Goal: Task Accomplishment & Management: Manage account settings

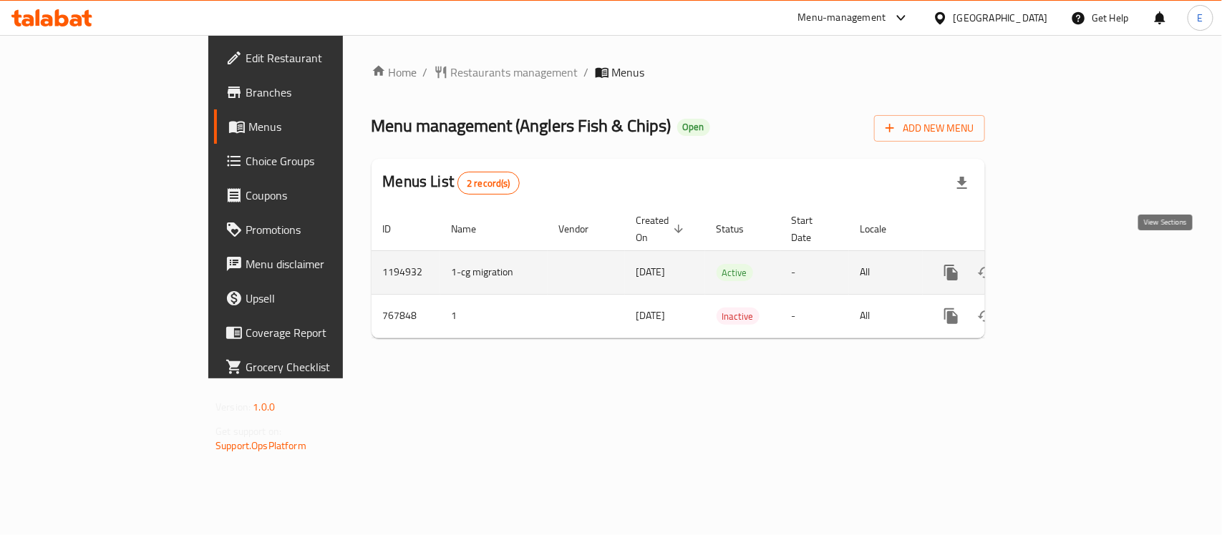
click at [1061, 266] on icon "enhanced table" at bounding box center [1054, 272] width 13 height 13
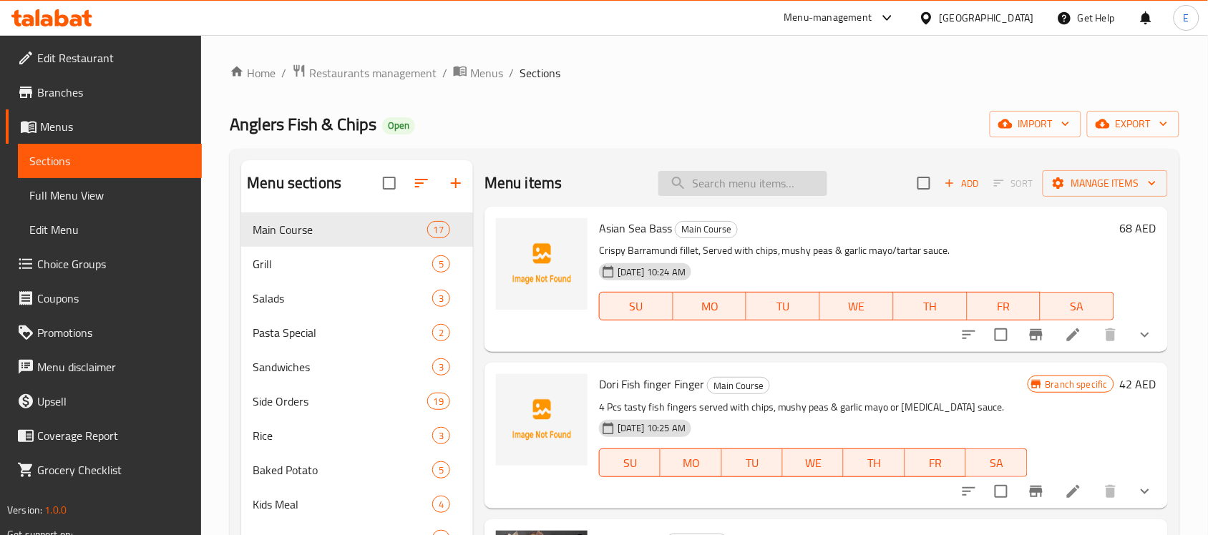
click at [727, 177] on input "search" at bounding box center [742, 183] width 169 height 25
paste input "English Fish"
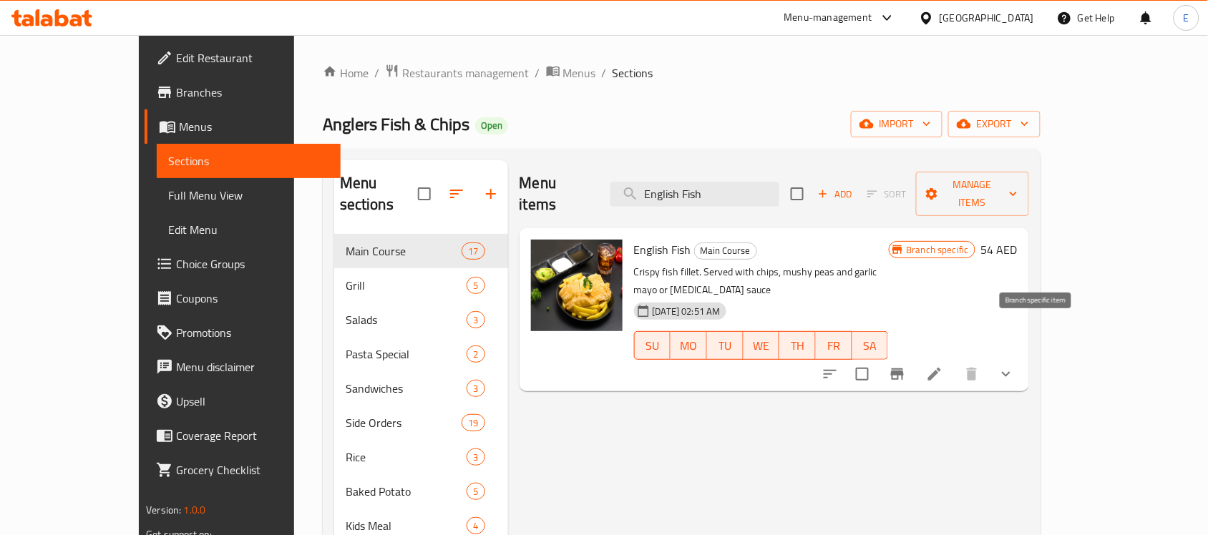
type input "English Fish"
click at [915, 357] on button "Branch-specific-item" at bounding box center [897, 374] width 34 height 34
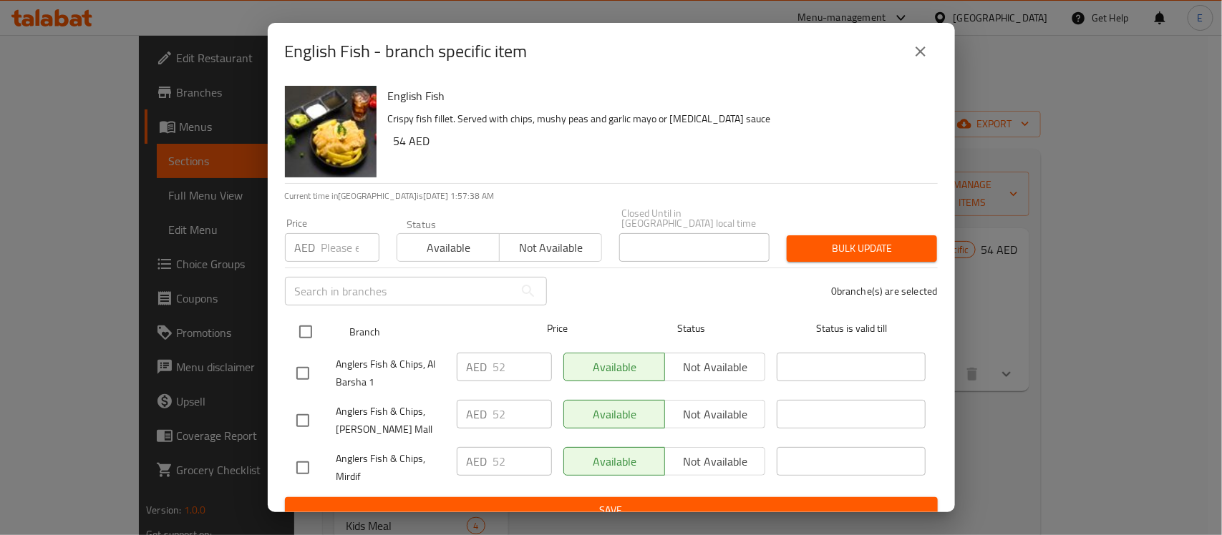
click at [310, 324] on input "checkbox" at bounding box center [306, 332] width 30 height 30
checkbox input "true"
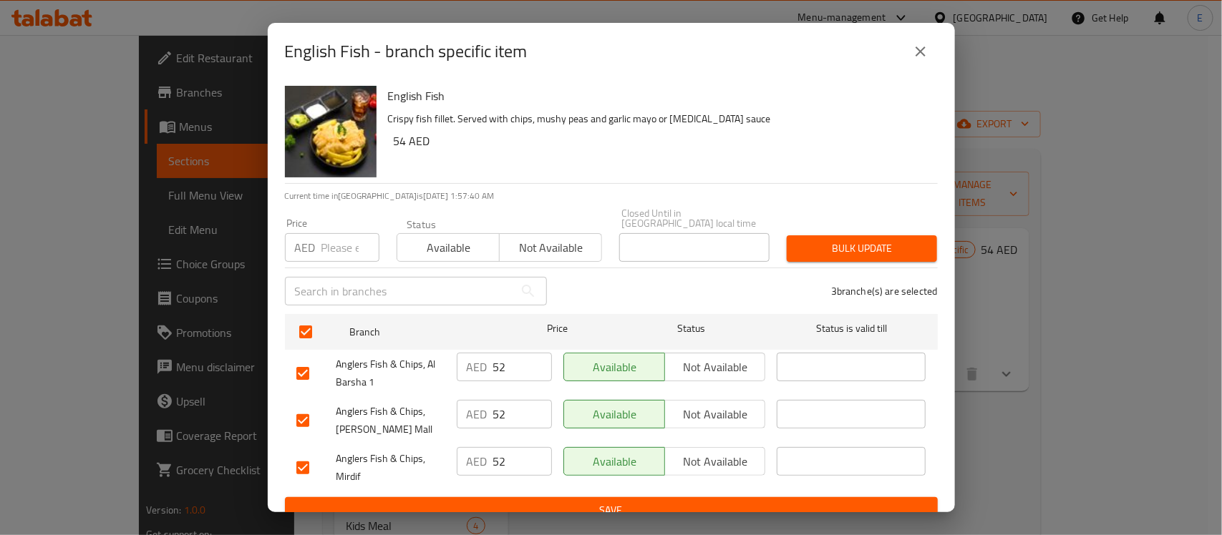
click at [933, 44] on button "close" at bounding box center [920, 51] width 34 height 34
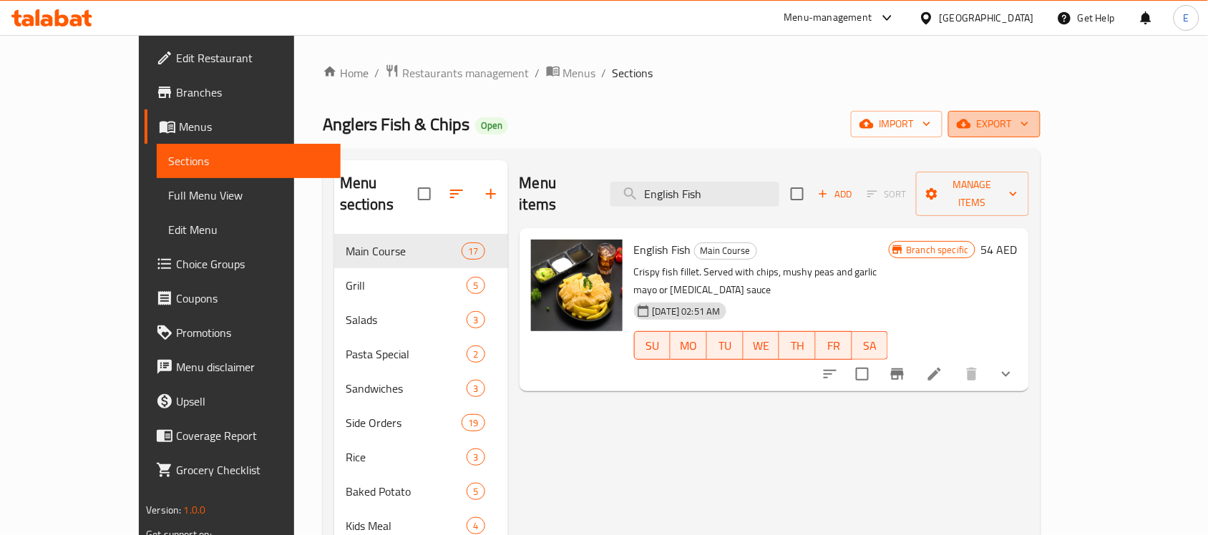
click at [1029, 122] on span "export" at bounding box center [994, 124] width 69 height 18
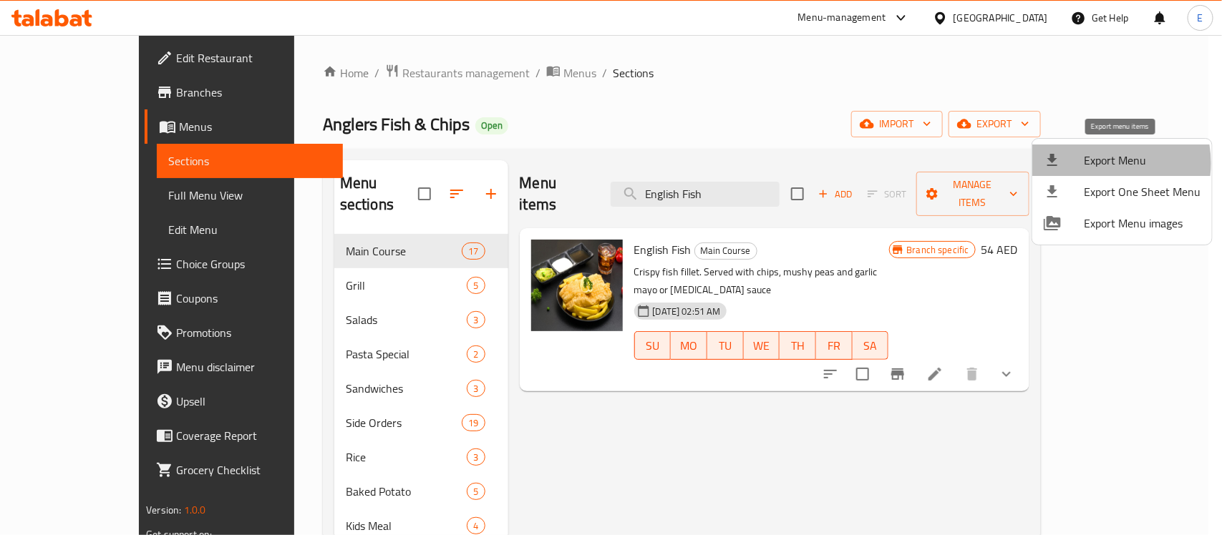
click at [1092, 163] on span "Export Menu" at bounding box center [1142, 160] width 117 height 17
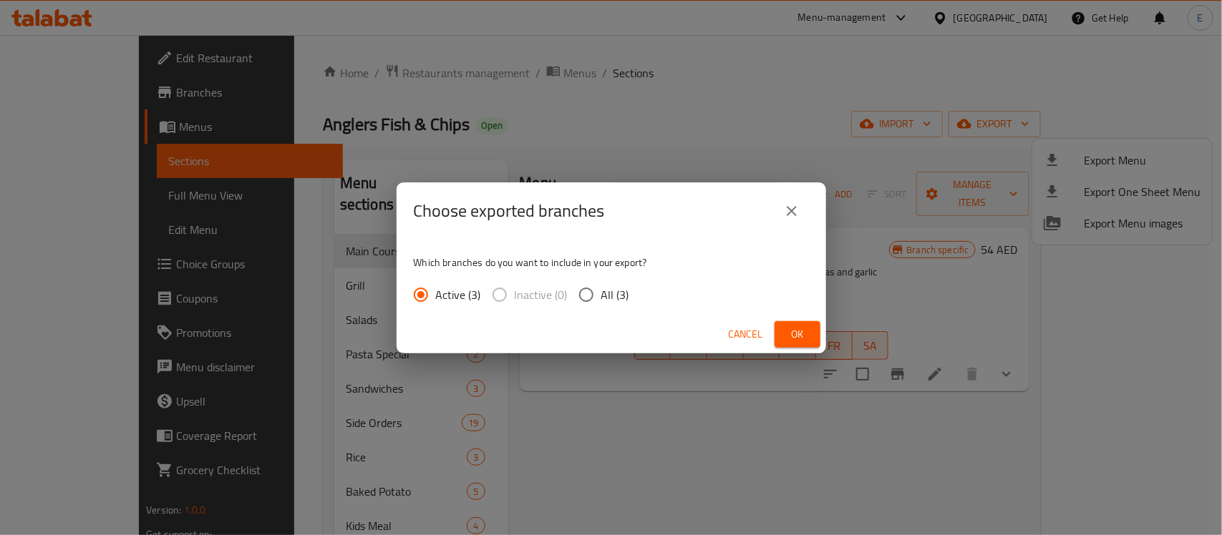
click at [792, 341] on span "Ok" at bounding box center [797, 335] width 23 height 18
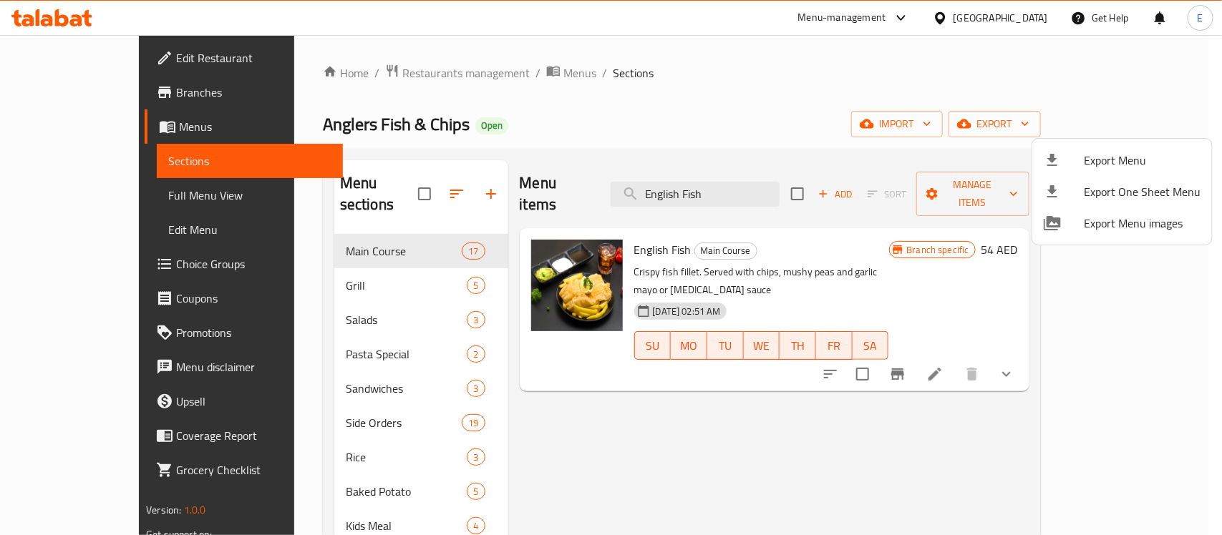
click at [97, 198] on div at bounding box center [611, 267] width 1222 height 535
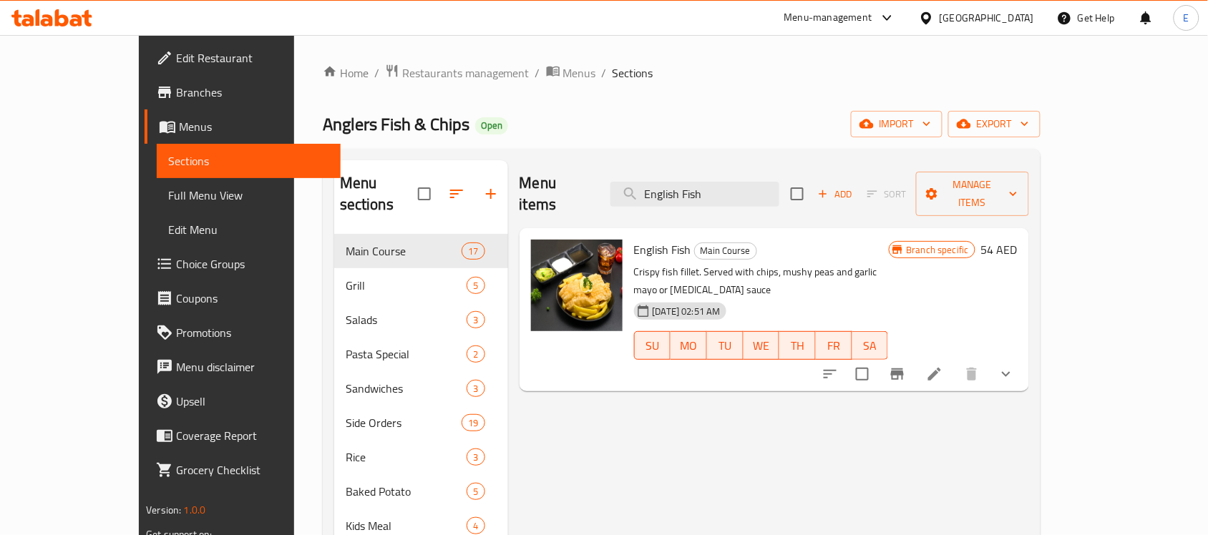
click at [168, 193] on span "Full Menu View" at bounding box center [248, 195] width 161 height 17
click at [168, 192] on span "Full Menu View" at bounding box center [248, 195] width 161 height 17
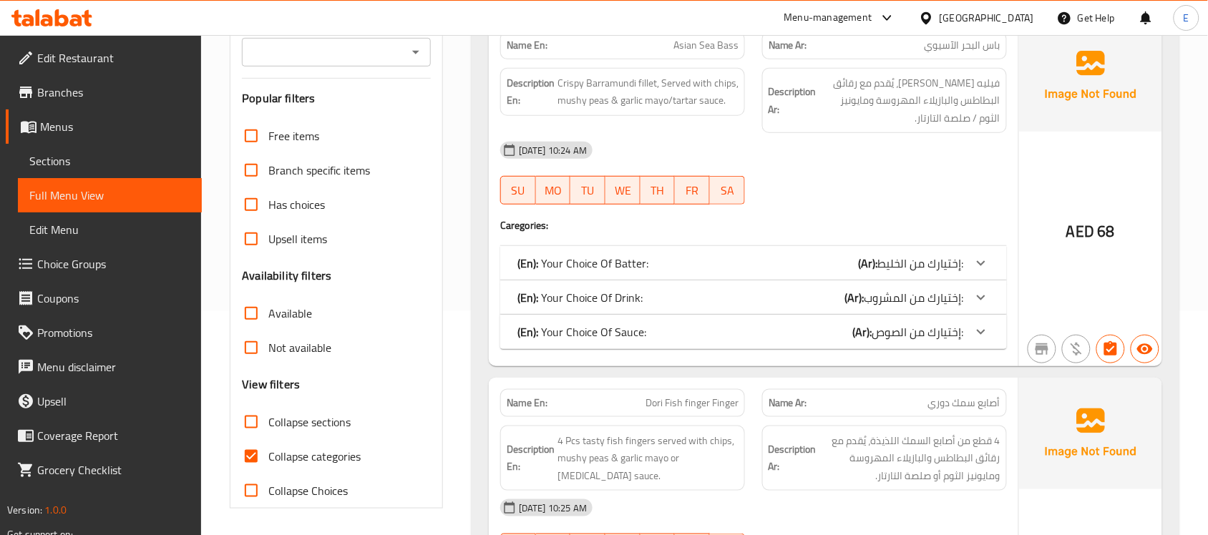
scroll to position [469, 0]
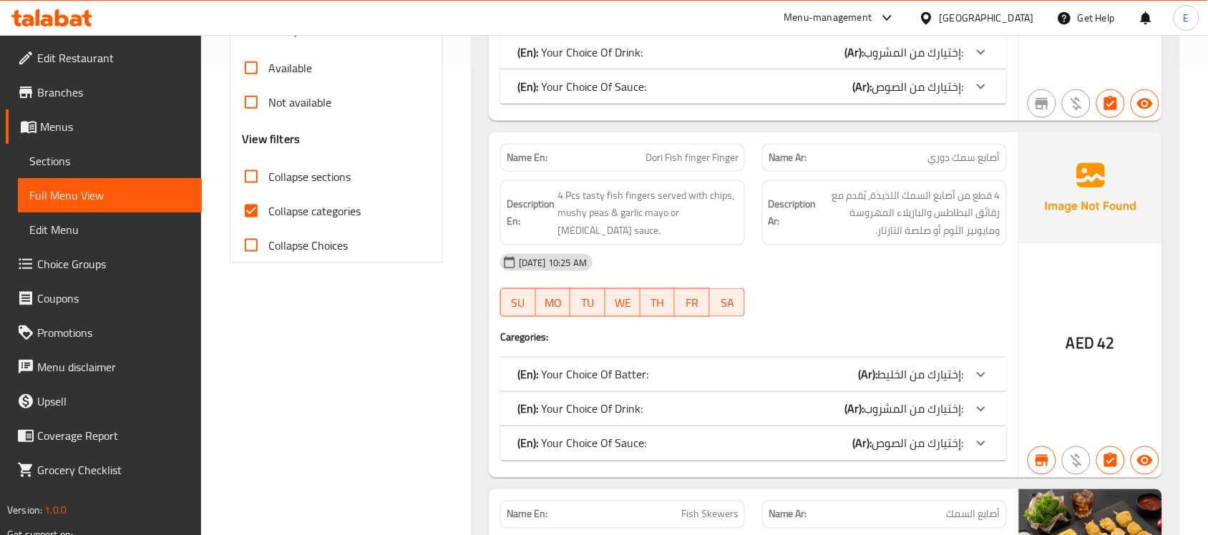
click at [256, 212] on input "Collapse categories" at bounding box center [251, 211] width 34 height 34
checkbox input "false"
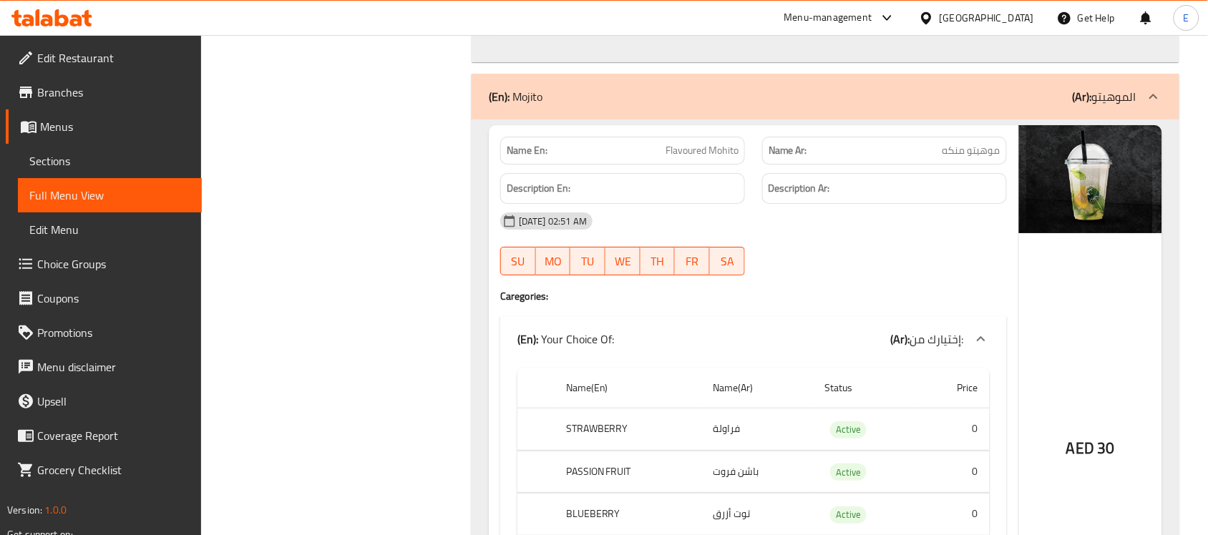
scroll to position [54462, 0]
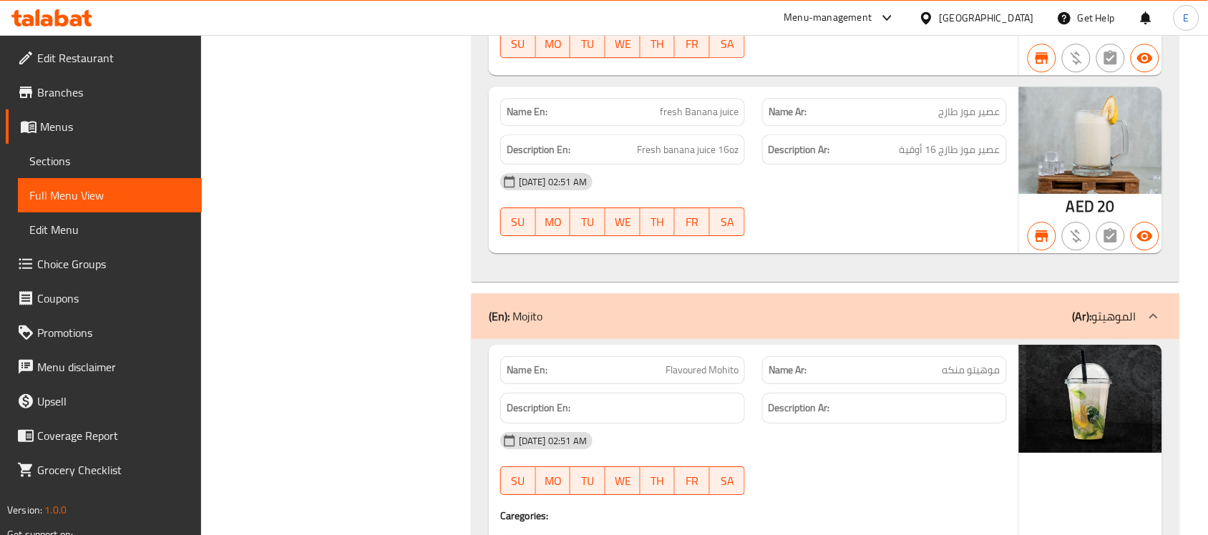
click at [87, 137] on link "Menus" at bounding box center [104, 127] width 196 height 34
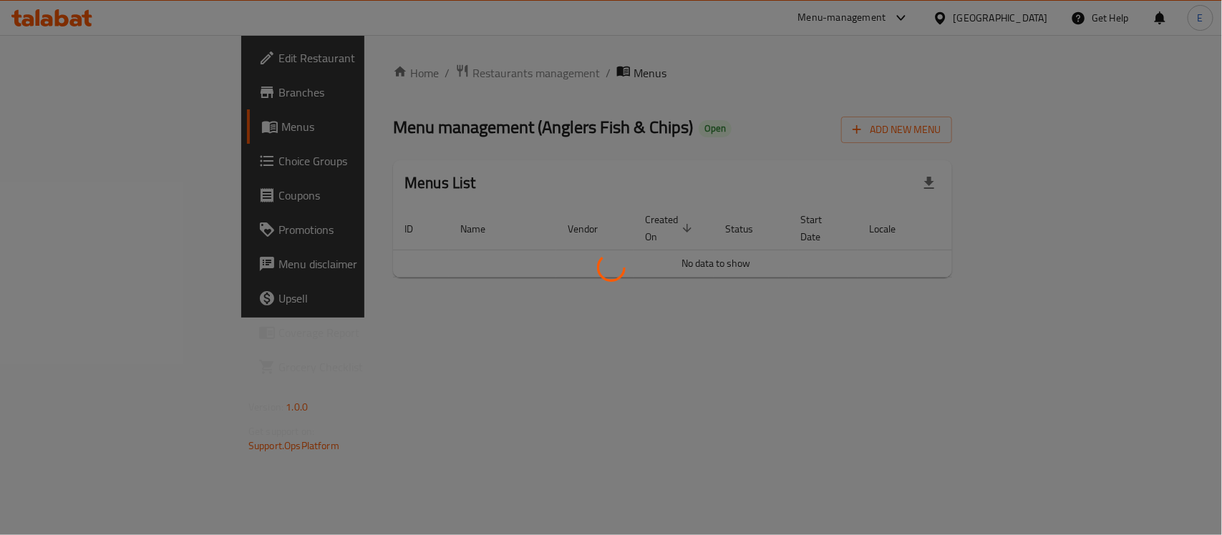
click at [89, 160] on div at bounding box center [611, 267] width 1222 height 535
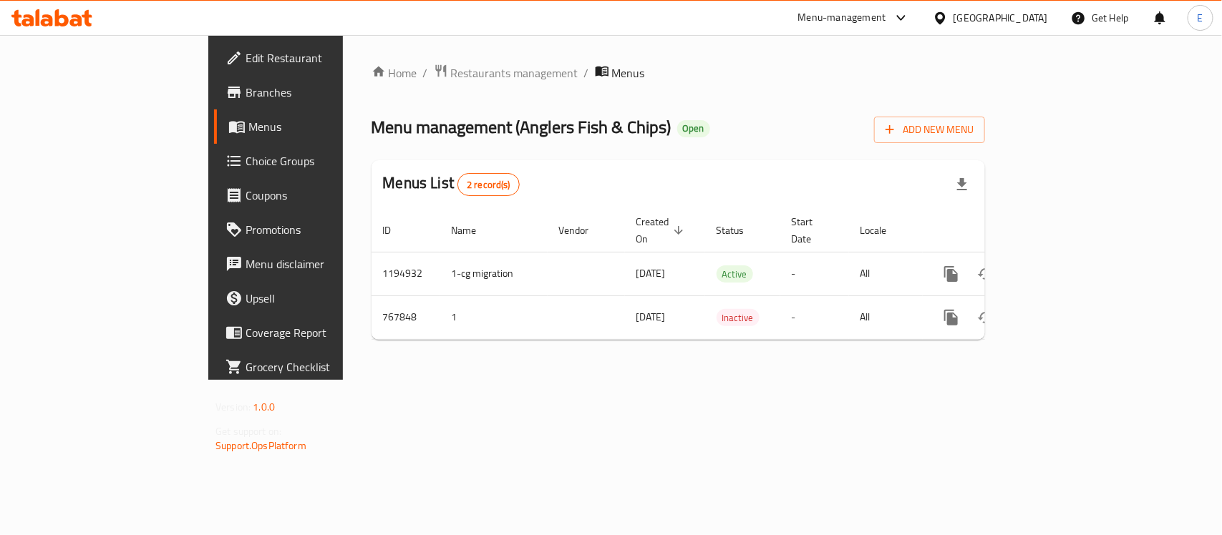
click at [248, 127] on span "Menus" at bounding box center [324, 126] width 152 height 17
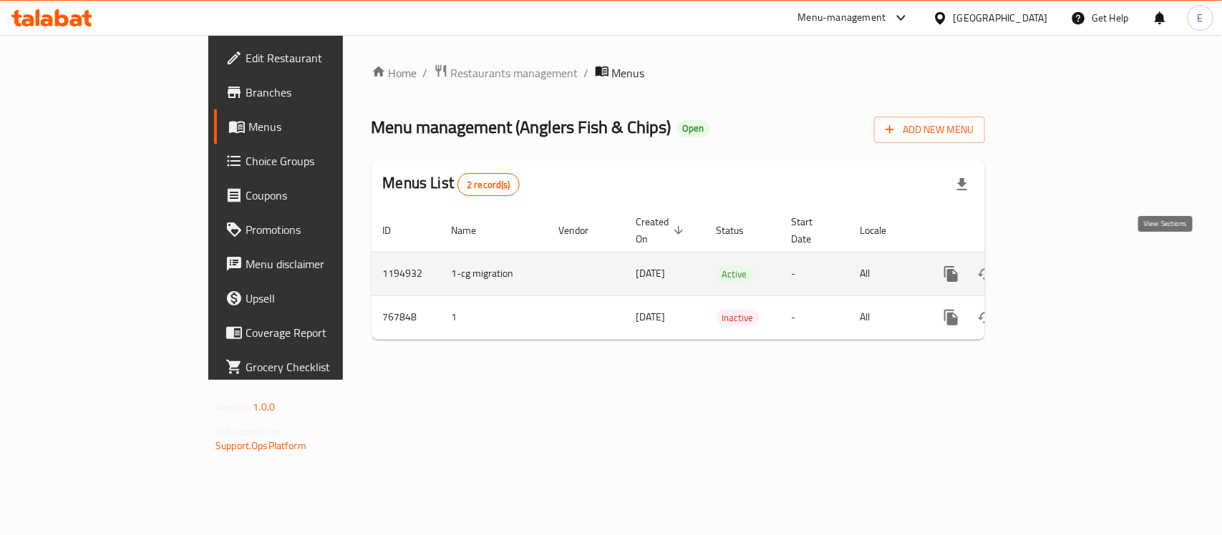
click at [1063, 266] on icon "enhanced table" at bounding box center [1054, 274] width 17 height 17
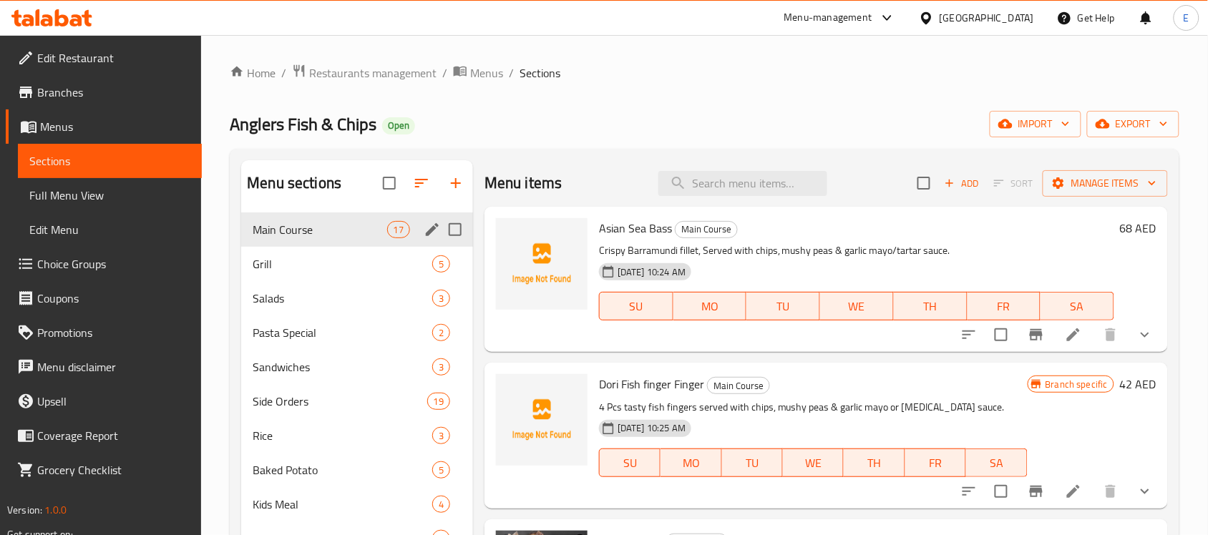
click at [458, 230] on input "Menu sections" at bounding box center [455, 230] width 30 height 30
checkbox input "true"
click at [993, 183] on icon "button" at bounding box center [999, 183] width 13 height 13
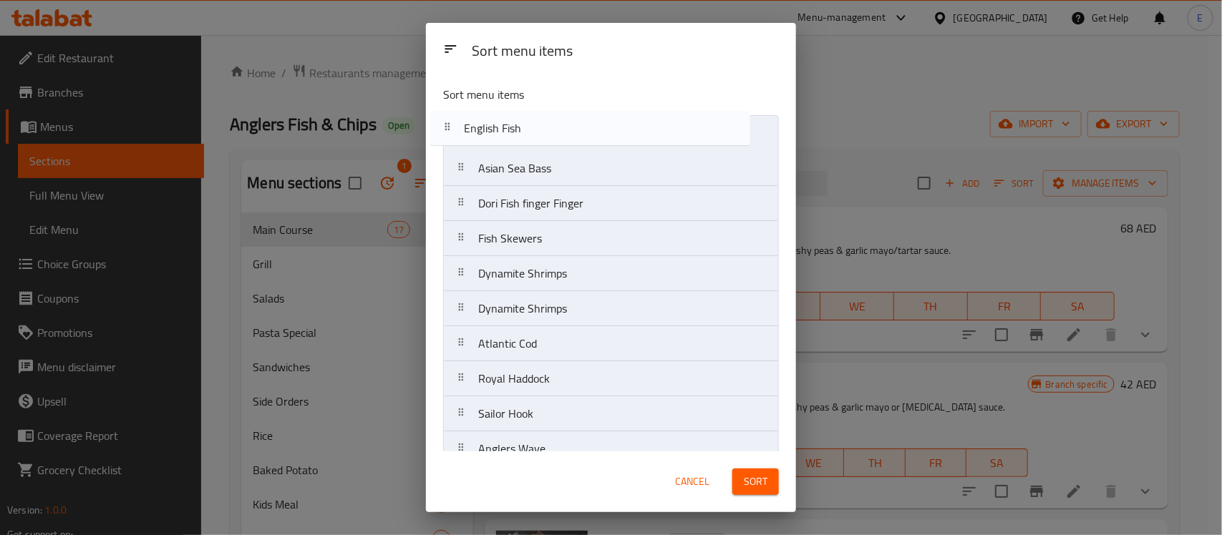
drag, startPoint x: 527, startPoint y: 318, endPoint x: 512, endPoint y: 132, distance: 186.7
click at [512, 132] on nav "Asian Sea Bass Dori Fish finger Finger Fish Skewers Dynamite Shrimps Dynamite S…" at bounding box center [611, 414] width 336 height 598
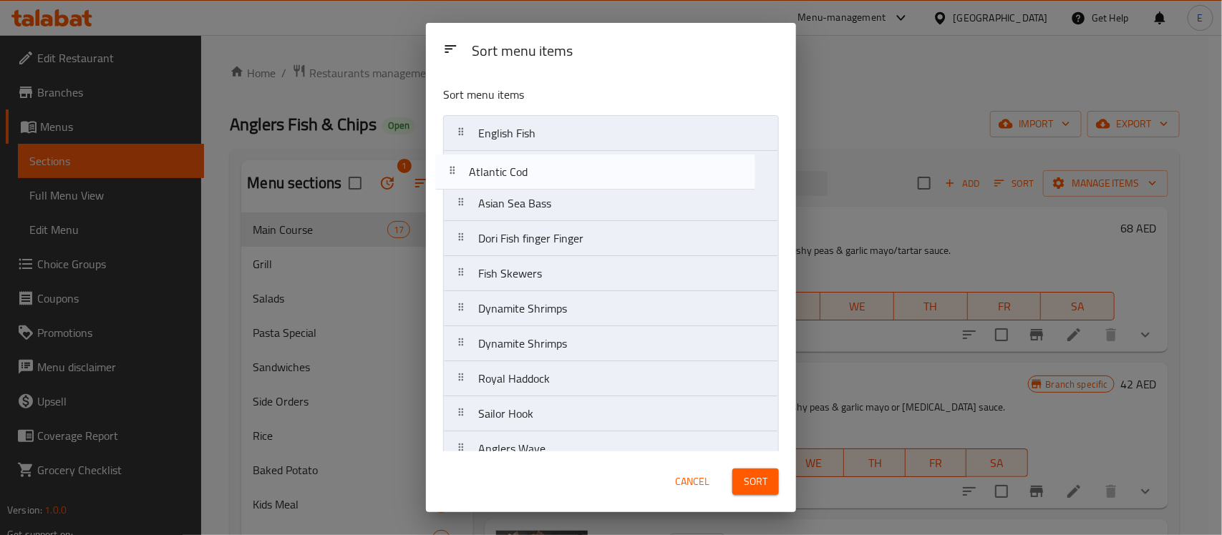
drag, startPoint x: 538, startPoint y: 341, endPoint x: 527, endPoint y: 165, distance: 176.4
click at [527, 165] on nav "English Fish Asian Sea Bass Dori Fish finger Finger Fish Skewers Dynamite Shrim…" at bounding box center [611, 414] width 336 height 598
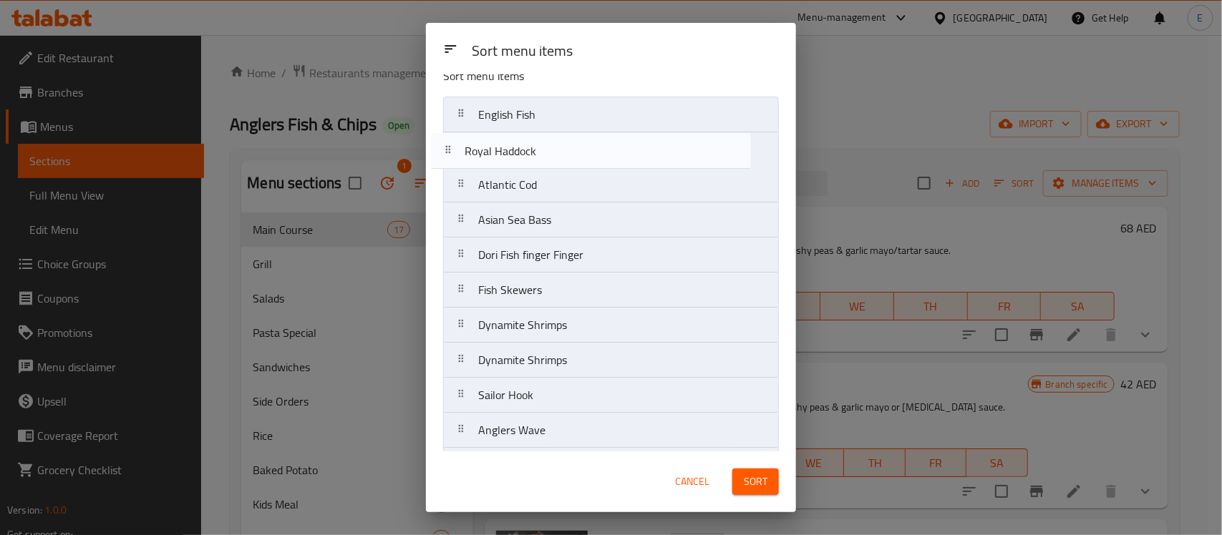
scroll to position [4, 0]
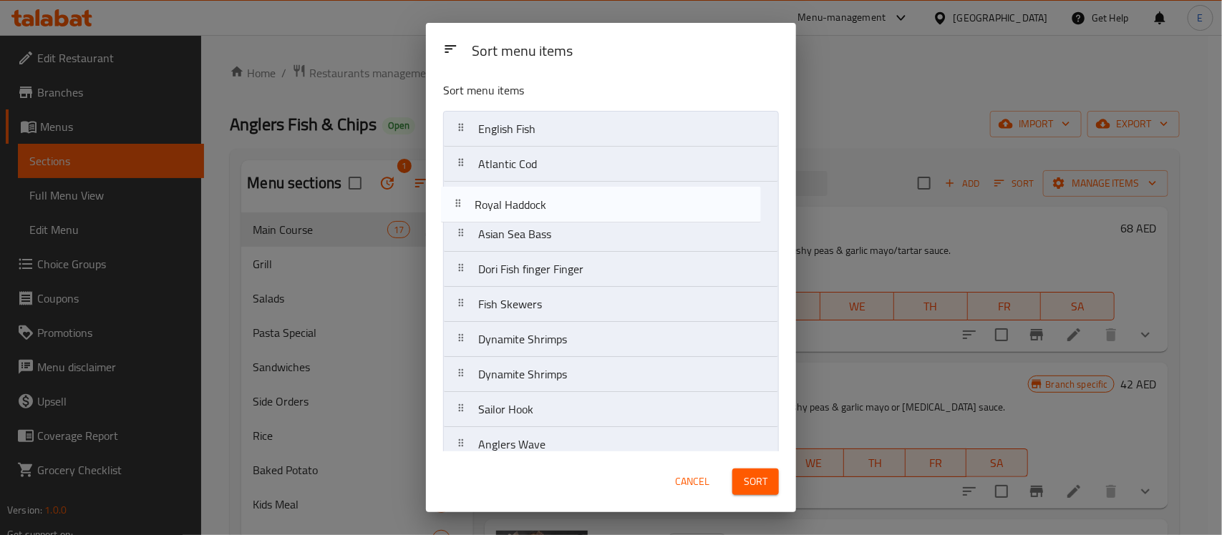
drag, startPoint x: 558, startPoint y: 292, endPoint x: 553, endPoint y: 193, distance: 98.9
click at [553, 193] on nav "English Fish Atlantic Cod Asian Sea Bass Dori Fish finger Finger Fish Skewers D…" at bounding box center [611, 410] width 336 height 598
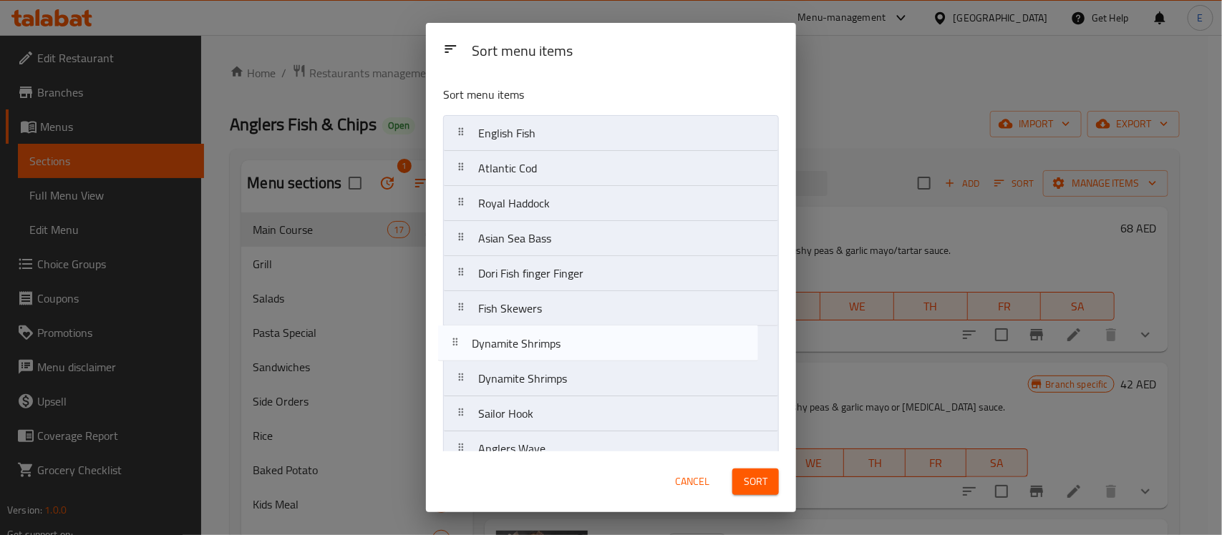
scroll to position [1, 0]
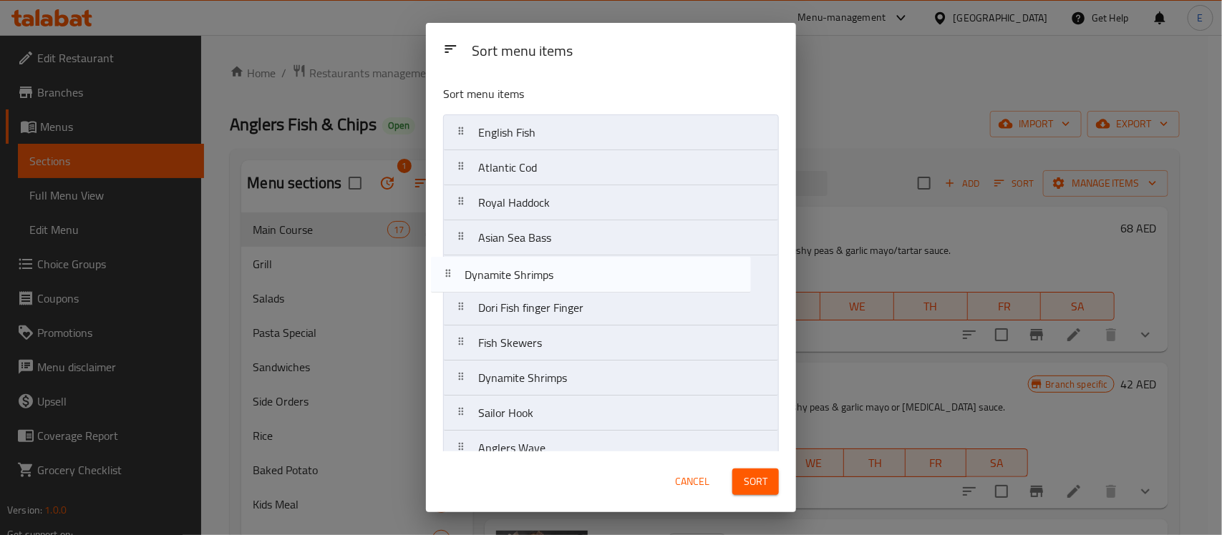
drag, startPoint x: 574, startPoint y: 386, endPoint x: 560, endPoint y: 276, distance: 111.9
click at [560, 276] on nav "English Fish Atlantic Cod Royal Haddock Asian Sea Bass Dori Fish finger Finger …" at bounding box center [611, 414] width 336 height 598
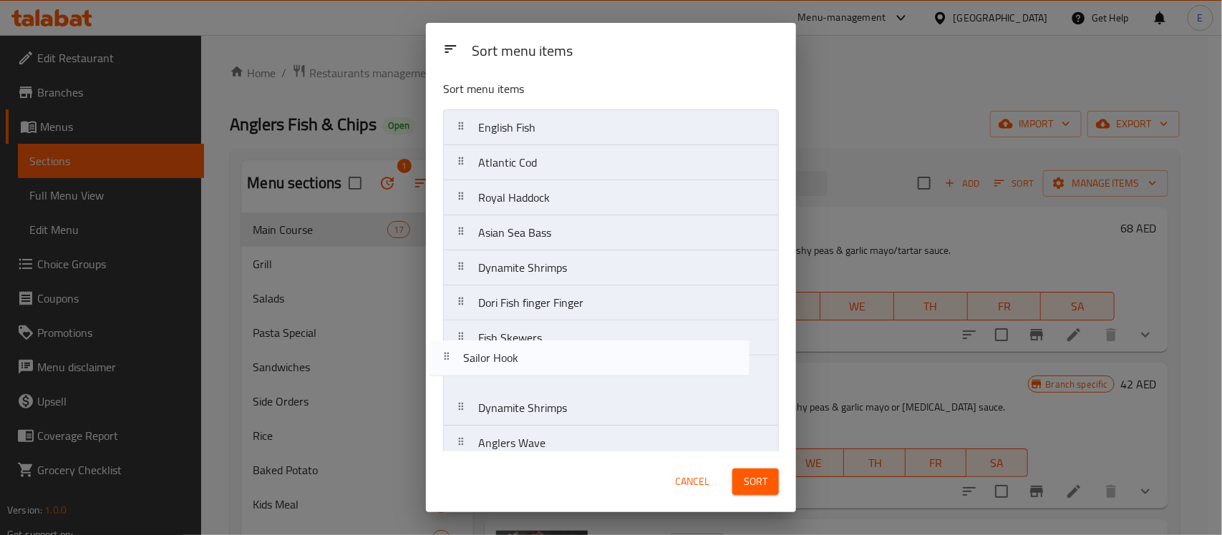
scroll to position [11, 0]
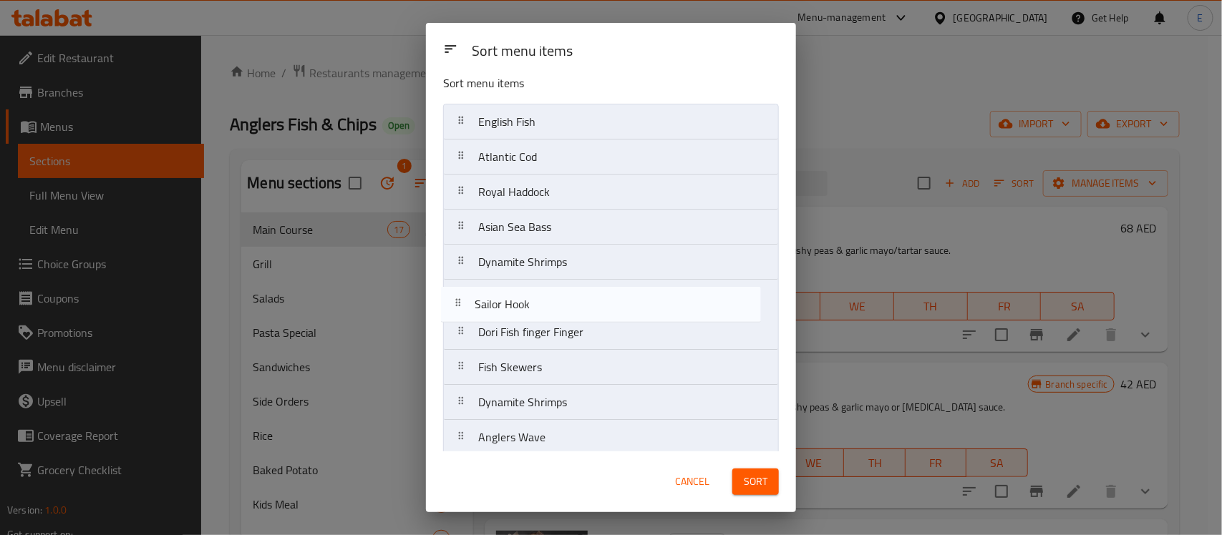
drag, startPoint x: 559, startPoint y: 417, endPoint x: 553, endPoint y: 302, distance: 114.7
click at [553, 302] on nav "English Fish Atlantic Cod Royal Haddock Asian Sea Bass Dynamite Shrimps Dori Fi…" at bounding box center [611, 403] width 336 height 598
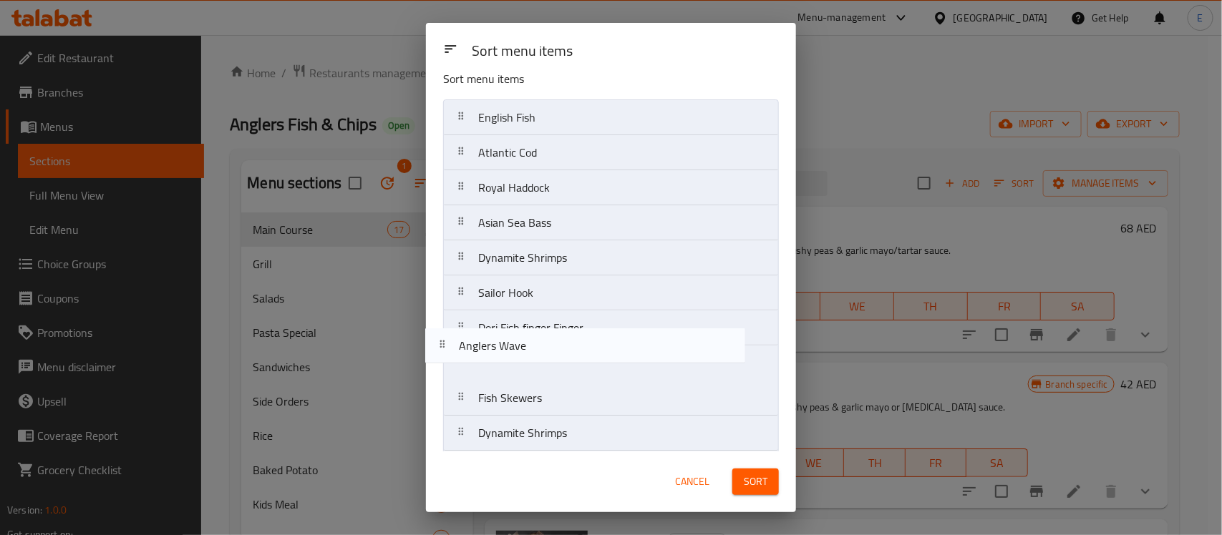
scroll to position [18, 0]
drag, startPoint x: 563, startPoint y: 446, endPoint x: 564, endPoint y: 327, distance: 118.8
click at [564, 327] on nav "English Fish Atlantic Cod Royal Haddock Asian Sea Bass Dynamite Shrimps Sailor …" at bounding box center [611, 396] width 336 height 598
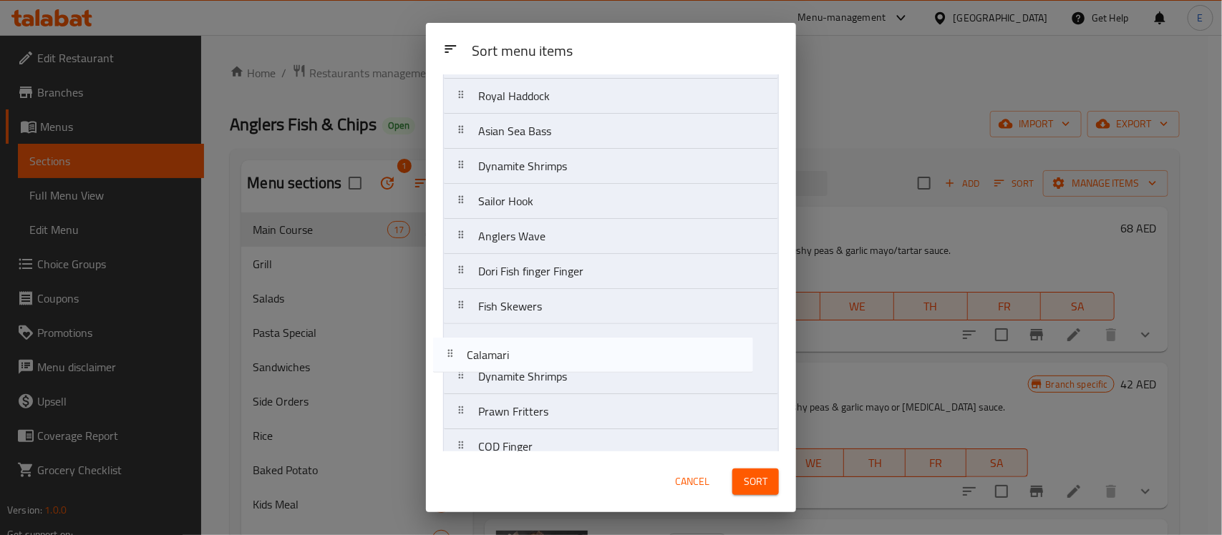
scroll to position [108, 0]
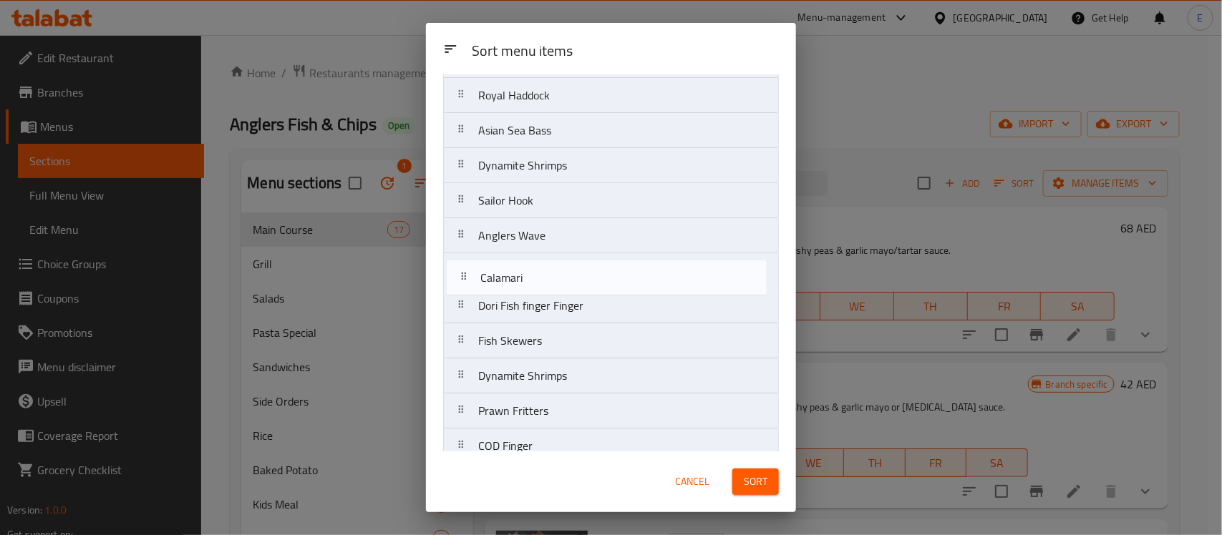
drag, startPoint x: 553, startPoint y: 388, endPoint x: 551, endPoint y: 279, distance: 108.8
click at [551, 279] on nav "English Fish Atlantic Cod Royal Haddock Asian Sea Bass Dynamite Shrimps Sailor …" at bounding box center [611, 306] width 336 height 598
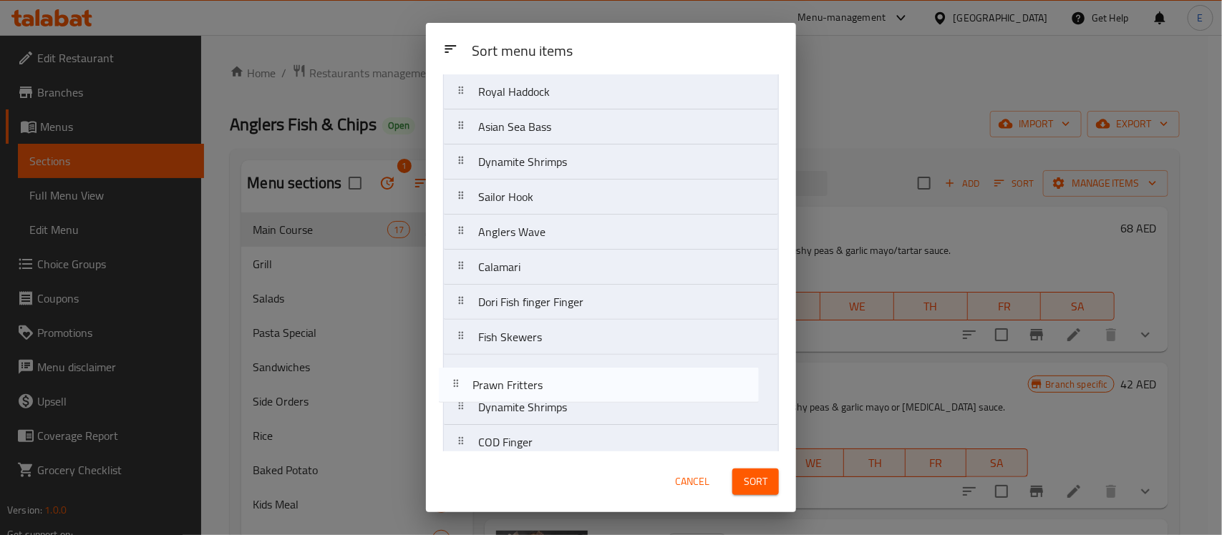
scroll to position [112, 0]
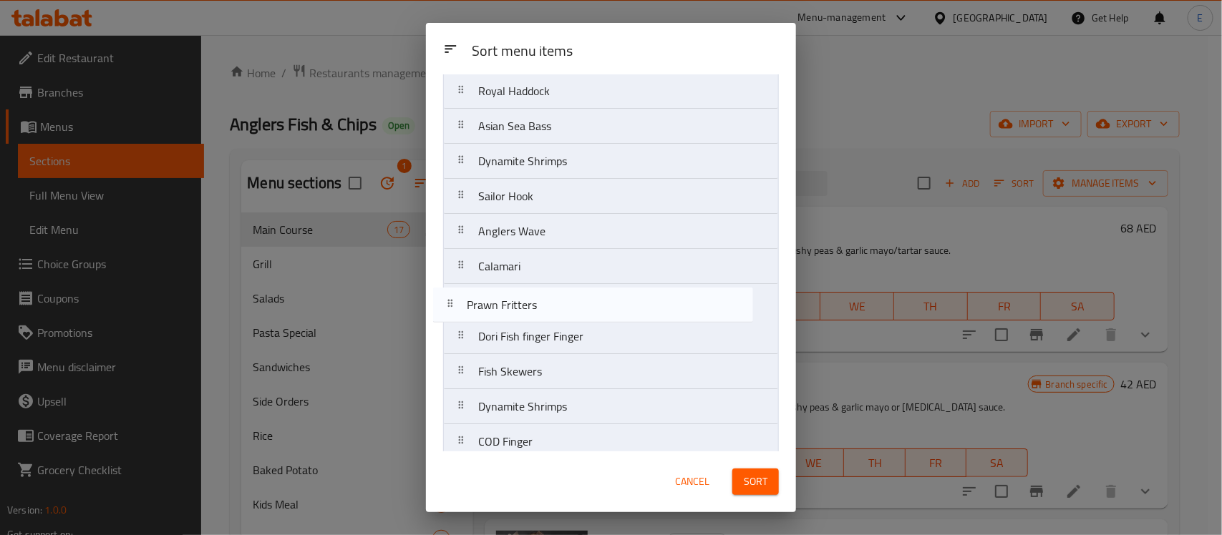
drag, startPoint x: 564, startPoint y: 417, endPoint x: 551, endPoint y: 301, distance: 117.4
click at [551, 301] on nav "English Fish Atlantic Cod Royal Haddock Asian Sea Bass Dynamite Shrimps Sailor …" at bounding box center [611, 302] width 336 height 598
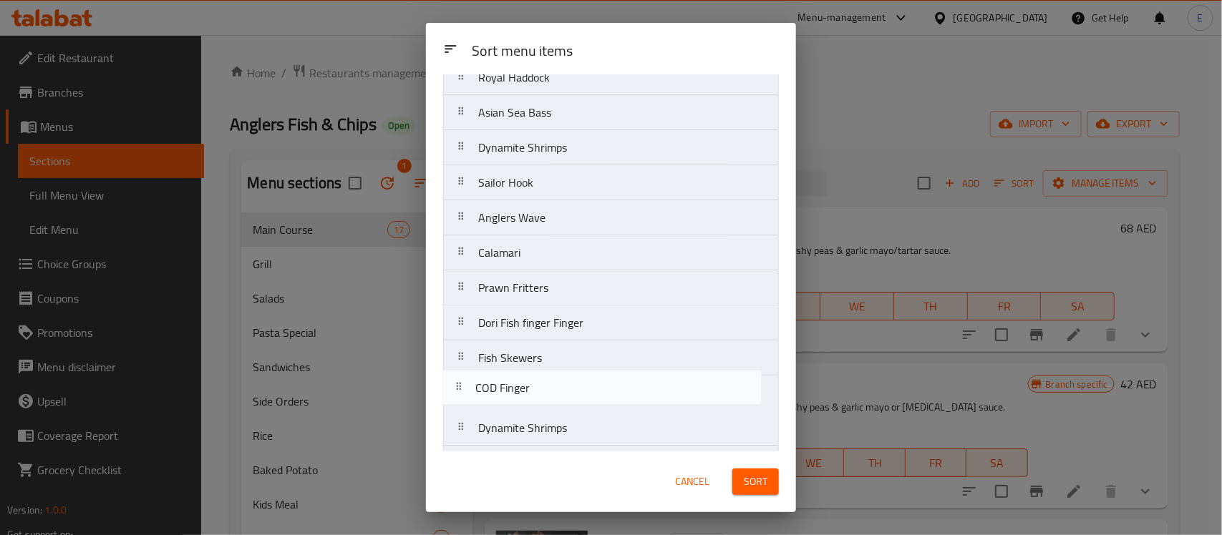
scroll to position [130, 0]
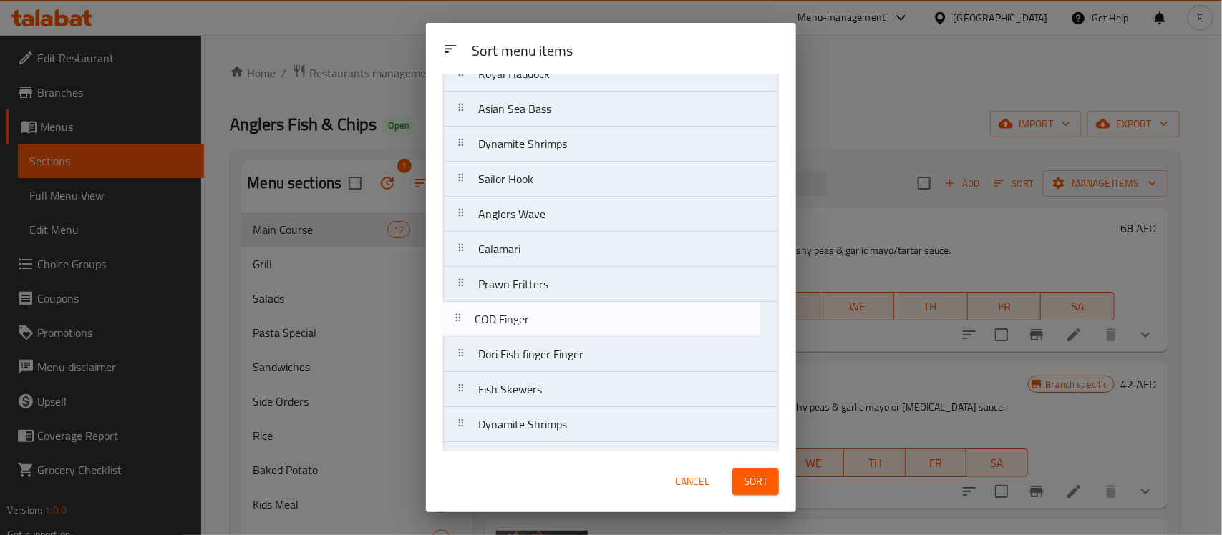
drag, startPoint x: 560, startPoint y: 449, endPoint x: 555, endPoint y: 311, distance: 137.5
click at [555, 311] on nav "English Fish Atlantic Cod Royal Haddock Asian Sea Bass Dynamite Shrimps Sailor …" at bounding box center [611, 285] width 336 height 598
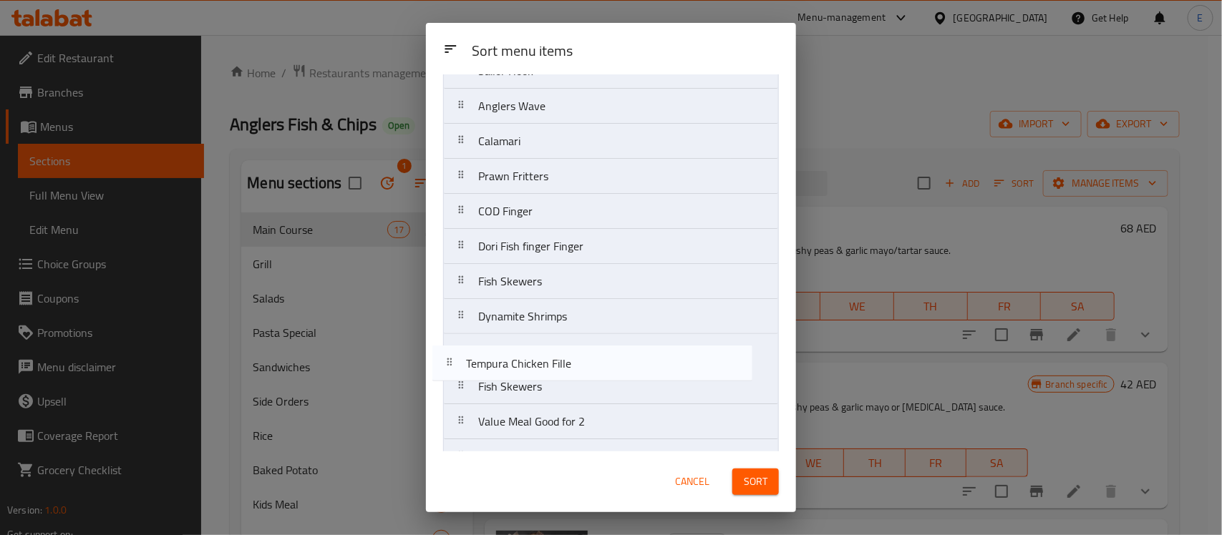
scroll to position [245, 0]
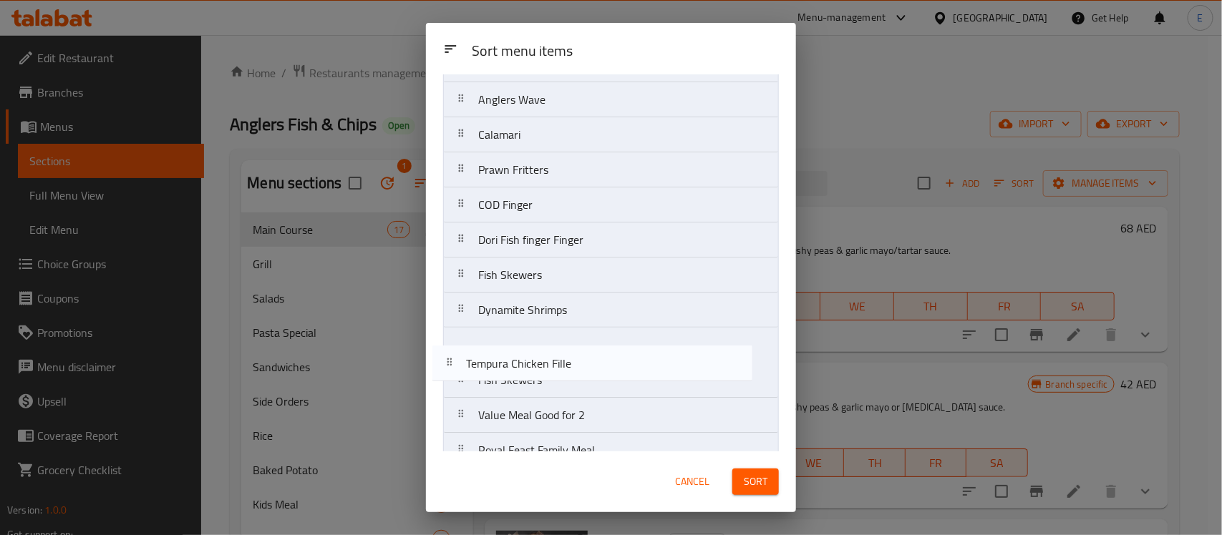
drag, startPoint x: 573, startPoint y: 416, endPoint x: 560, endPoint y: 365, distance: 52.6
click at [560, 365] on nav "English Fish Atlantic Cod Royal Haddock Asian Sea Bass Dynamite Shrimps Sailor …" at bounding box center [611, 170] width 336 height 598
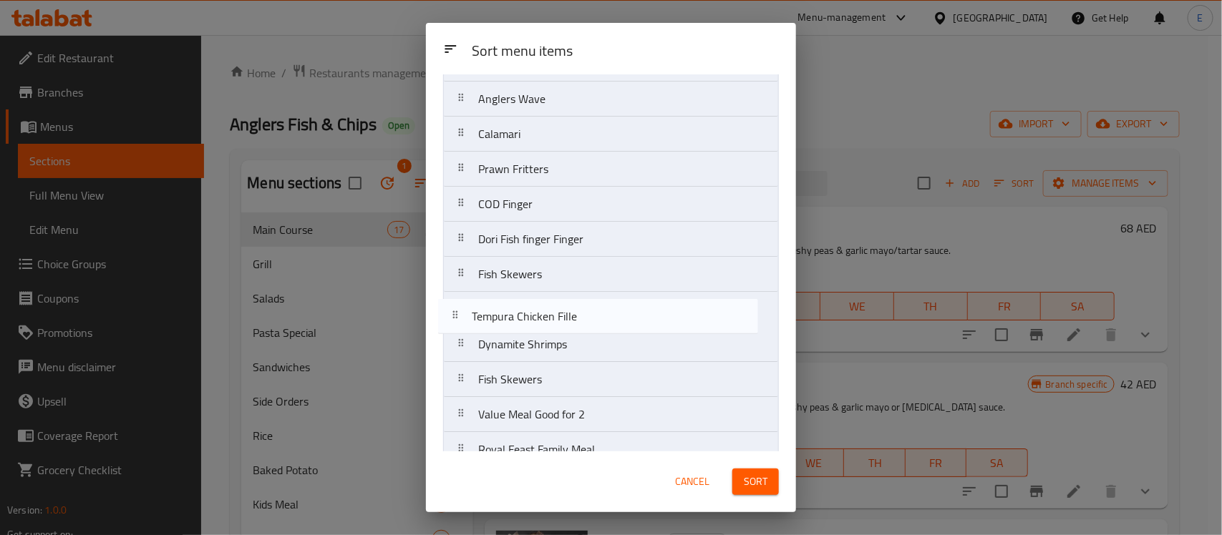
drag, startPoint x: 560, startPoint y: 344, endPoint x: 550, endPoint y: 311, distance: 34.4
click at [550, 311] on nav "English Fish Atlantic Cod Royal Haddock Asian Sea Bass Dynamite Shrimps Sailor …" at bounding box center [611, 169] width 336 height 598
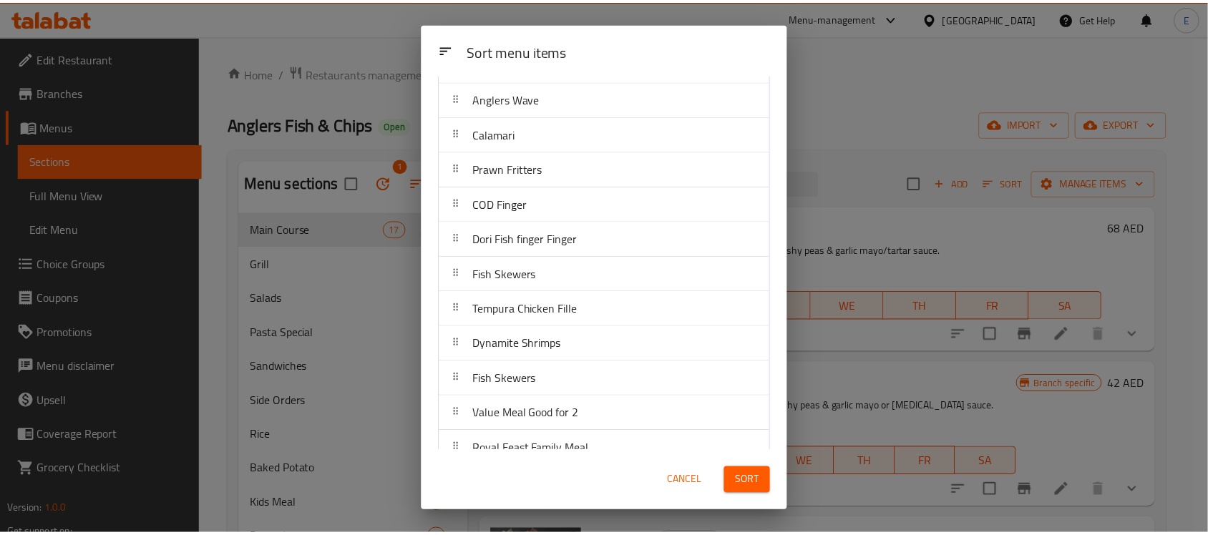
scroll to position [269, 0]
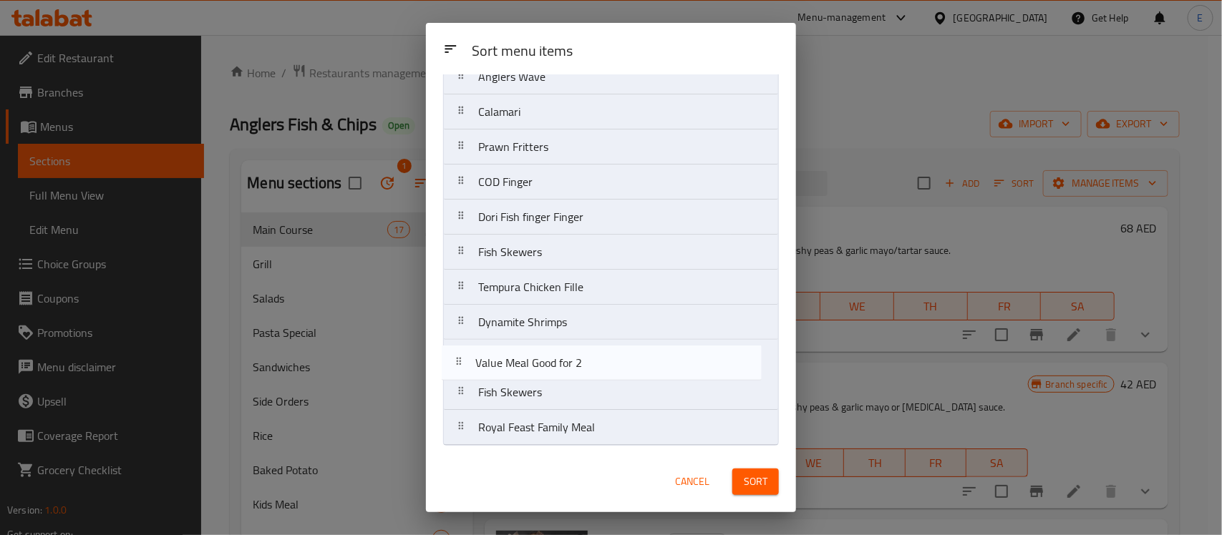
drag, startPoint x: 585, startPoint y: 398, endPoint x: 581, endPoint y: 363, distance: 35.3
click at [581, 363] on nav "English Fish Atlantic Cod Royal Haddock Asian Sea Bass Dynamite Shrimps Sailor …" at bounding box center [611, 147] width 336 height 598
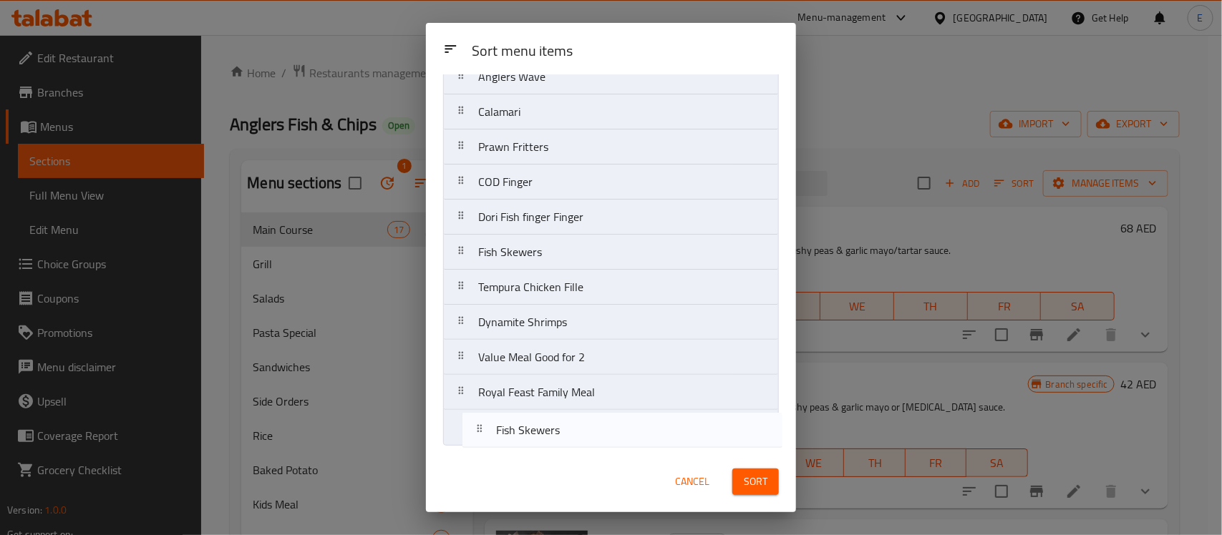
drag, startPoint x: 556, startPoint y: 396, endPoint x: 574, endPoint y: 430, distance: 38.7
click at [574, 430] on nav "English Fish Atlantic Cod Royal Haddock Asian Sea Bass Dynamite Shrimps Sailor …" at bounding box center [611, 147] width 336 height 598
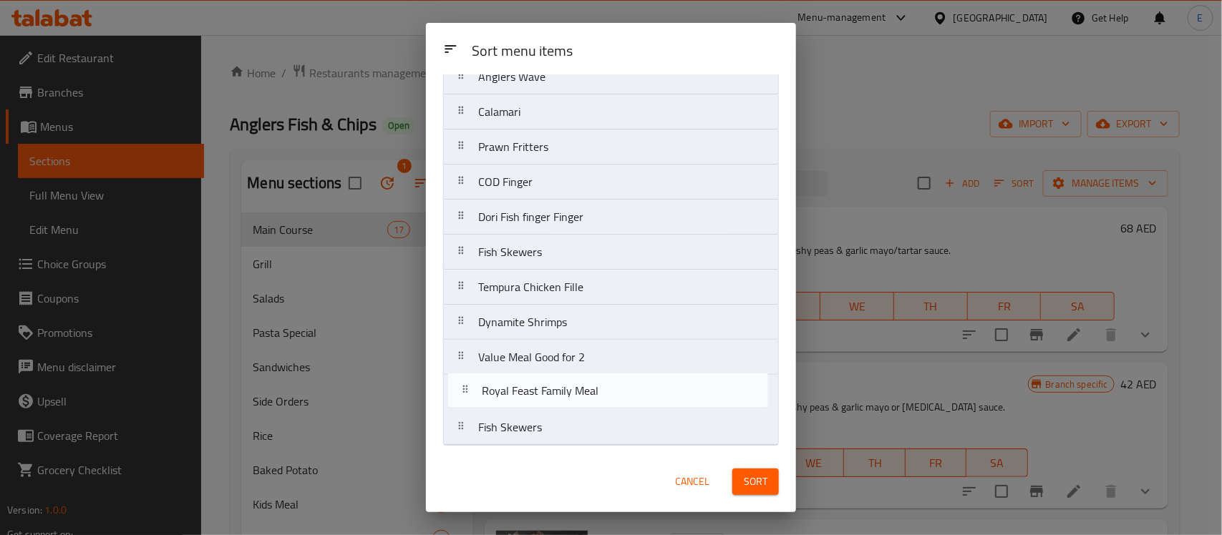
click at [588, 394] on nav "English Fish Atlantic Cod Royal Haddock Asian Sea Bass Dynamite Shrimps Sailor …" at bounding box center [611, 147] width 336 height 598
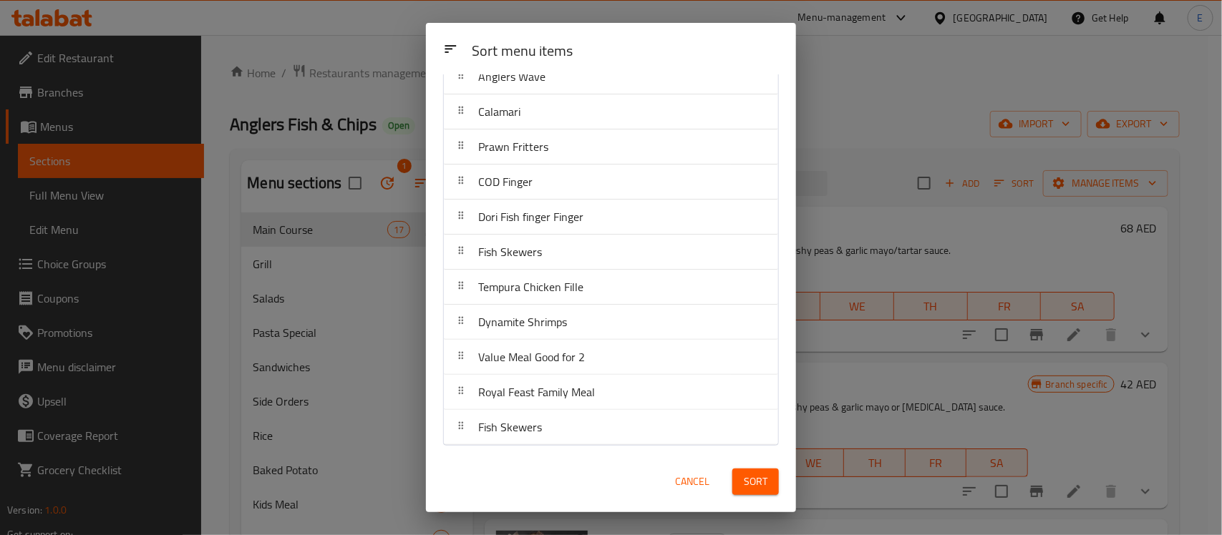
click at [759, 476] on span "Sort" at bounding box center [756, 482] width 24 height 18
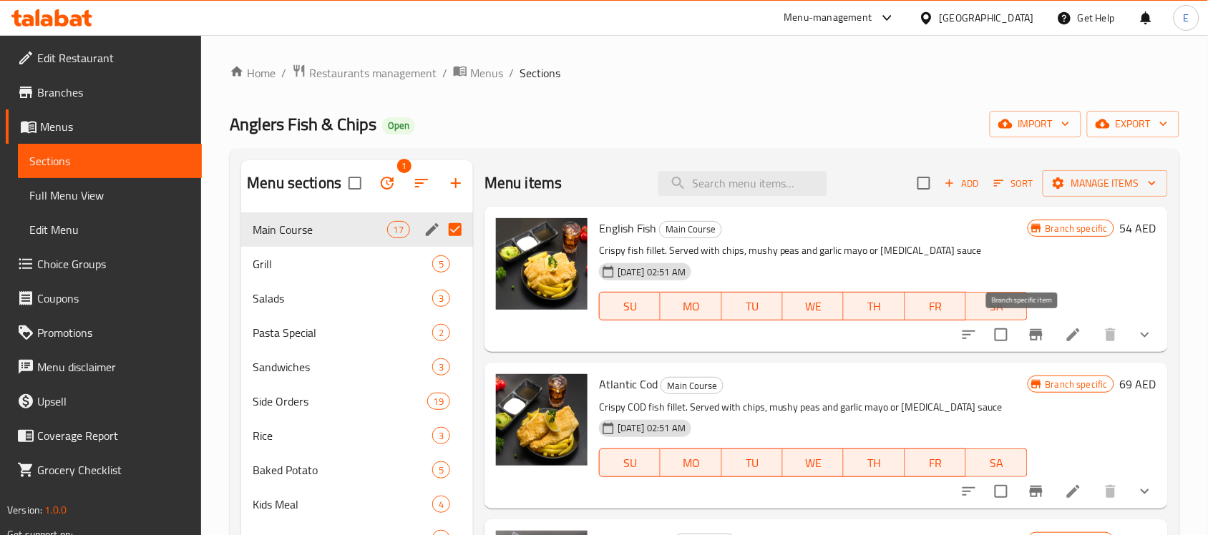
click at [1030, 336] on icon "Branch-specific-item" at bounding box center [1036, 334] width 13 height 11
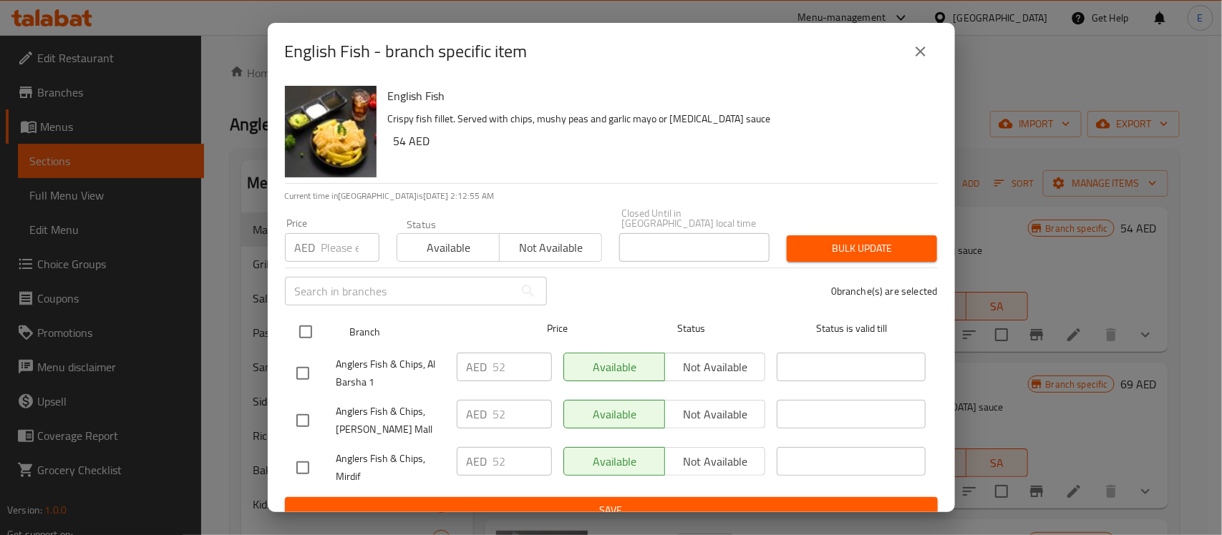
click at [303, 336] on input "checkbox" at bounding box center [306, 332] width 30 height 30
checkbox input "true"
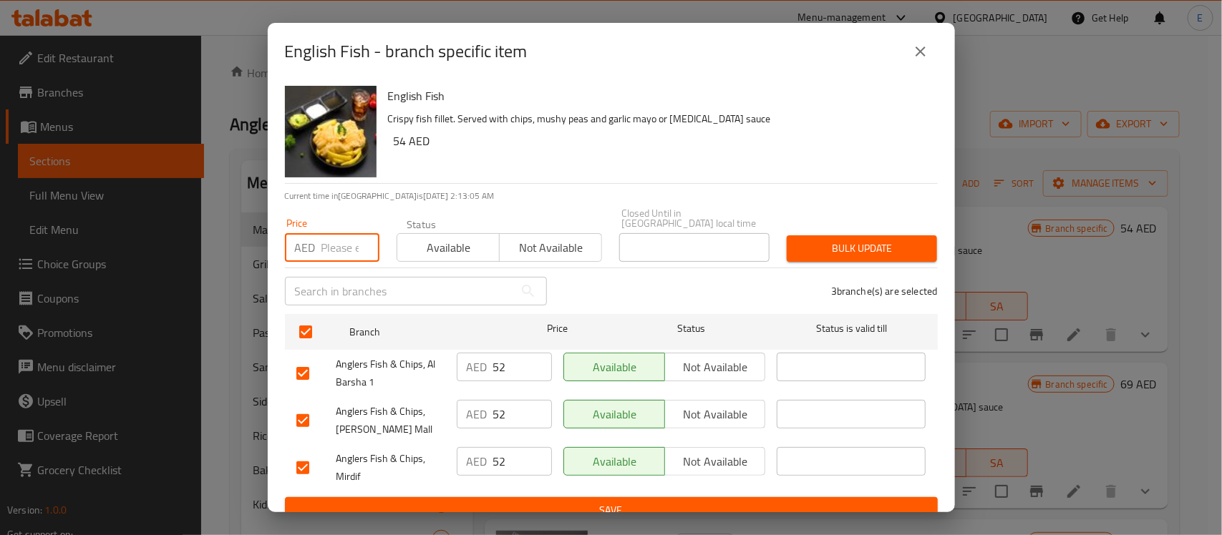
click at [342, 252] on input "number" at bounding box center [350, 247] width 58 height 29
drag, startPoint x: 344, startPoint y: 253, endPoint x: 266, endPoint y: 254, distance: 78.0
click at [266, 254] on div "English Fish - branch specific item English Fish Crispy fish fillet. Served wit…" at bounding box center [611, 267] width 1222 height 535
type input "52"
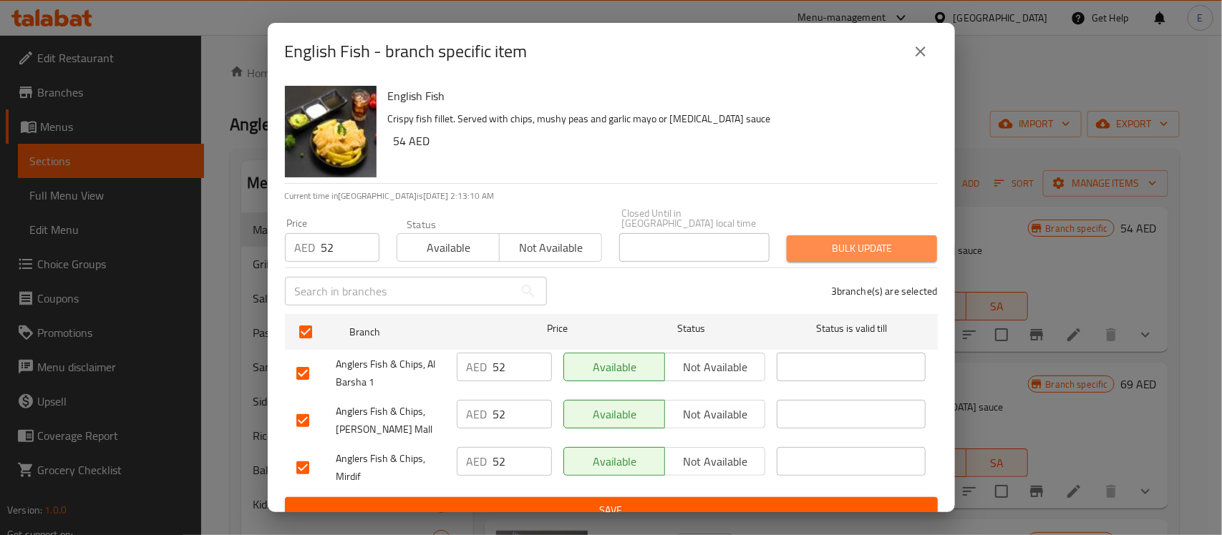
click at [879, 243] on span "Bulk update" at bounding box center [861, 249] width 127 height 18
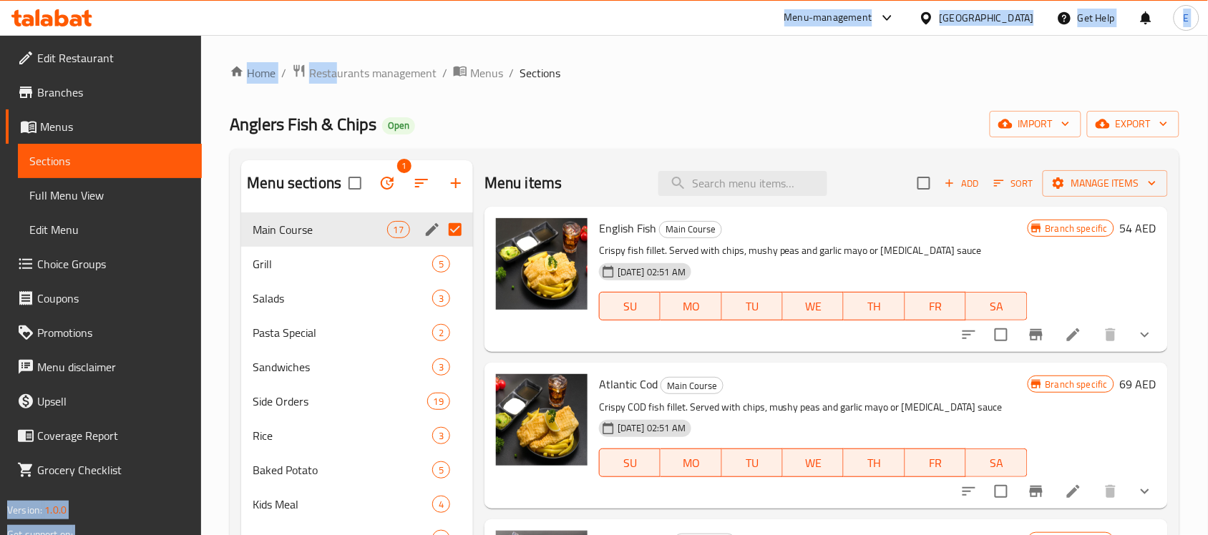
drag, startPoint x: 433, startPoint y: 9, endPoint x: 326, endPoint y: -109, distance: 159.6
click at [326, 0] on html "​ Menu-management [GEOGRAPHIC_DATA] Get Help E Edit Restaurant Branches Menus S…" at bounding box center [604, 267] width 1208 height 535
click at [1028, 340] on icon "Branch-specific-item" at bounding box center [1036, 334] width 17 height 17
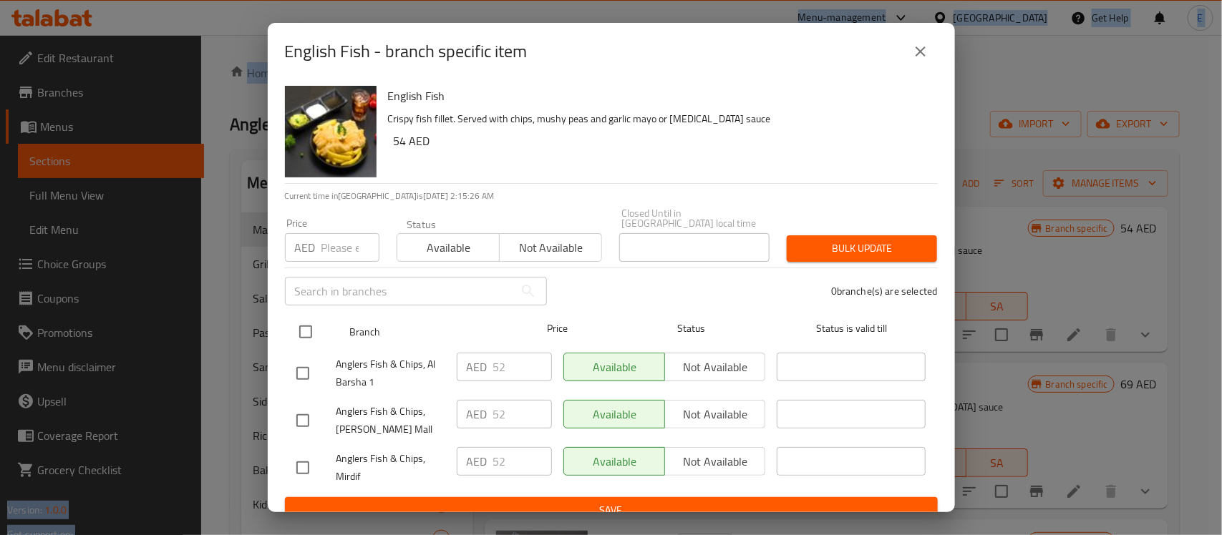
click at [308, 329] on input "checkbox" at bounding box center [306, 332] width 30 height 30
checkbox input "true"
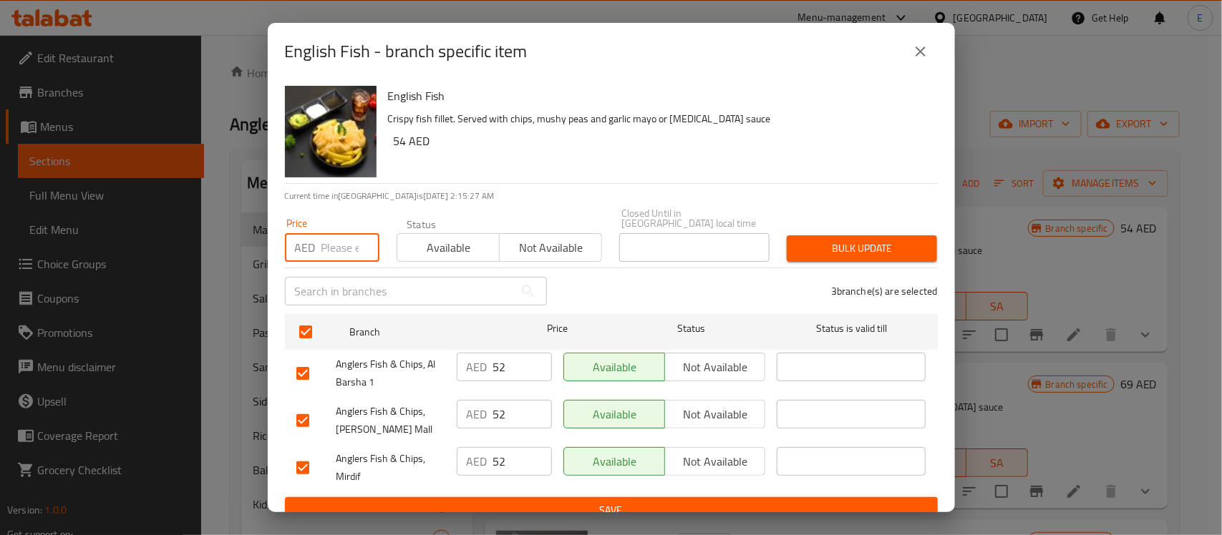
click at [326, 255] on input "number" at bounding box center [350, 247] width 58 height 29
type input "56"
click at [842, 238] on button "Bulk update" at bounding box center [862, 248] width 150 height 26
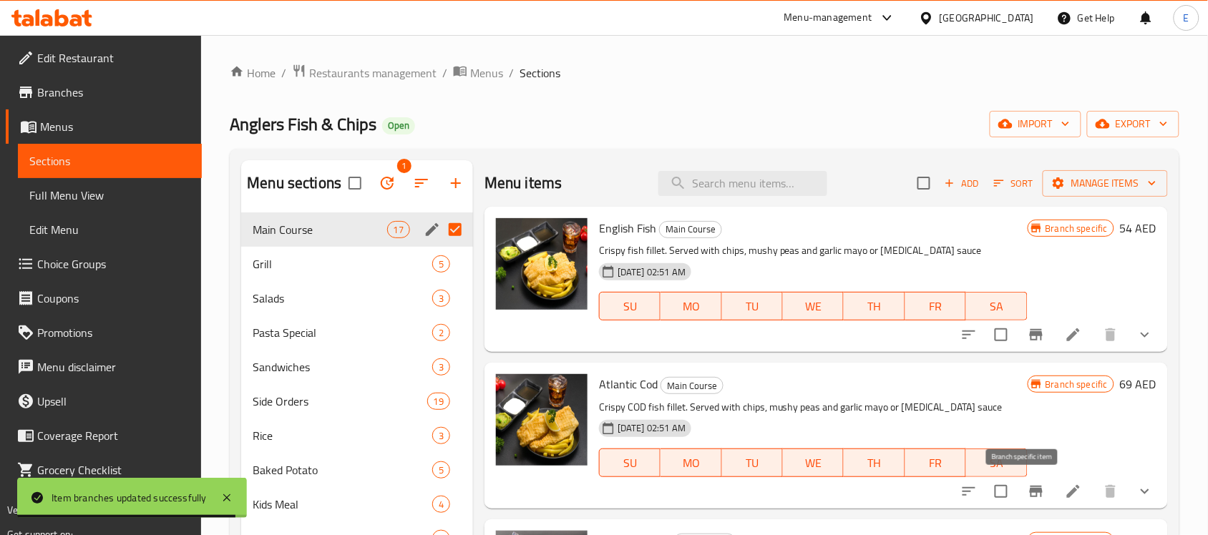
click at [1028, 485] on icon "Branch-specific-item" at bounding box center [1036, 491] width 17 height 17
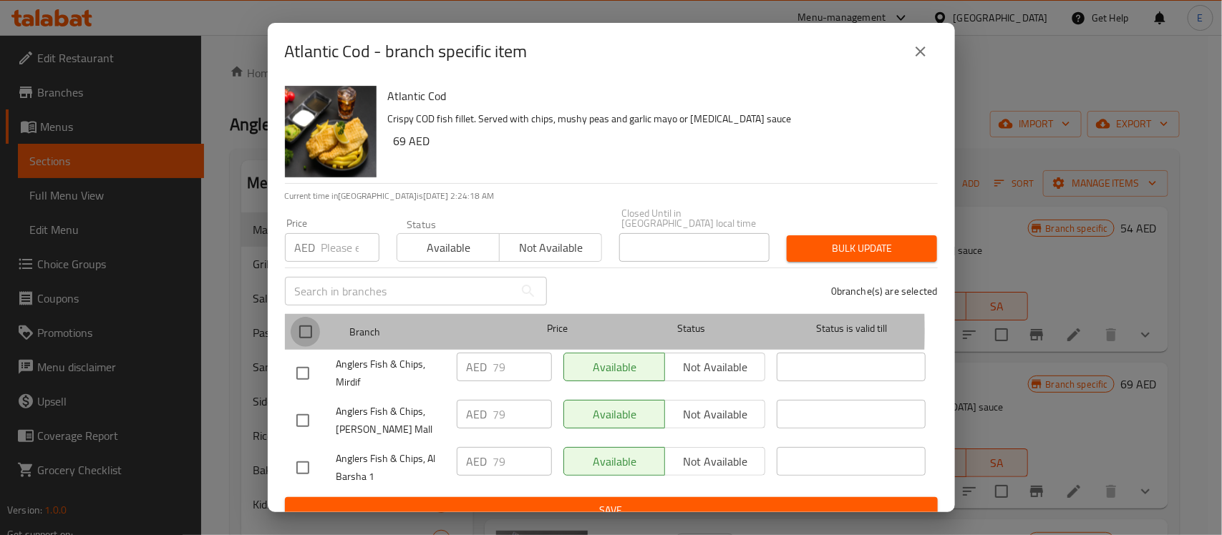
click at [306, 331] on input "checkbox" at bounding box center [306, 332] width 30 height 30
checkbox input "true"
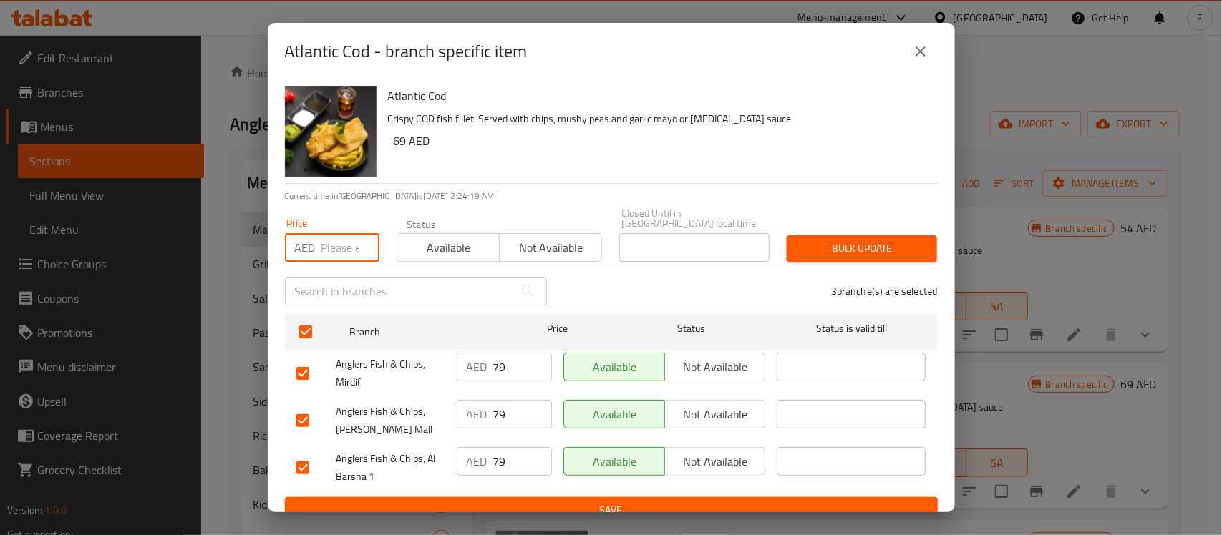
click at [327, 248] on input "number" at bounding box center [350, 247] width 58 height 29
type input "85"
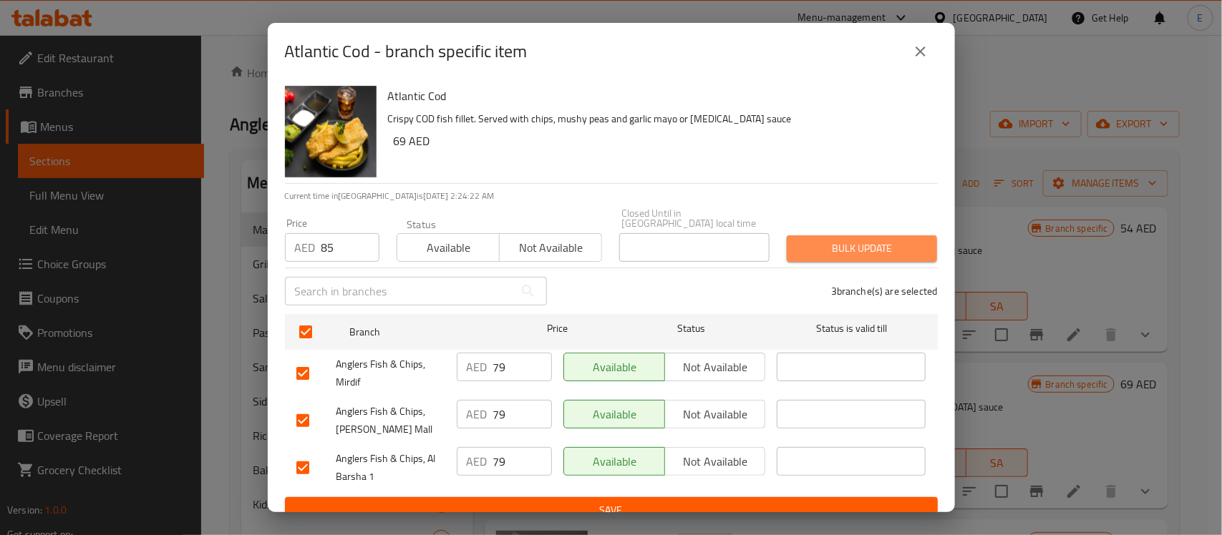
click at [870, 254] on span "Bulk update" at bounding box center [861, 249] width 127 height 18
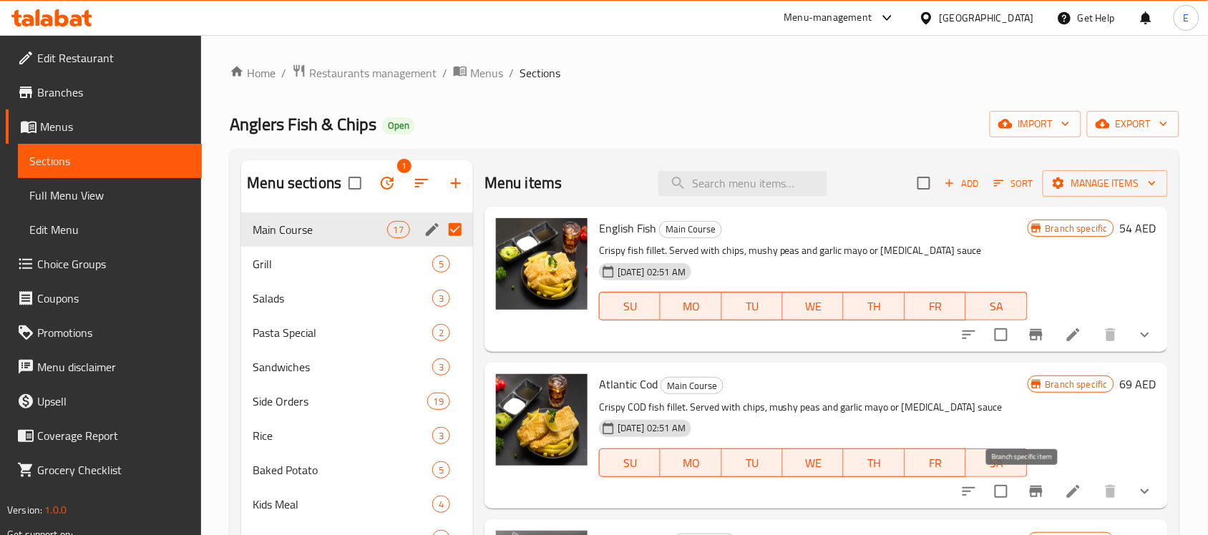
click at [1028, 483] on icon "Branch-specific-item" at bounding box center [1036, 491] width 17 height 17
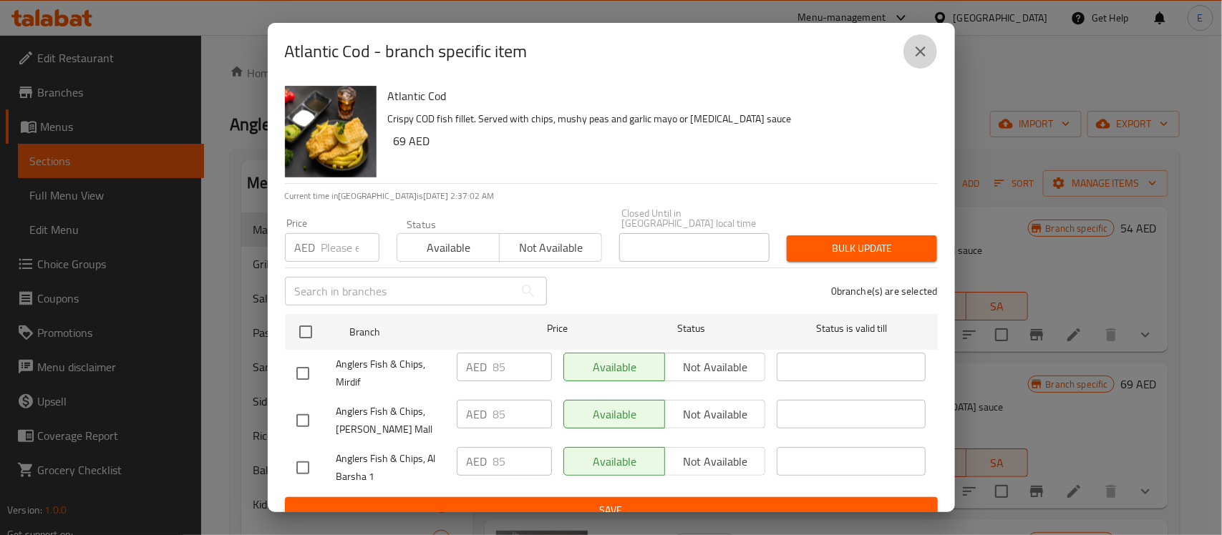
click at [924, 51] on icon "close" at bounding box center [920, 51] width 17 height 17
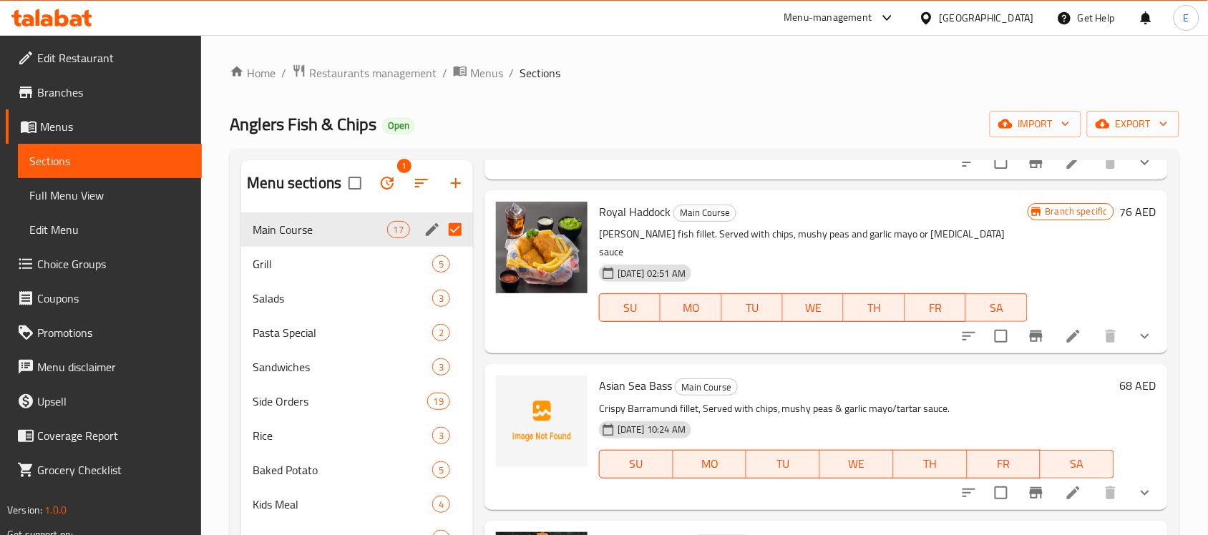
scroll to position [358, 0]
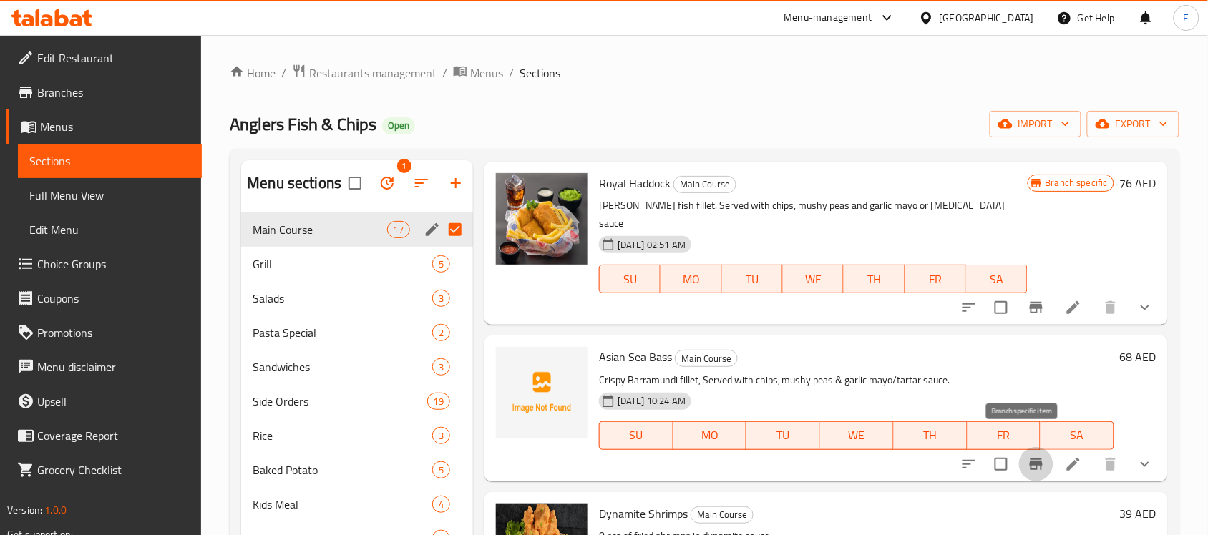
click at [1030, 459] on icon "Branch-specific-item" at bounding box center [1036, 464] width 13 height 11
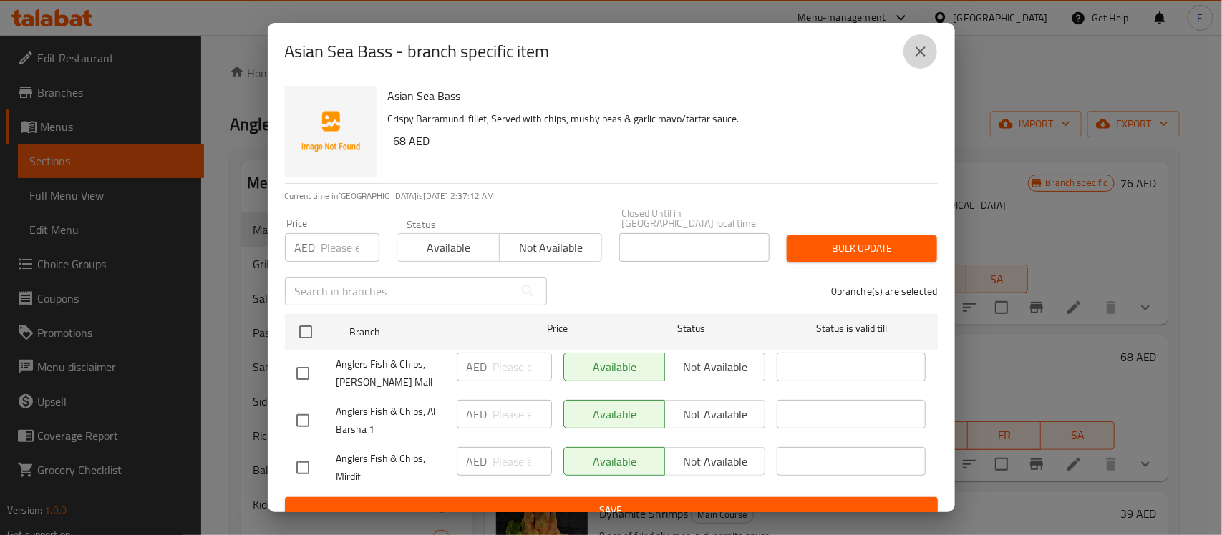
click at [920, 47] on icon "close" at bounding box center [920, 51] width 17 height 17
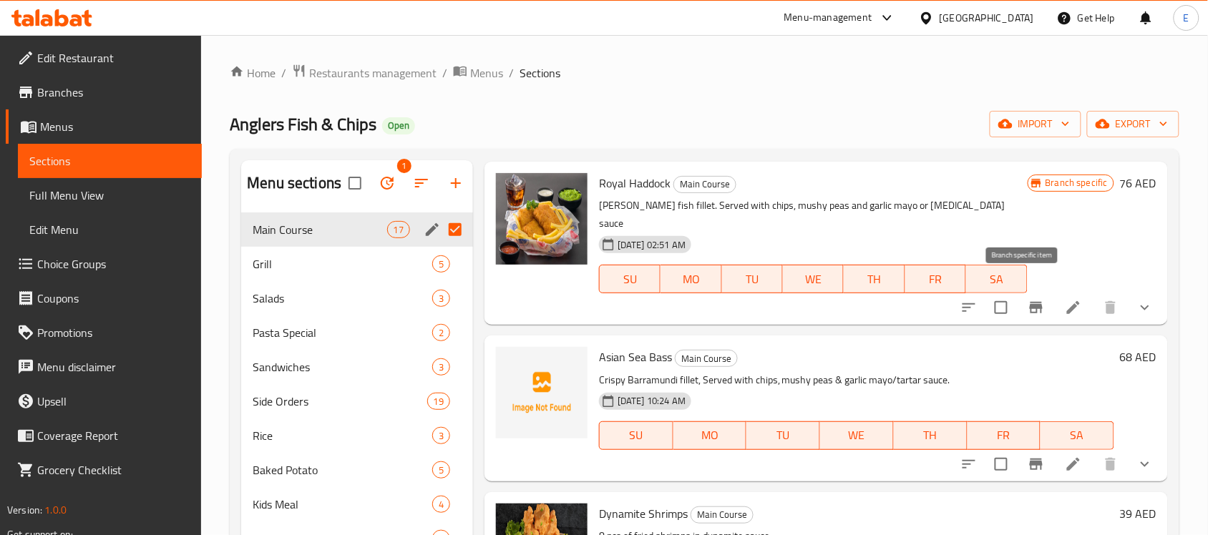
click at [1030, 302] on icon "Branch-specific-item" at bounding box center [1036, 307] width 13 height 11
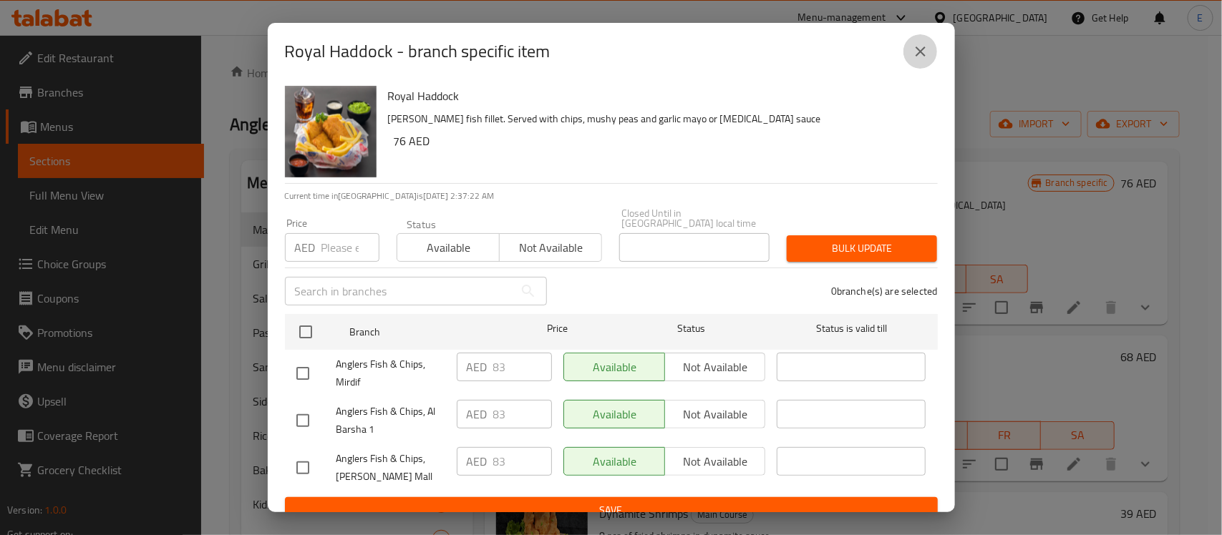
click at [921, 54] on icon "close" at bounding box center [920, 52] width 10 height 10
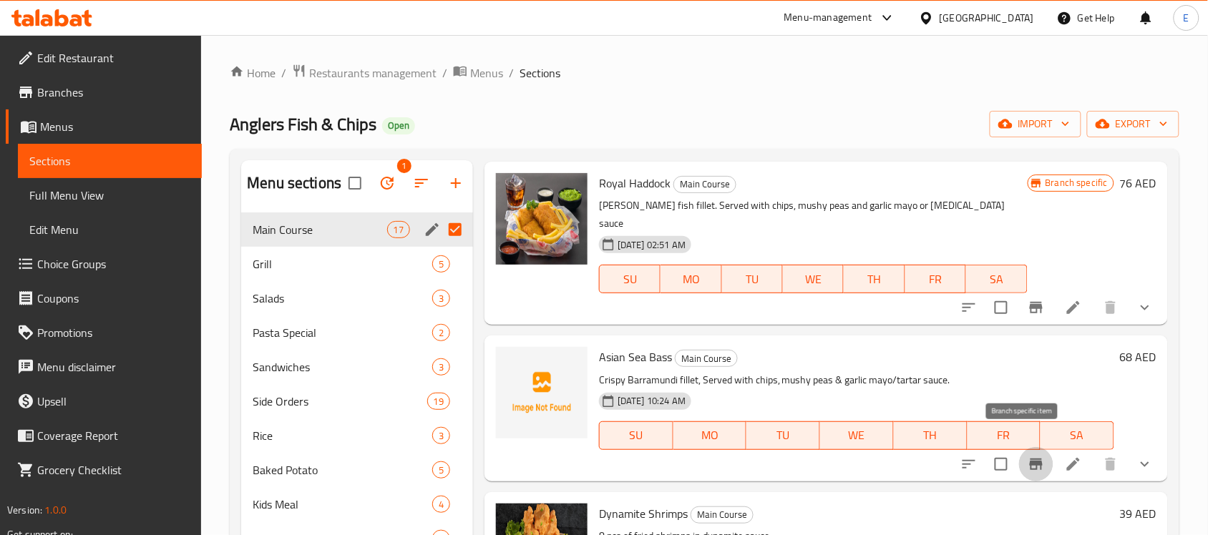
click at [1028, 456] on icon "Branch-specific-item" at bounding box center [1036, 464] width 17 height 17
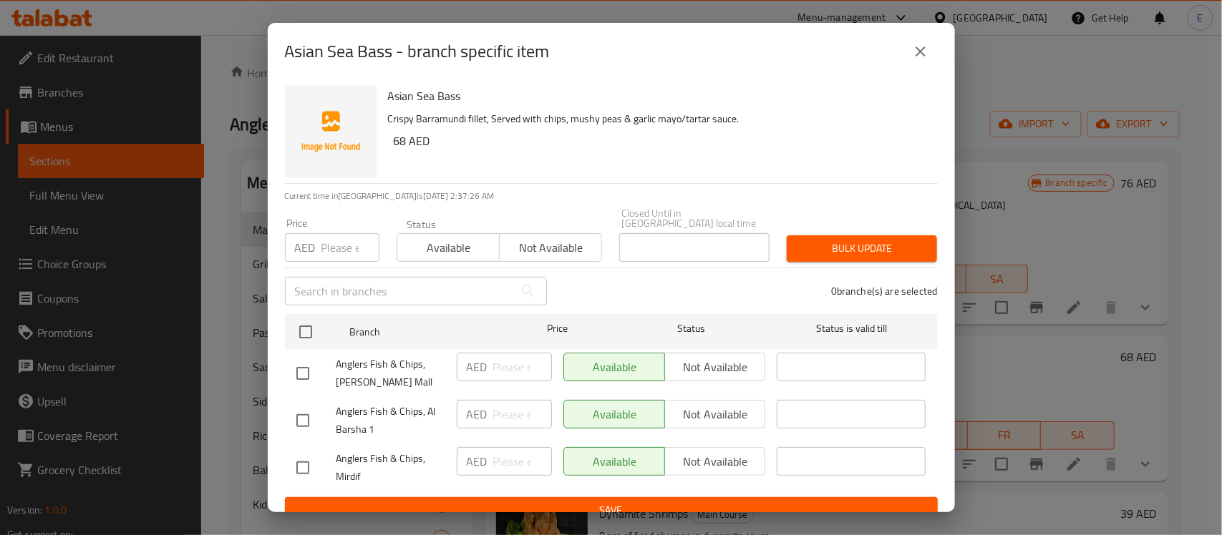
click at [918, 54] on icon "close" at bounding box center [920, 51] width 17 height 17
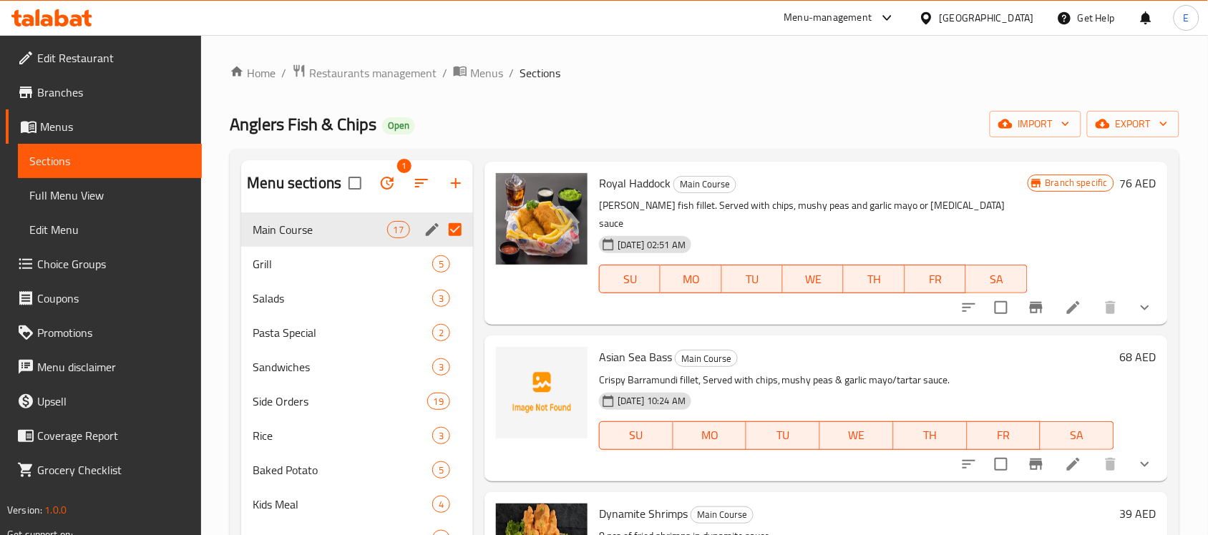
click at [1122, 347] on h6 "68 AED" at bounding box center [1138, 357] width 37 height 20
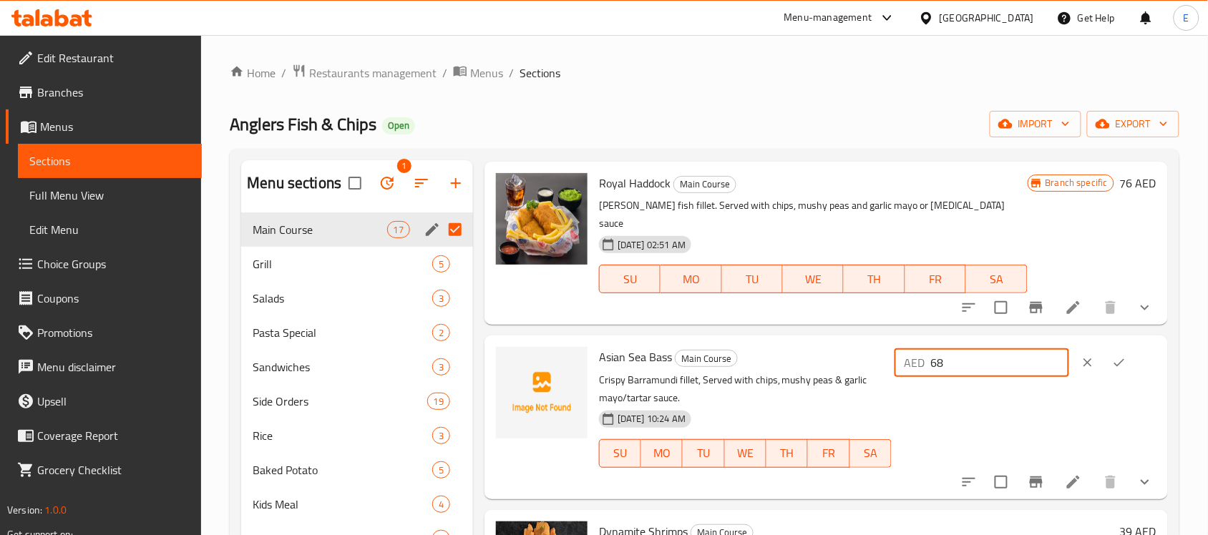
drag, startPoint x: 973, startPoint y: 338, endPoint x: 797, endPoint y: 358, distance: 177.9
click at [797, 358] on div "Asian Sea Bass Main Course Crispy Barramundi fillet, Served with chips, mushy p…" at bounding box center [877, 417] width 569 height 152
type input "73"
click at [1119, 356] on icon "ok" at bounding box center [1119, 363] width 14 height 14
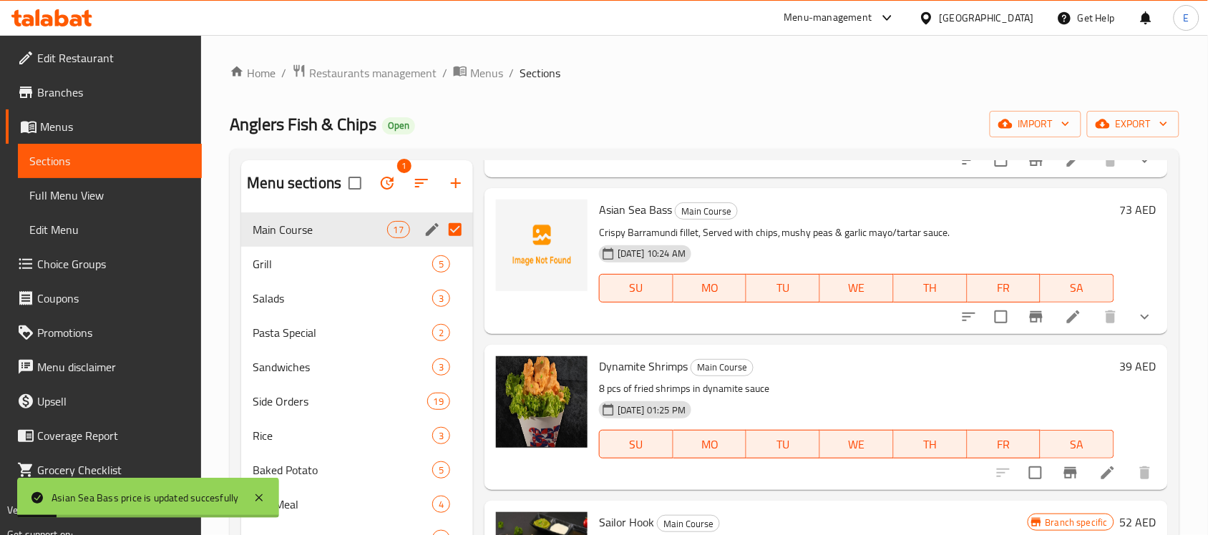
scroll to position [537, 0]
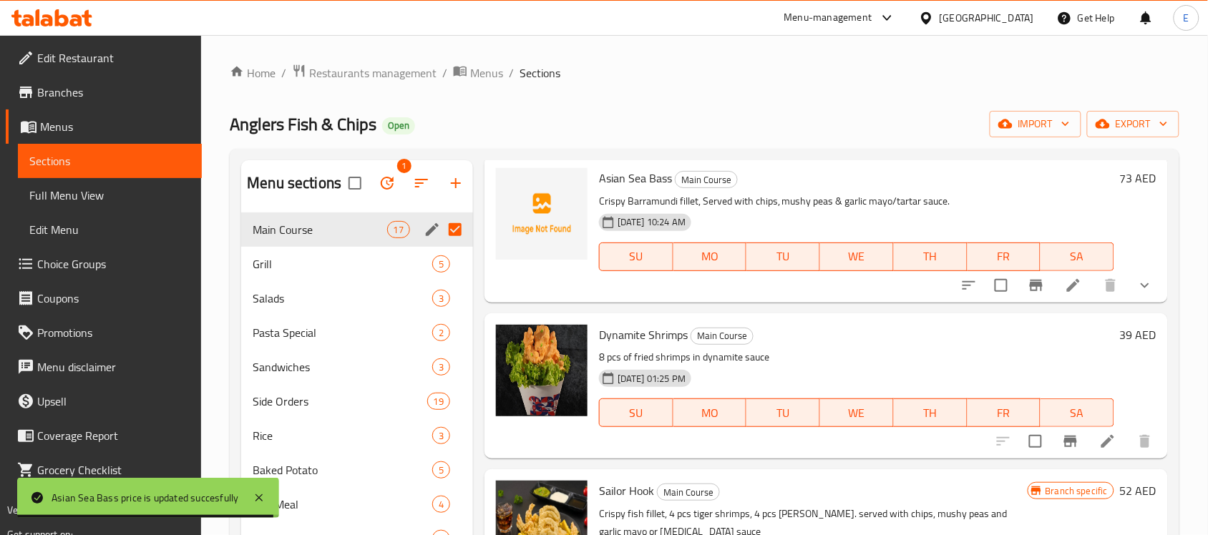
click at [1128, 278] on button "show more" at bounding box center [1145, 285] width 34 height 34
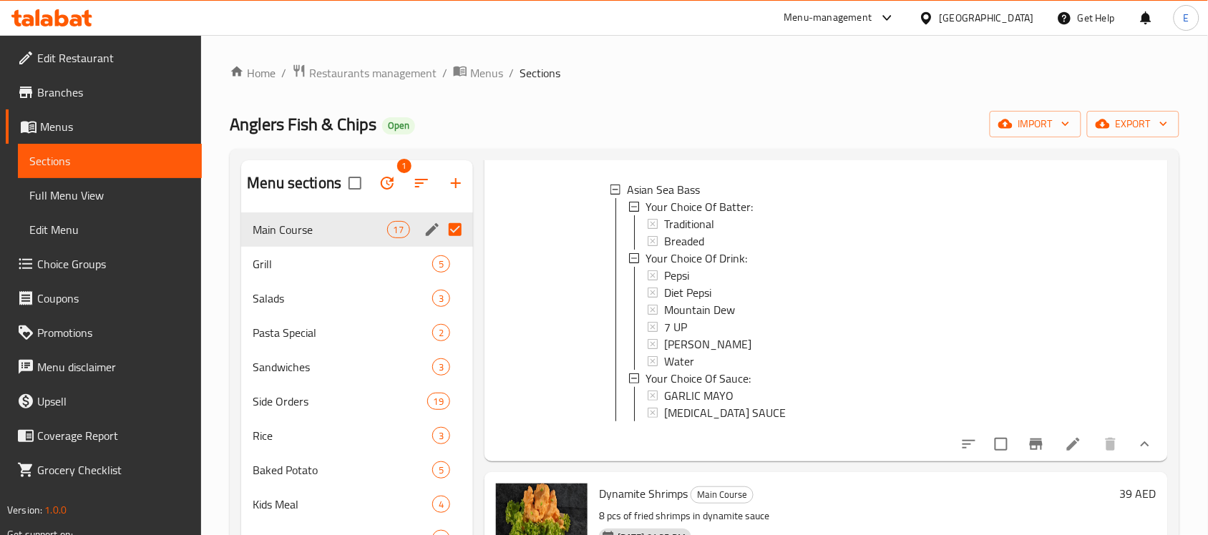
scroll to position [895, 0]
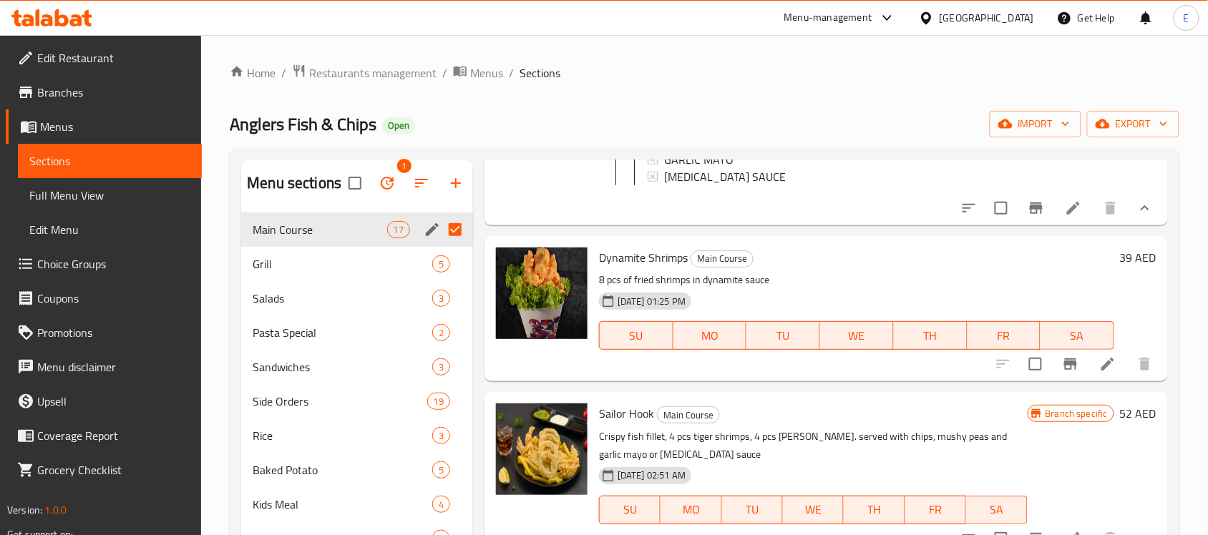
click at [1129, 218] on button "show more" at bounding box center [1145, 208] width 34 height 34
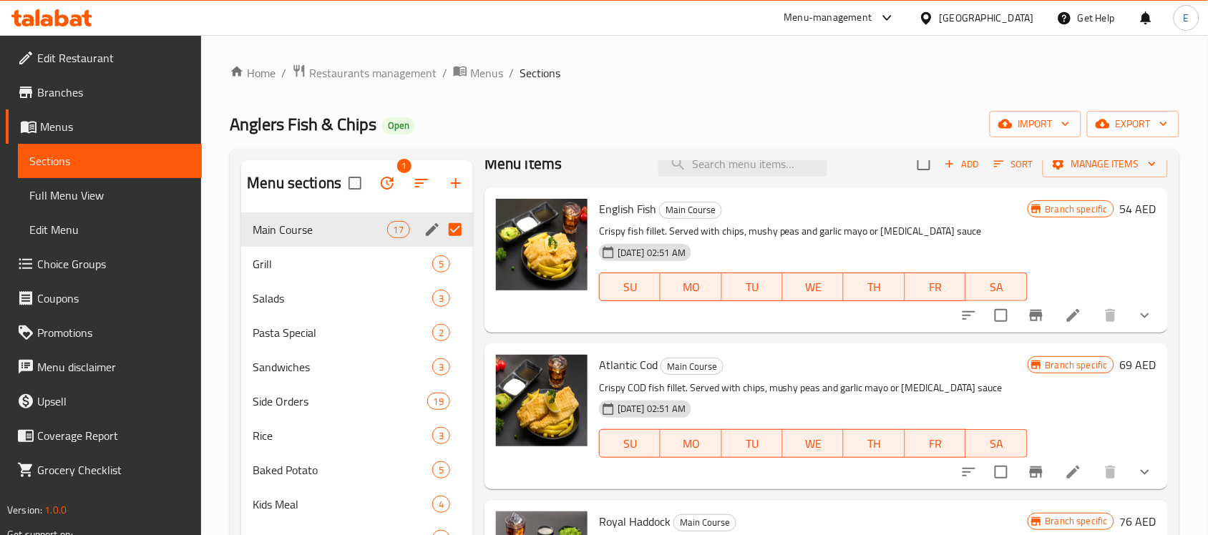
scroll to position [0, 0]
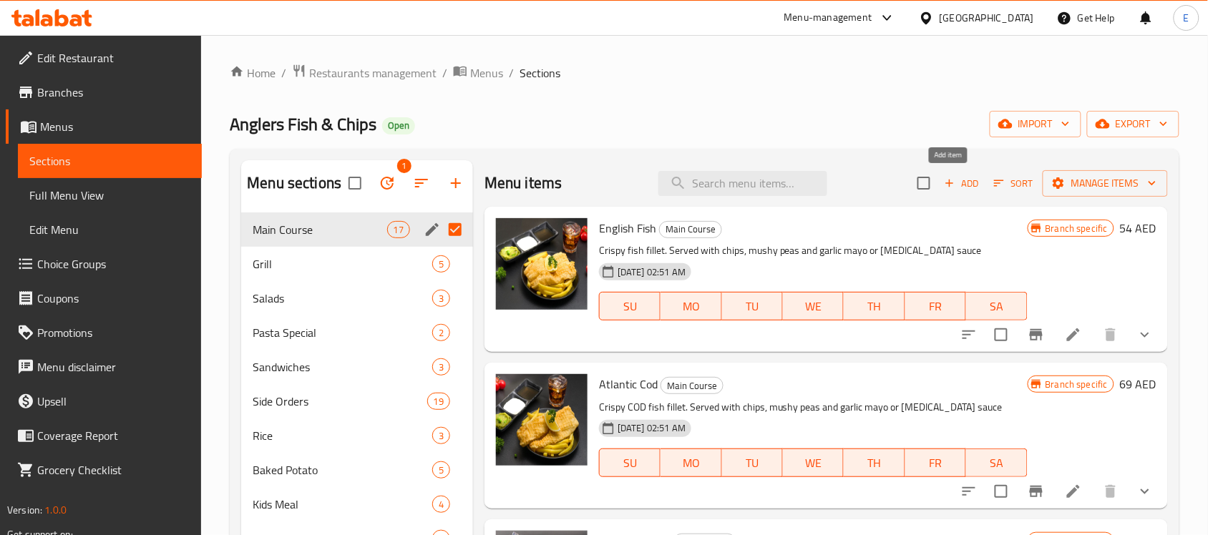
click at [963, 190] on span "Add" at bounding box center [962, 183] width 39 height 16
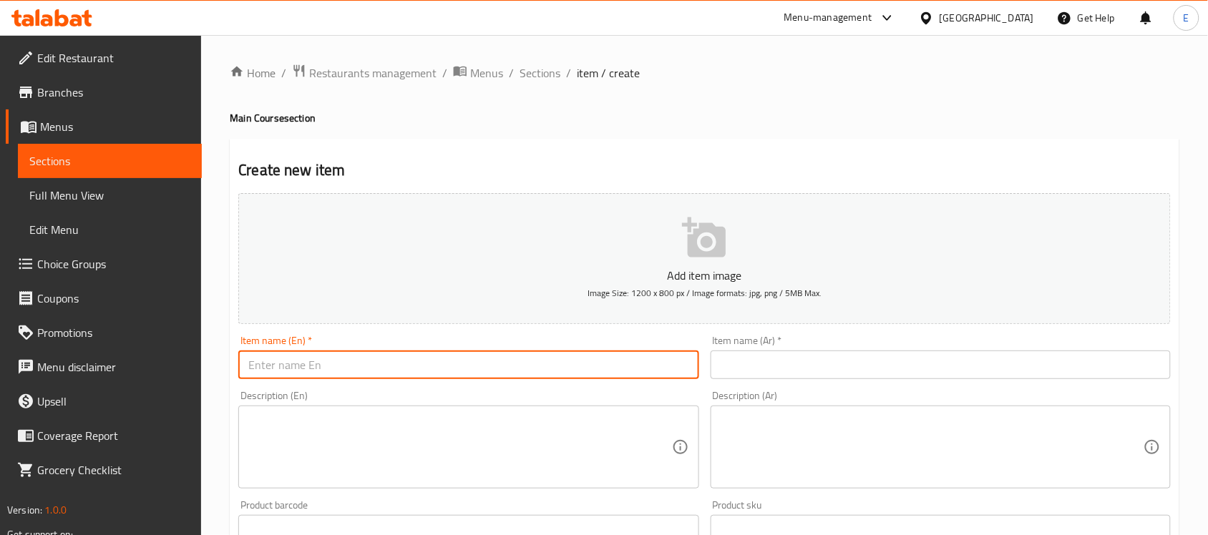
click at [489, 370] on input "text" at bounding box center [468, 365] width 460 height 29
paste input "Pacific Pollock"
type input "Pacific Pollock"
click at [761, 364] on input "text" at bounding box center [941, 365] width 460 height 29
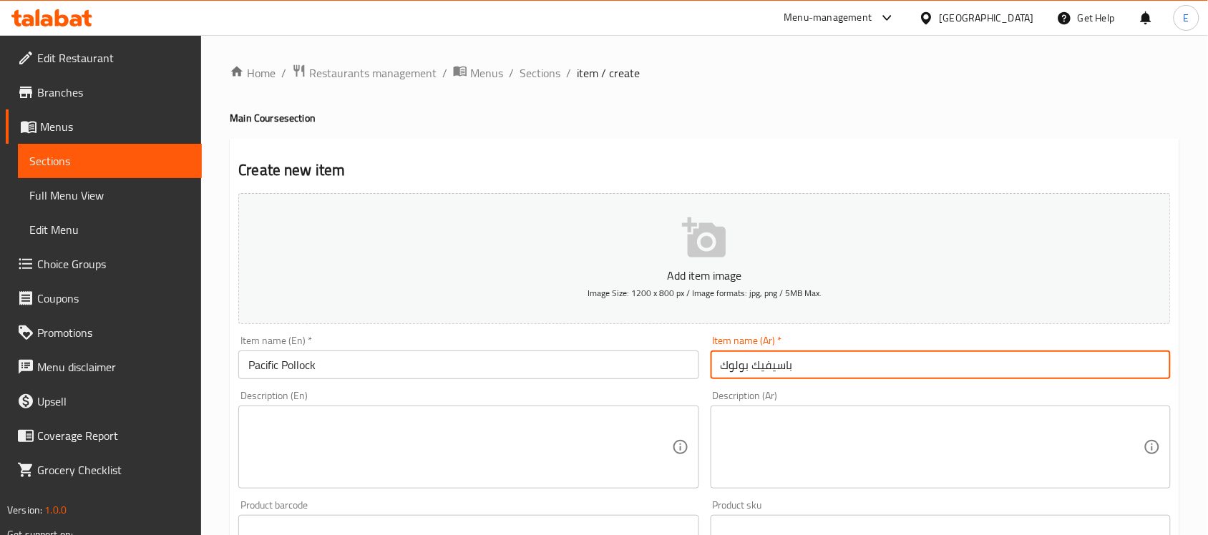
type input "باسيفيك بولوك"
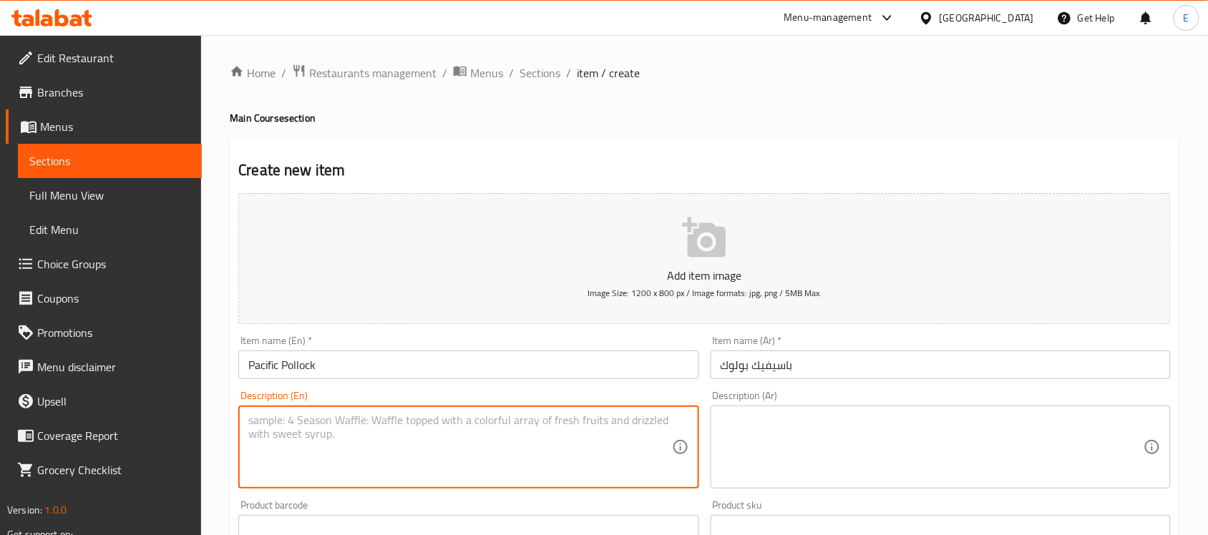
click at [351, 430] on textarea at bounding box center [459, 448] width 423 height 68
paste textarea ""Crispy Pollock fillet, Served with chips, mushy peas & garlic mayo/tartar sauc…"
type textarea "Crispy Pollock fillet, Served with chips, mushy peas, and garlic mayo or [MEDIC…"
click at [789, 417] on textarea at bounding box center [932, 448] width 423 height 68
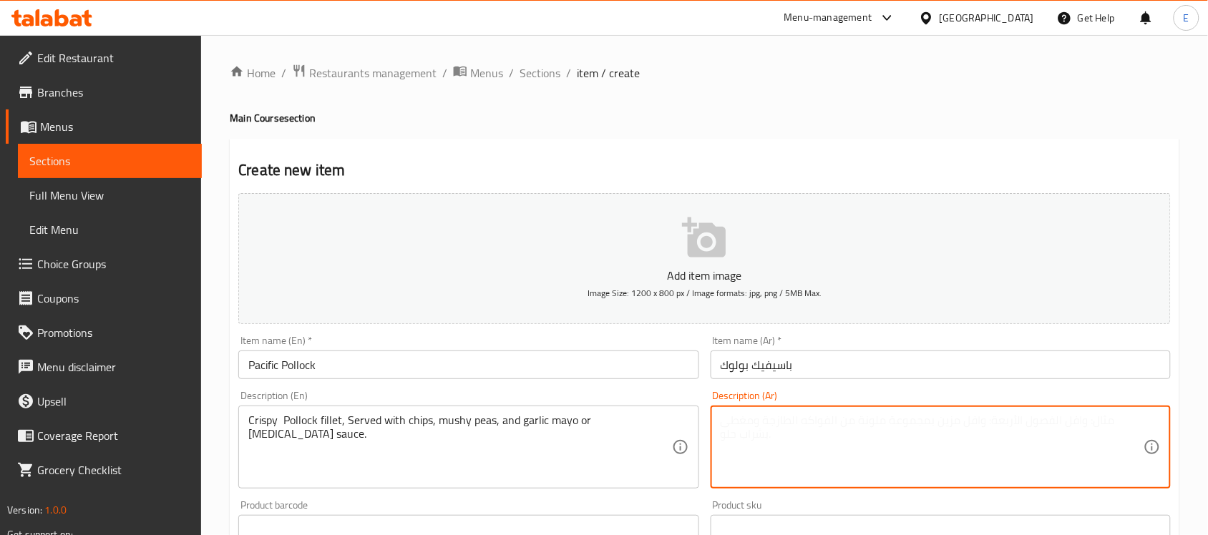
paste textarea "فيليه سمك بولوك المقرمش، يقدم مع البطاطس المقلية، والبازلاء المهروسة، والمايوني…"
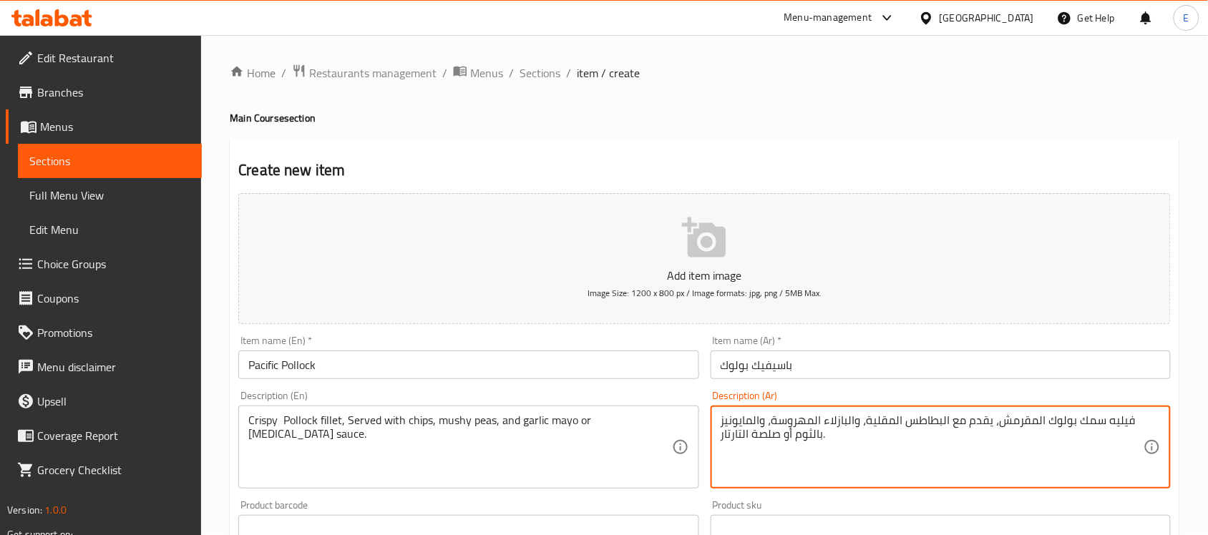
type textarea "فيليه سمك بولوك المقرمش، يقدم مع البطاطس المقلية، والبازلاء المهروسة، والمايوني…"
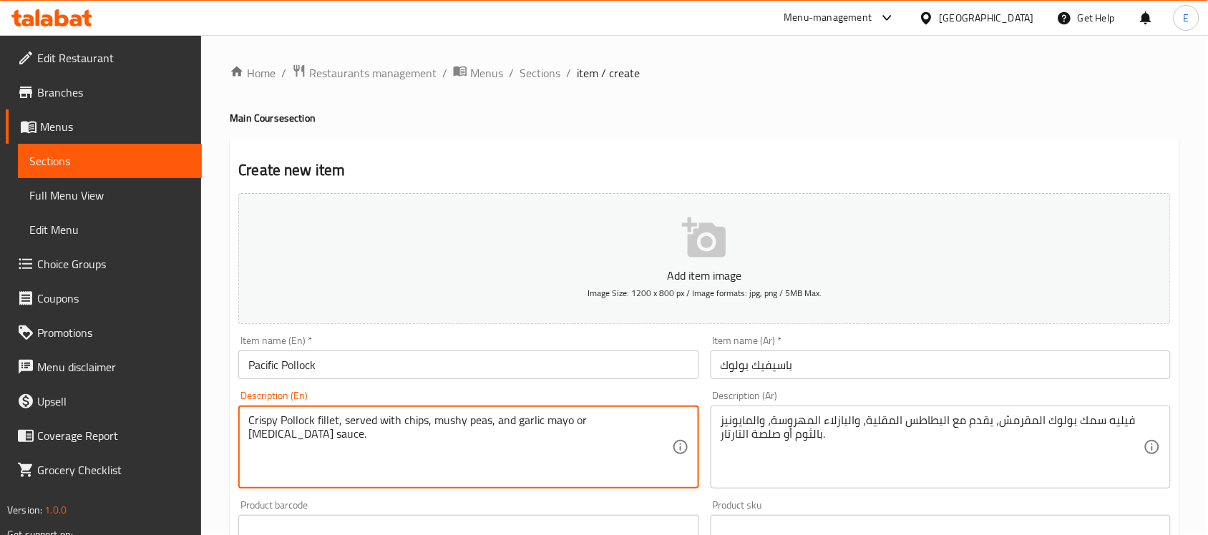
type textarea "Crispy Pollock fillet, served with chips, mushy peas, and garlic mayo or [MEDIC…"
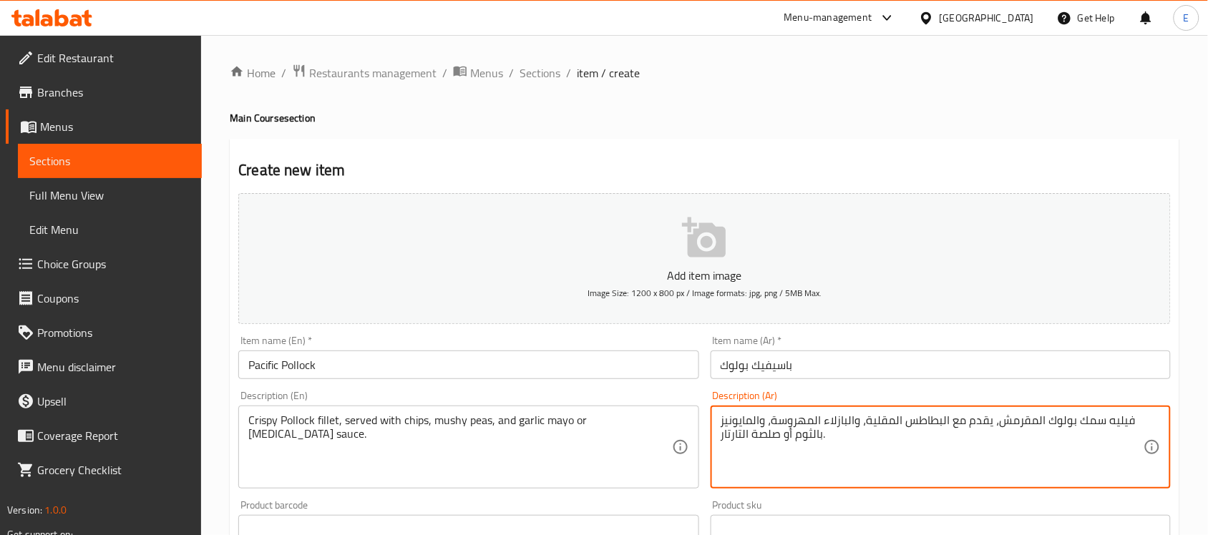
drag, startPoint x: 943, startPoint y: 421, endPoint x: 866, endPoint y: 426, distance: 76.7
type textarea "فيليه سمك بولوك المقرمش، يقدم مع الشيبس، والبازلاء المهروسة، والمايونيز بالثوم …"
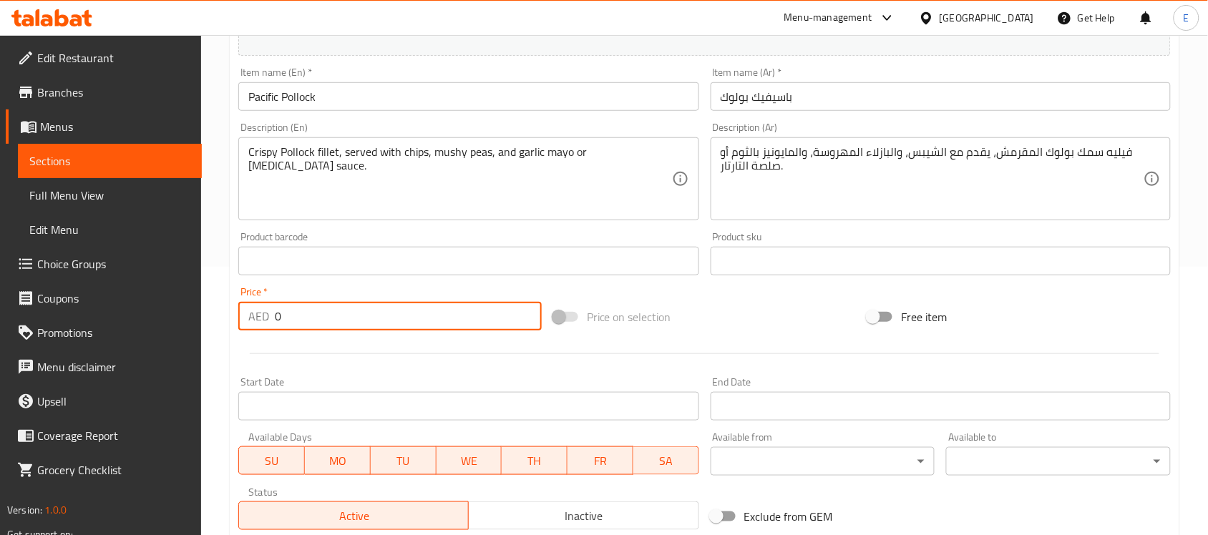
drag, startPoint x: 342, startPoint y: 313, endPoint x: 263, endPoint y: 320, distance: 79.8
click at [263, 320] on div "AED 0 Price *" at bounding box center [389, 316] width 303 height 29
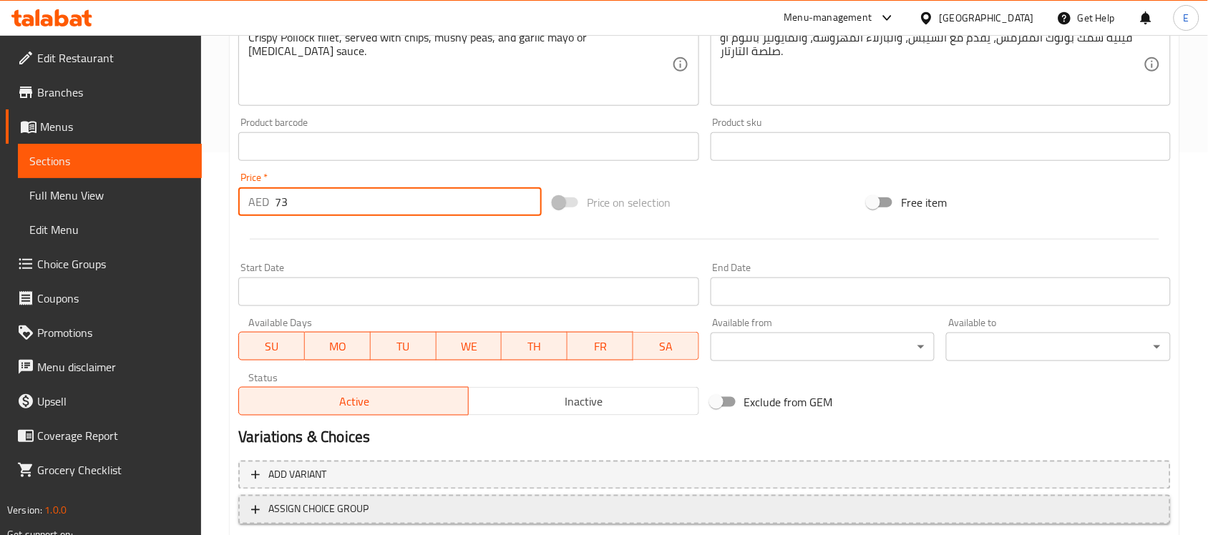
scroll to position [473, 0]
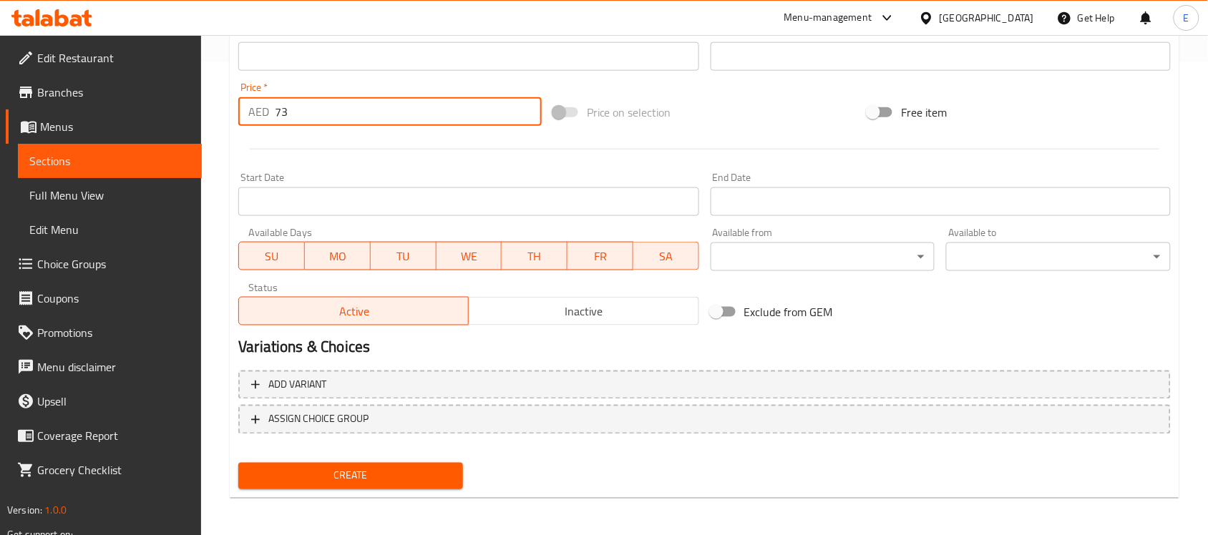
type input "73"
click at [444, 483] on button "Create" at bounding box center [350, 476] width 225 height 26
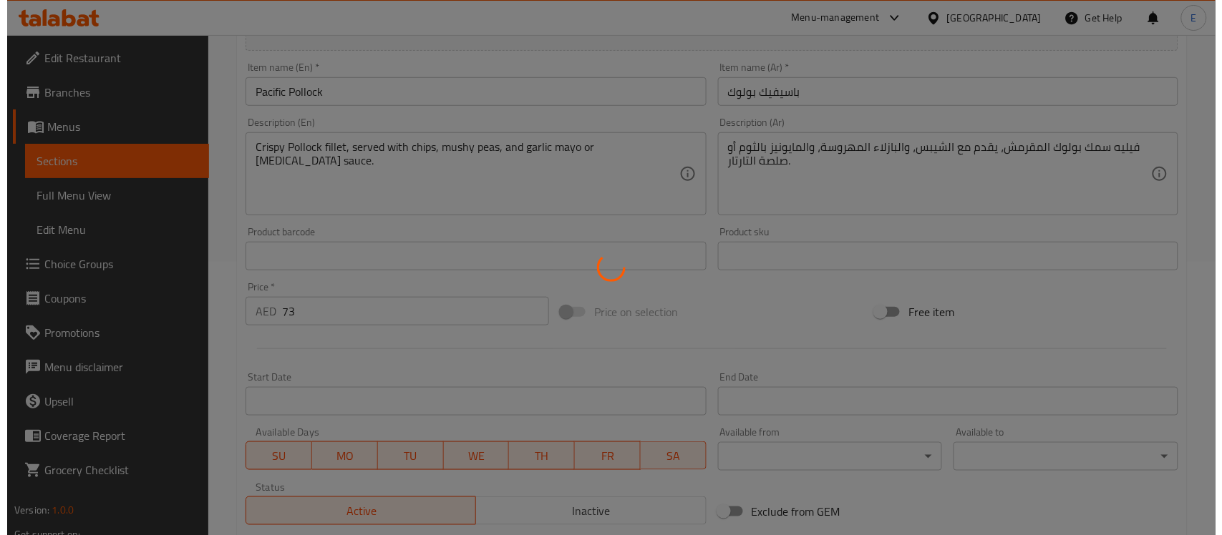
scroll to position [0, 0]
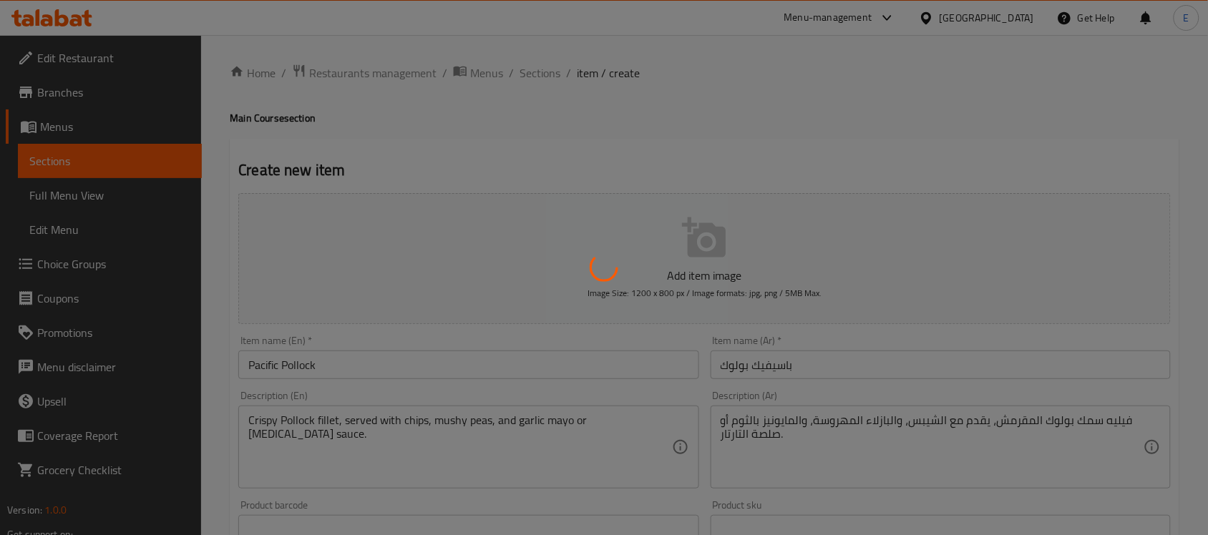
type input "0"
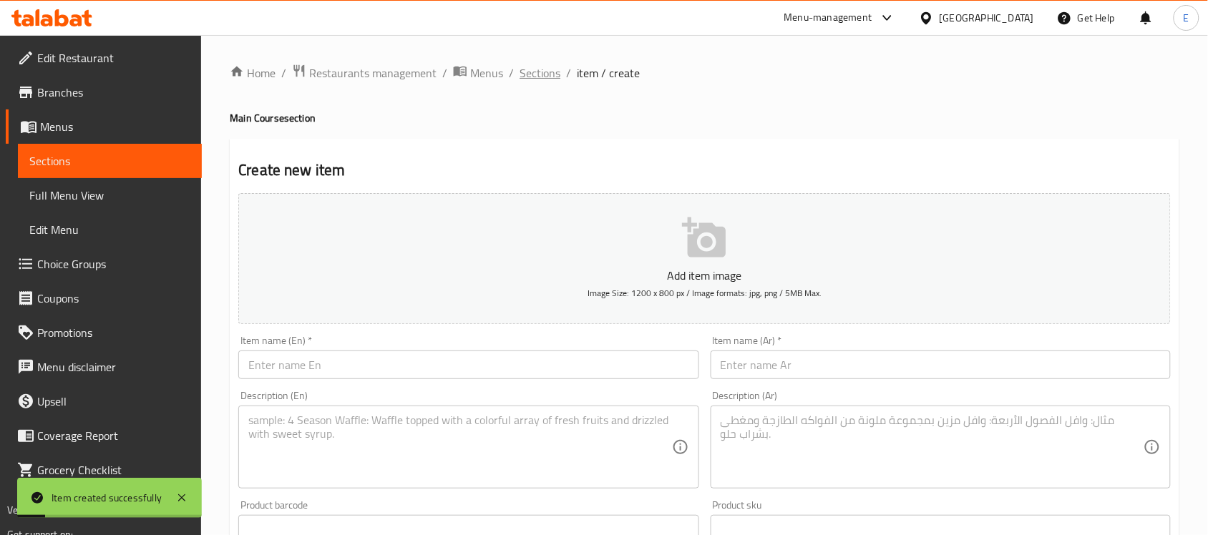
click at [549, 72] on span "Sections" at bounding box center [540, 72] width 41 height 17
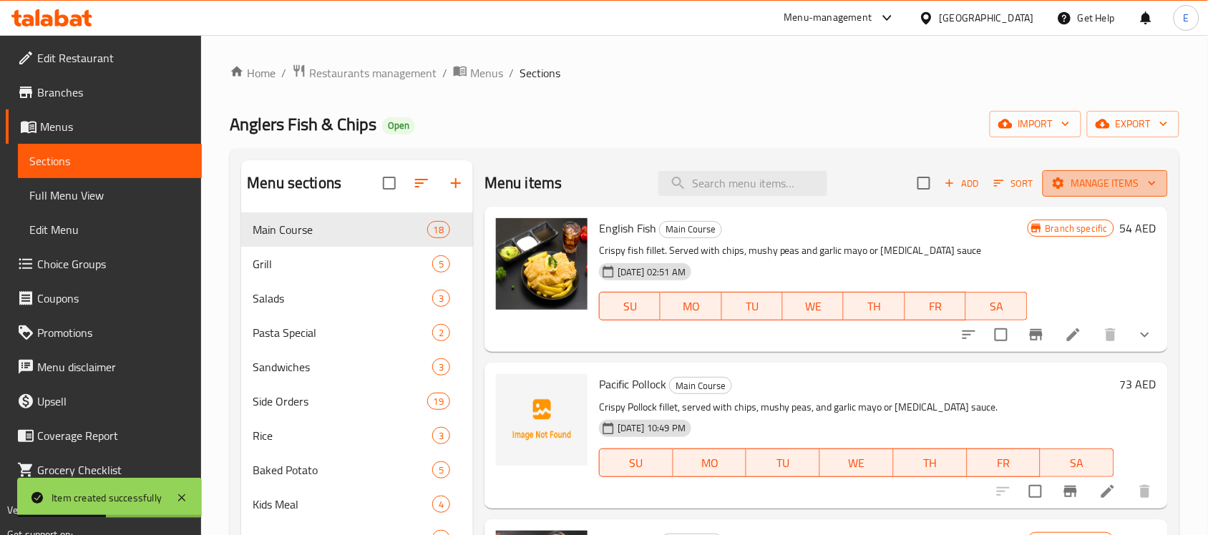
click at [1104, 181] on span "Manage items" at bounding box center [1105, 184] width 102 height 18
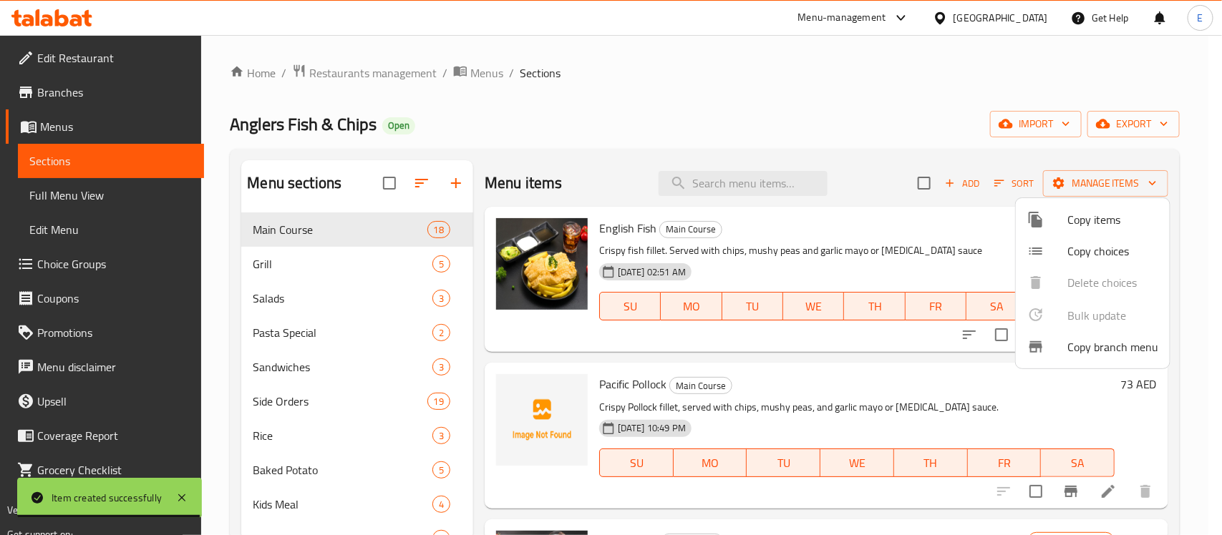
click at [1067, 248] on span "Copy choices" at bounding box center [1112, 251] width 91 height 17
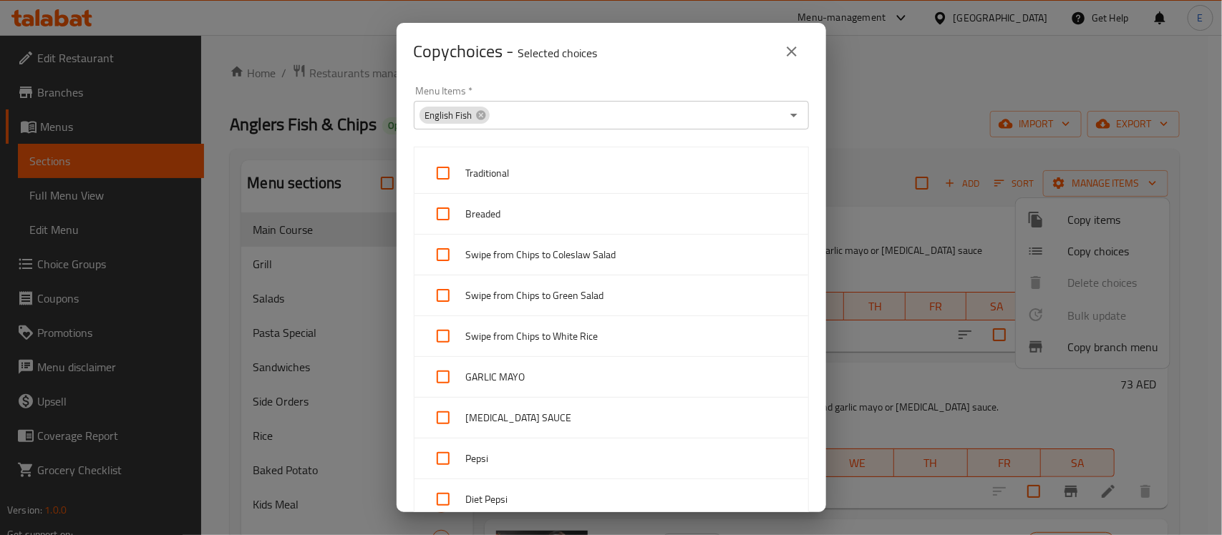
click at [481, 169] on span "Traditional" at bounding box center [631, 174] width 331 height 18
click at [625, 153] on div "Traditional" at bounding box center [611, 173] width 394 height 41
click at [608, 168] on span "Traditional" at bounding box center [631, 174] width 331 height 18
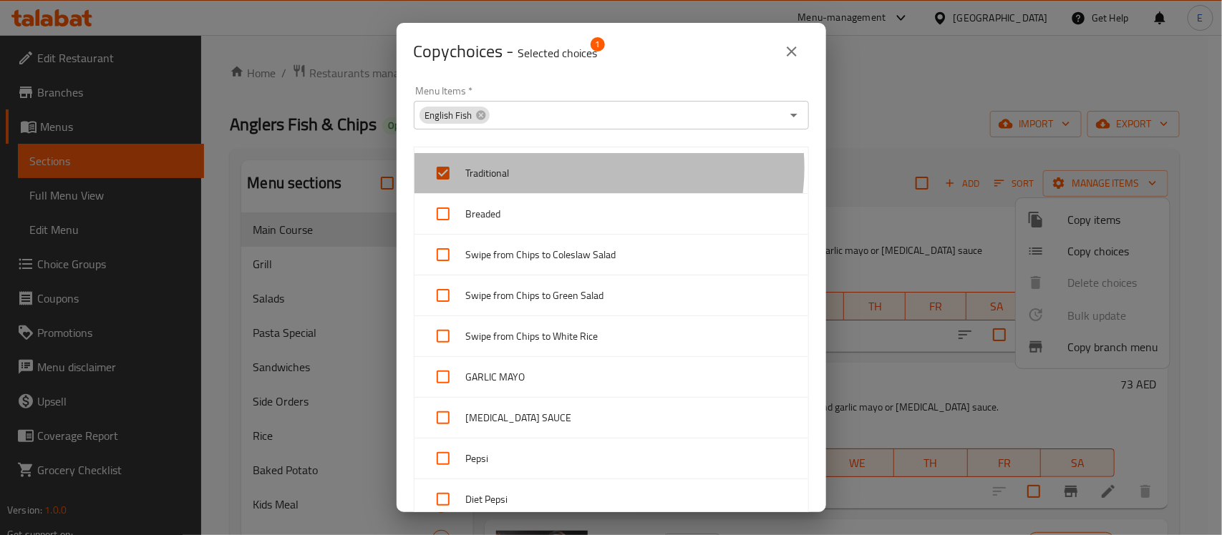
click at [608, 168] on span "Traditional" at bounding box center [631, 174] width 331 height 18
checkbox input "false"
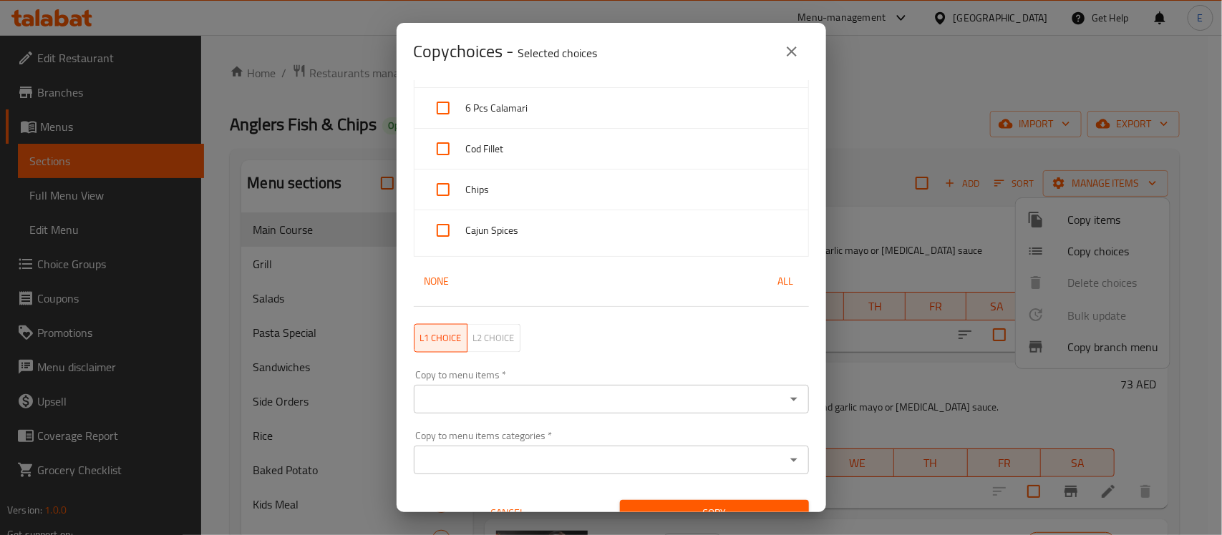
scroll to position [947, 0]
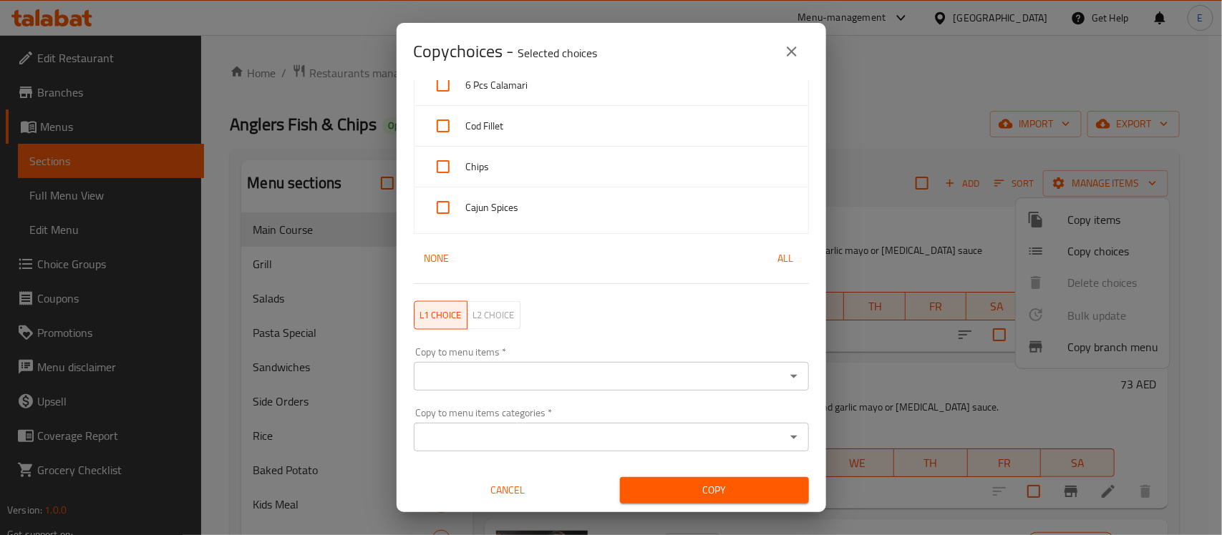
click at [545, 377] on input "Copy to menu items   *" at bounding box center [599, 376] width 363 height 20
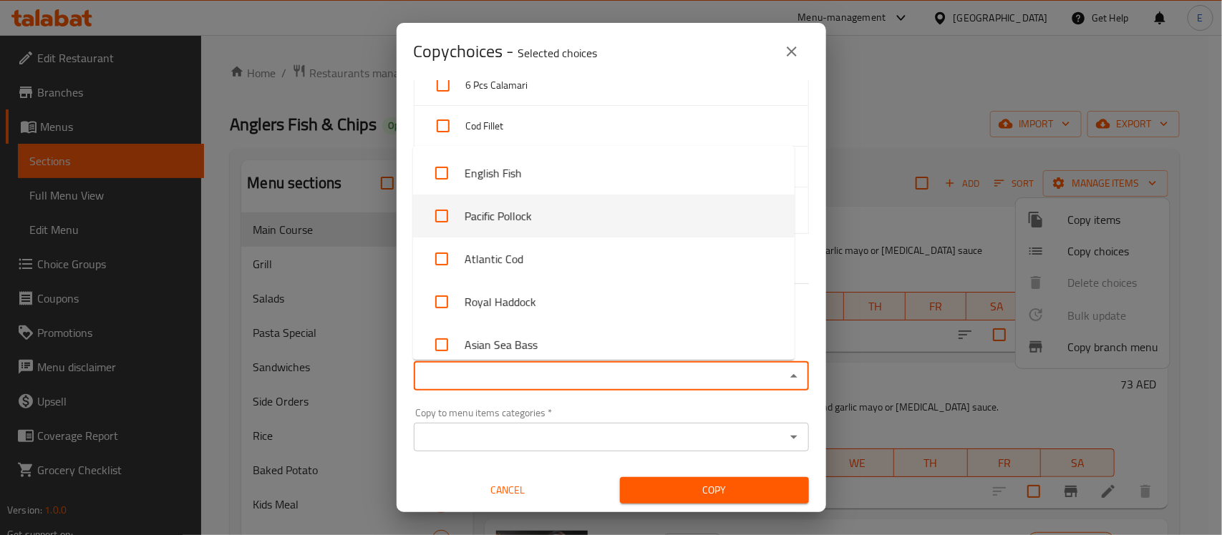
click at [541, 218] on li "Pacific Pollock" at bounding box center [603, 216] width 381 height 43
checkbox input "true"
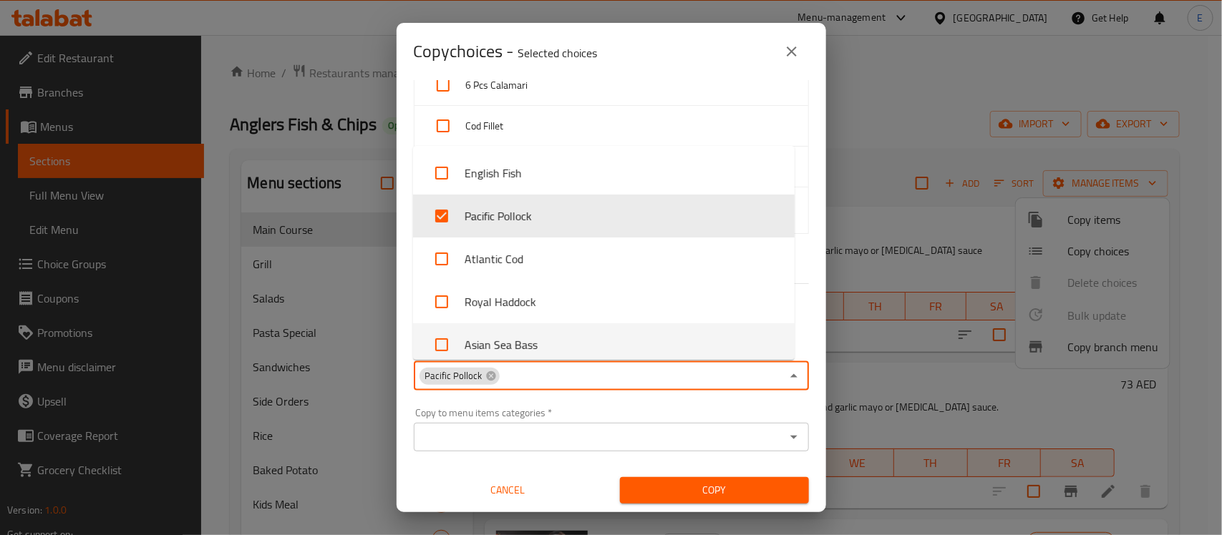
click at [671, 498] on span "Copy" at bounding box center [714, 491] width 166 height 18
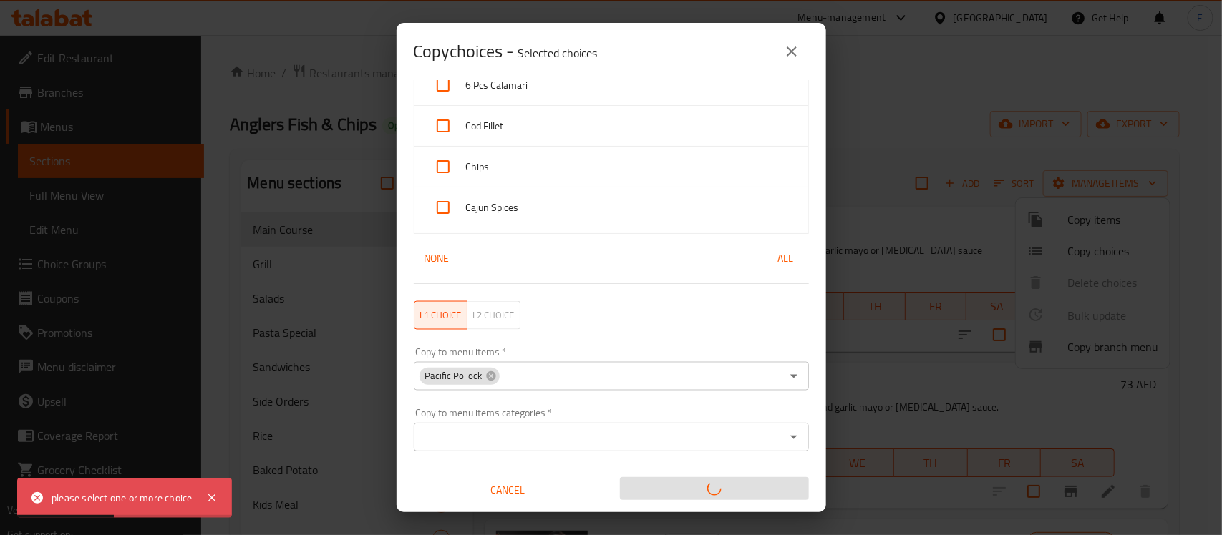
click at [769, 263] on span "All" at bounding box center [786, 259] width 34 height 18
checkbox input "true"
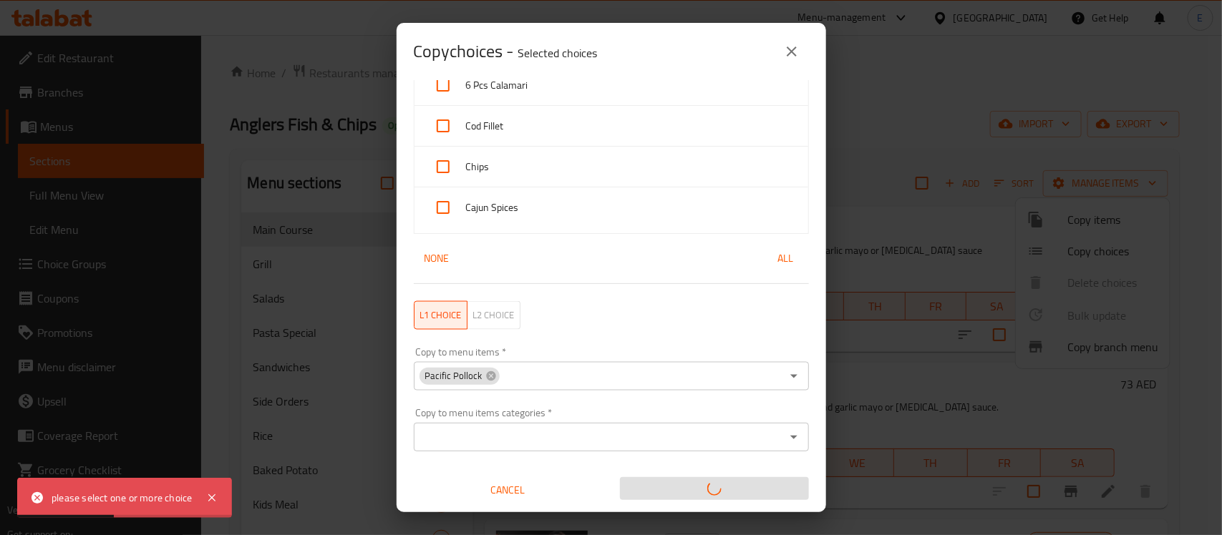
checkbox input "true"
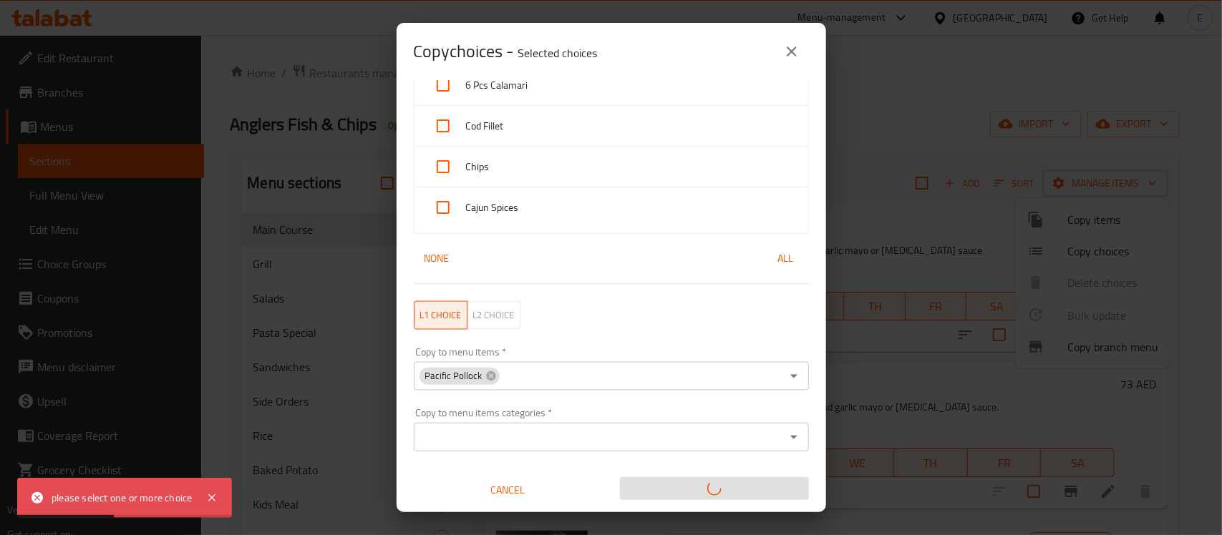
checkbox input "true"
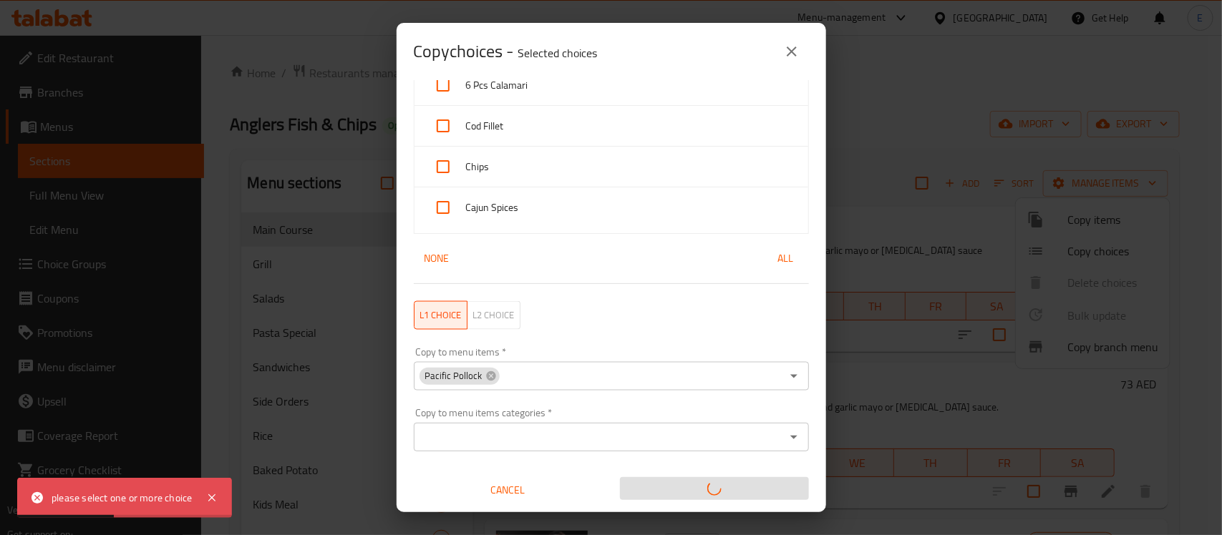
checkbox input "true"
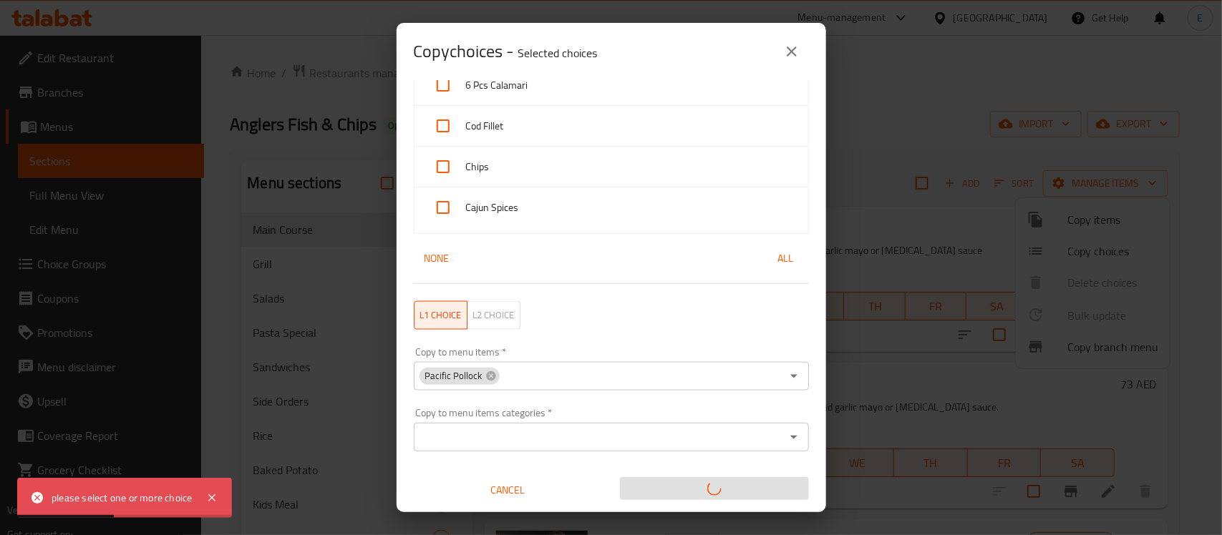
checkbox input "true"
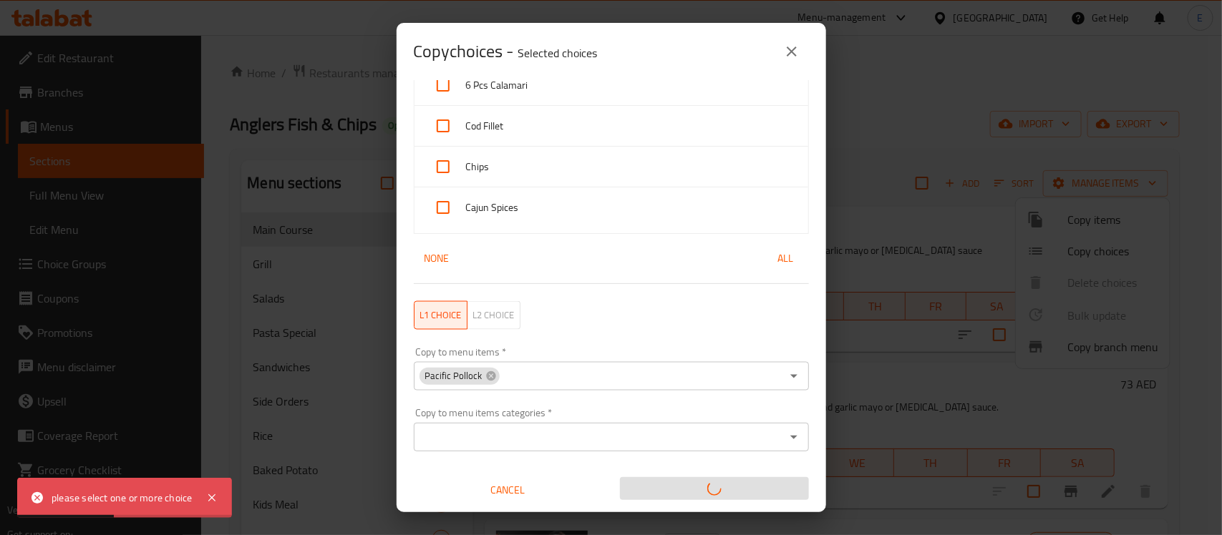
checkbox input "true"
click at [792, 54] on icon "close" at bounding box center [791, 51] width 17 height 17
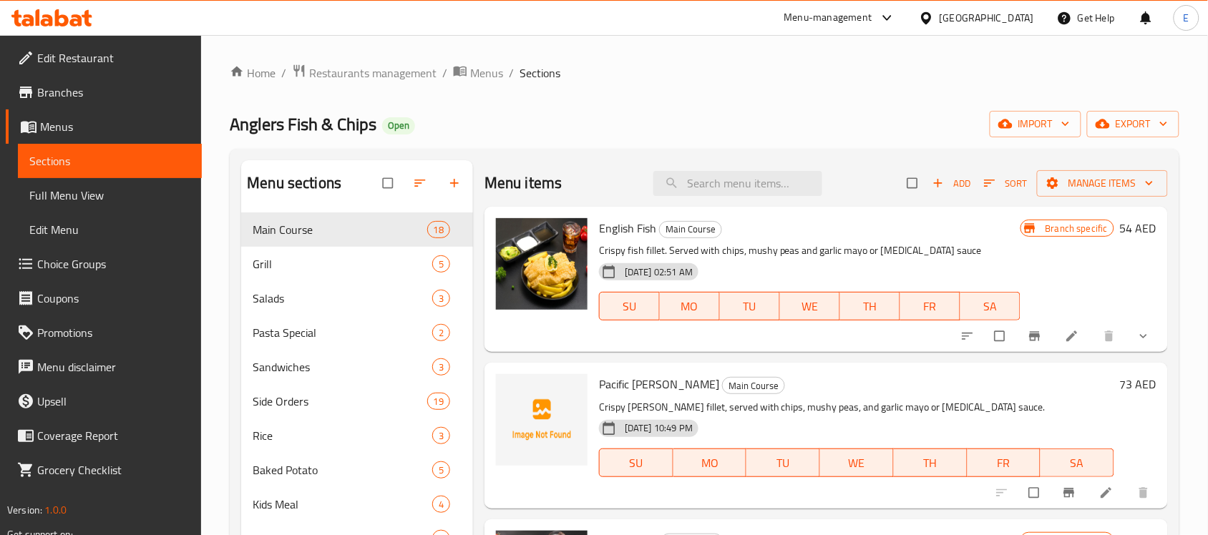
click at [1110, 168] on div "Menu items Add Sort Manage items" at bounding box center [826, 183] width 683 height 47
click at [1108, 173] on button "Manage items" at bounding box center [1102, 183] width 131 height 26
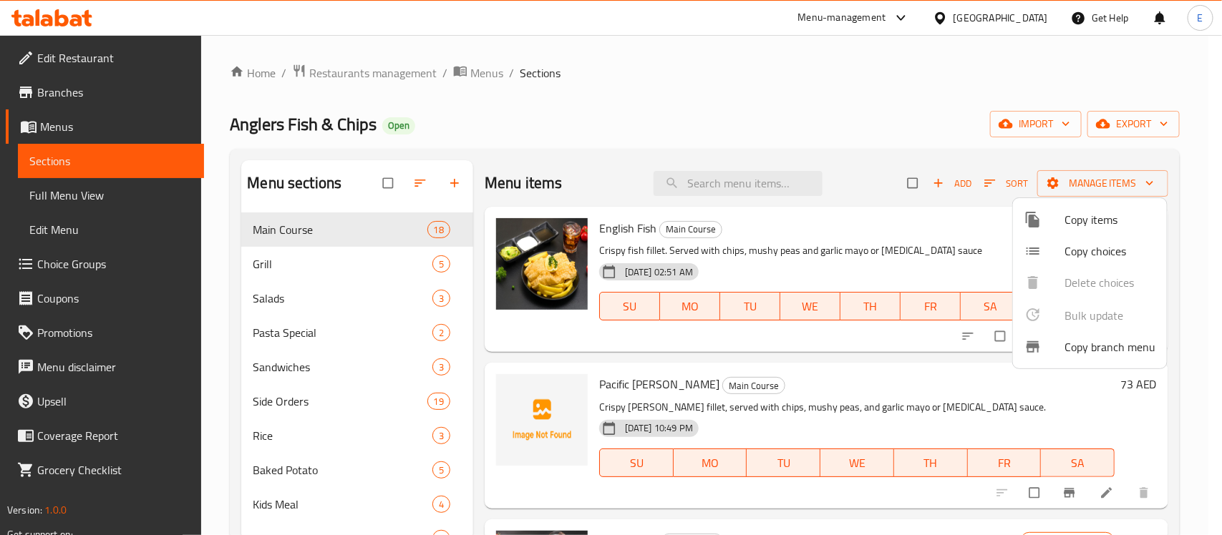
click at [1102, 253] on span "Copy choices" at bounding box center [1109, 251] width 91 height 17
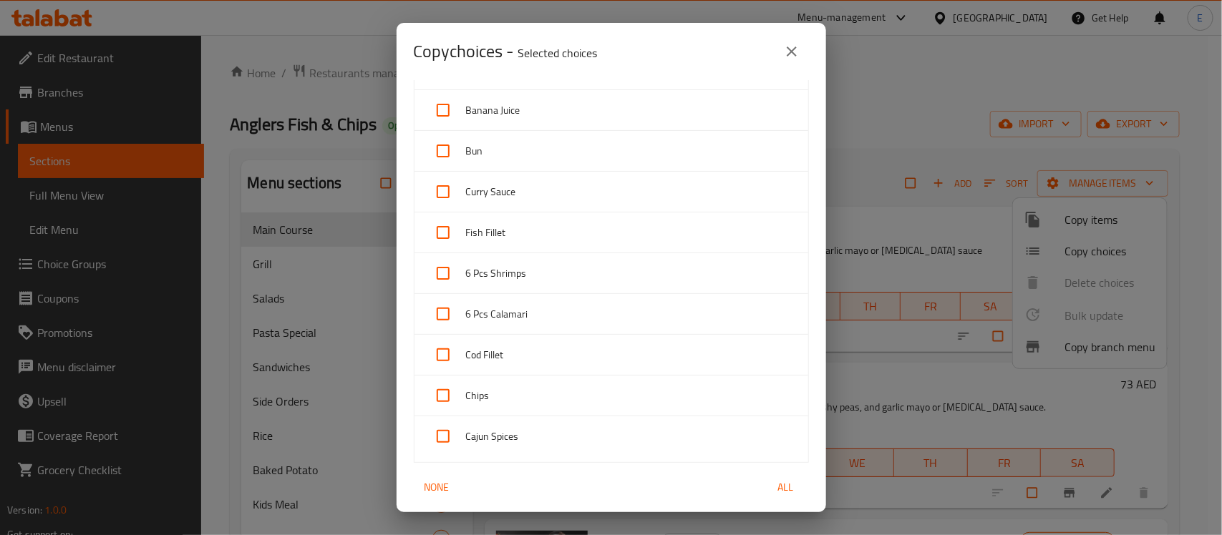
scroll to position [947, 0]
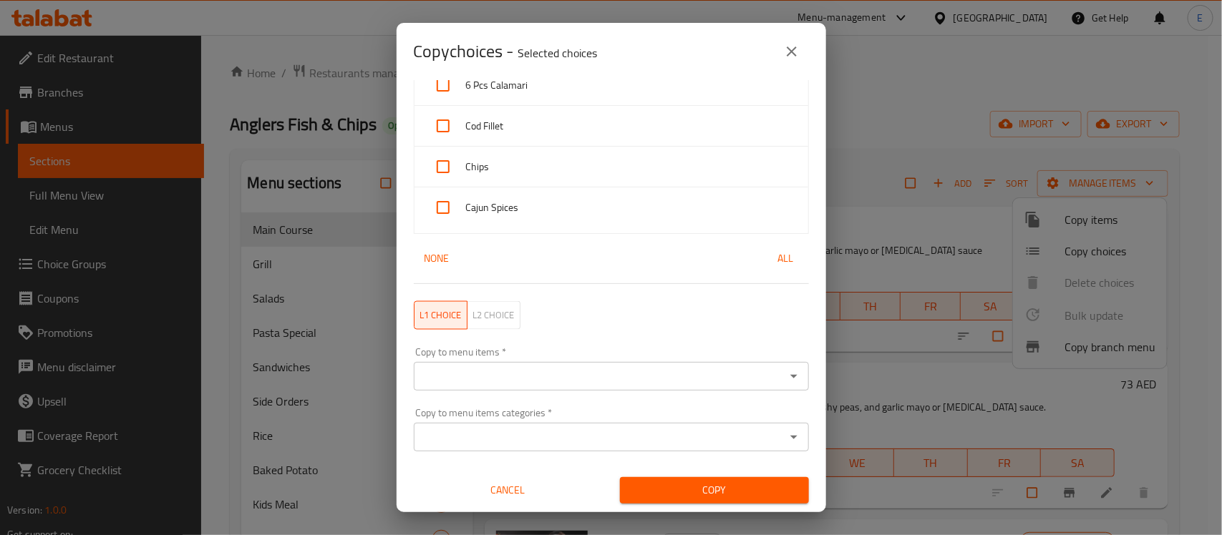
click at [769, 263] on span "All" at bounding box center [786, 259] width 34 height 18
checkbox input "true"
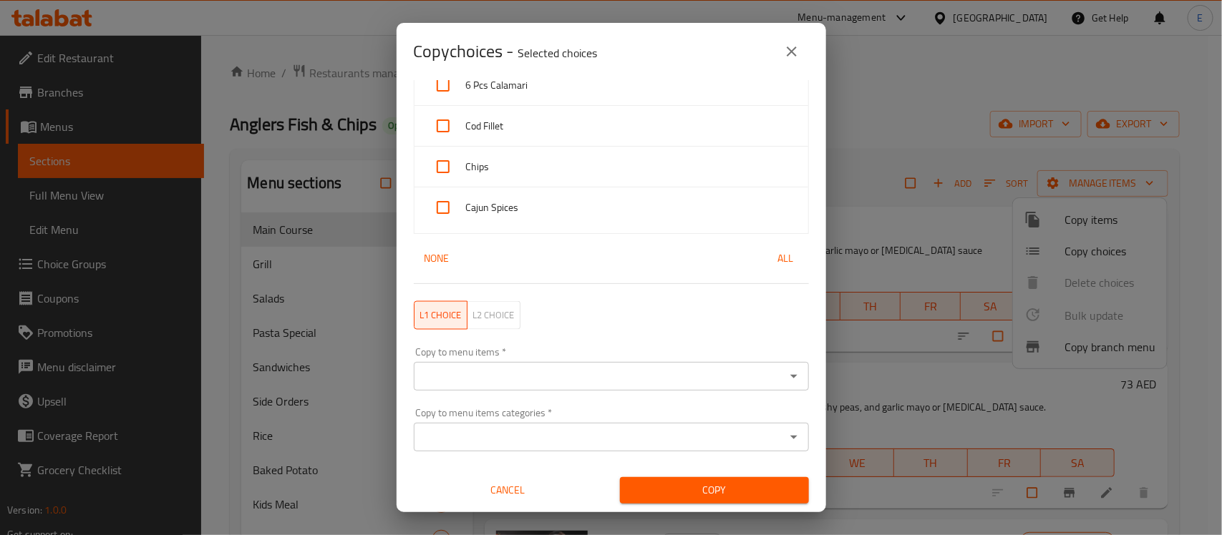
checkbox input "true"
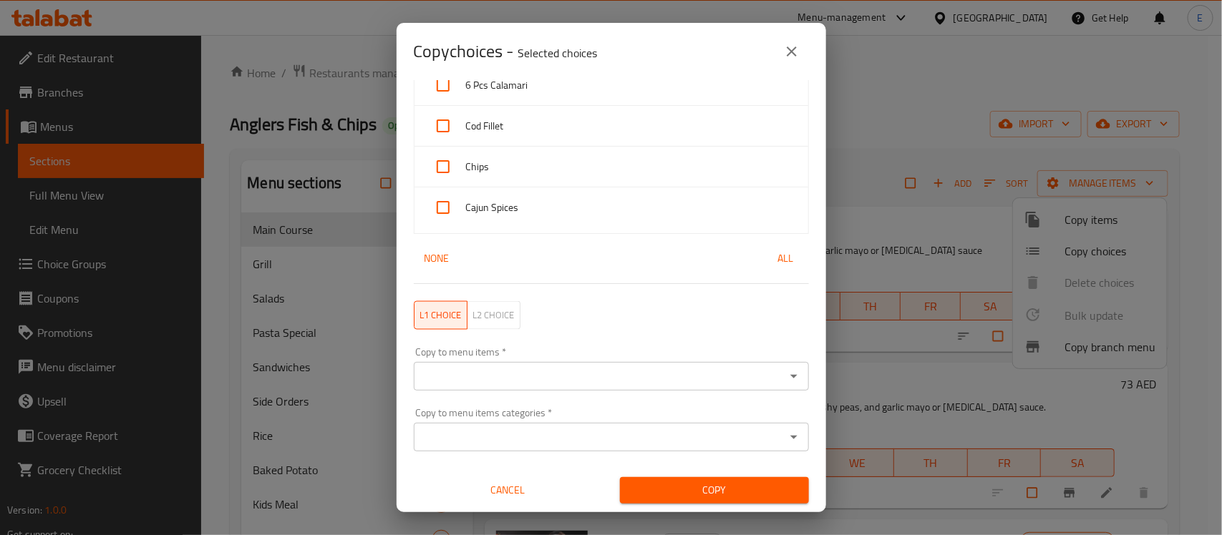
checkbox input "true"
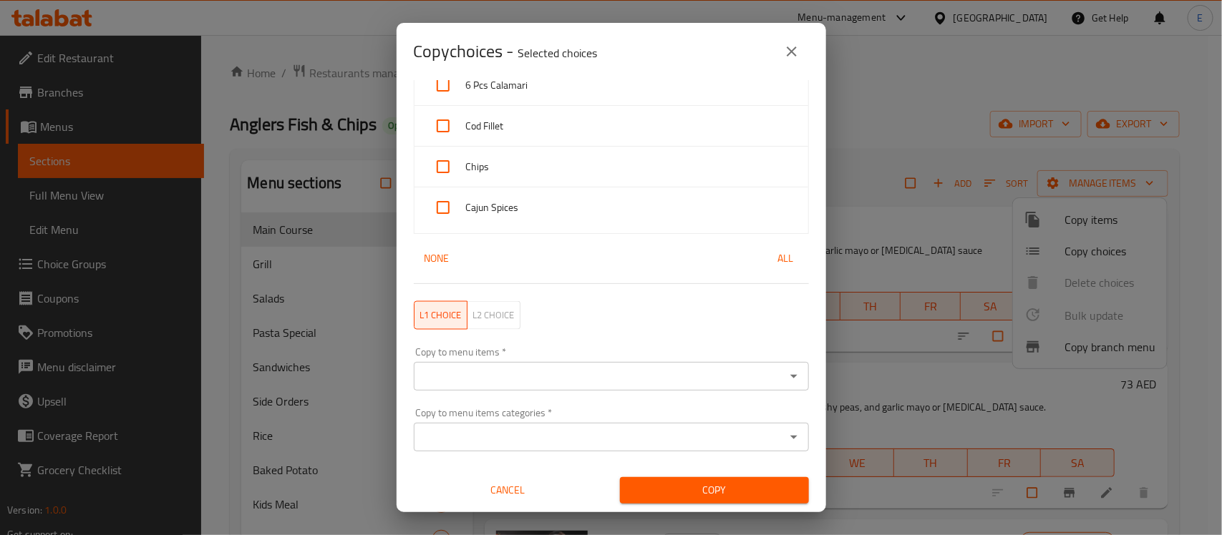
checkbox input "true"
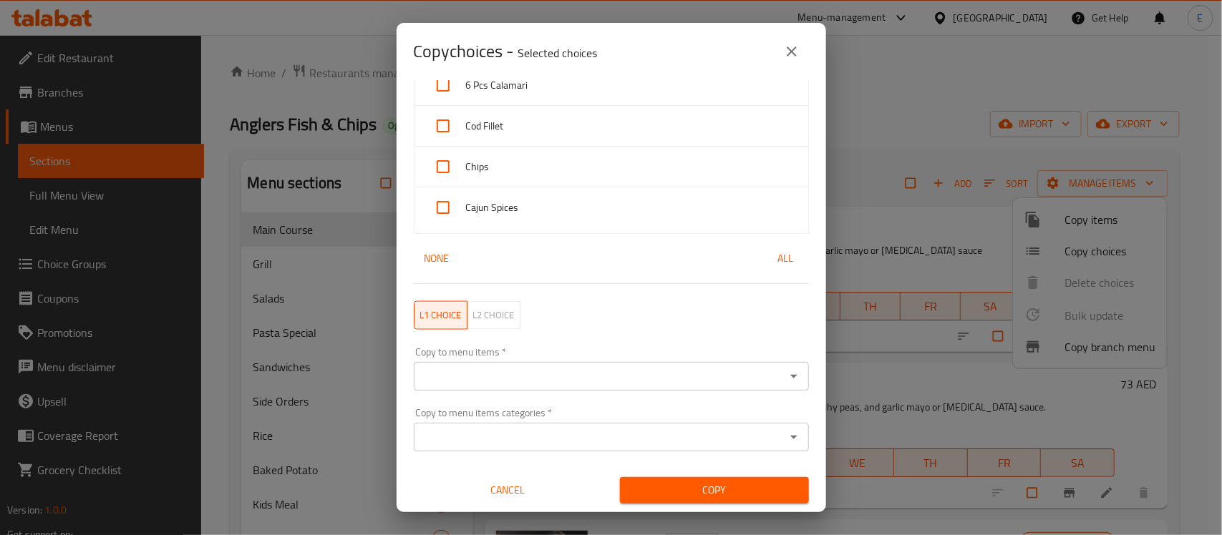
checkbox input "true"
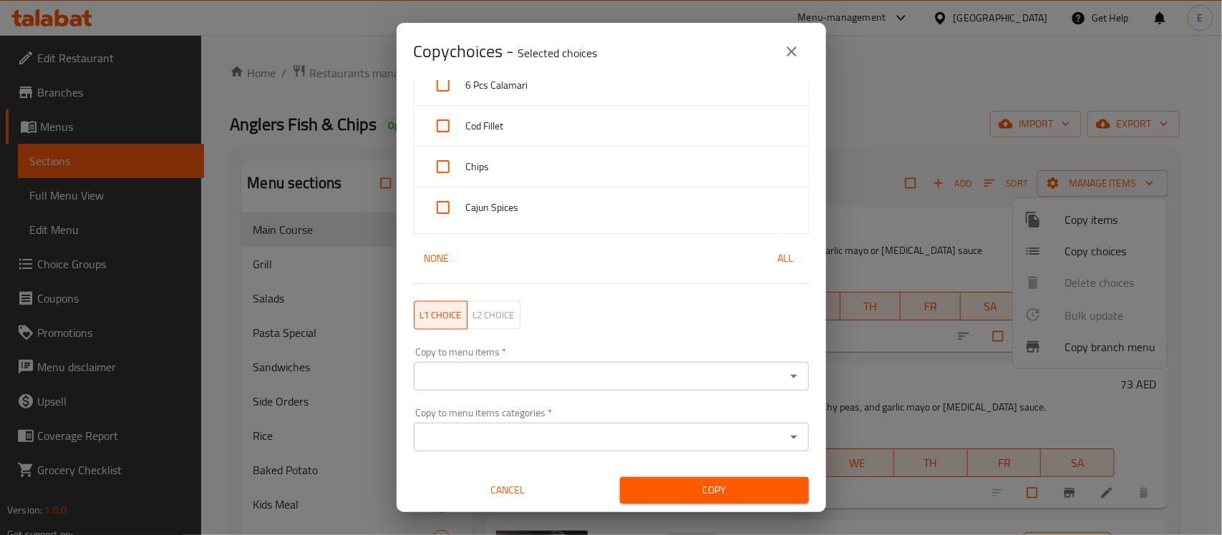
checkbox input "true"
click at [542, 359] on div "Copy to menu items   * Copy to menu items *" at bounding box center [611, 369] width 395 height 44
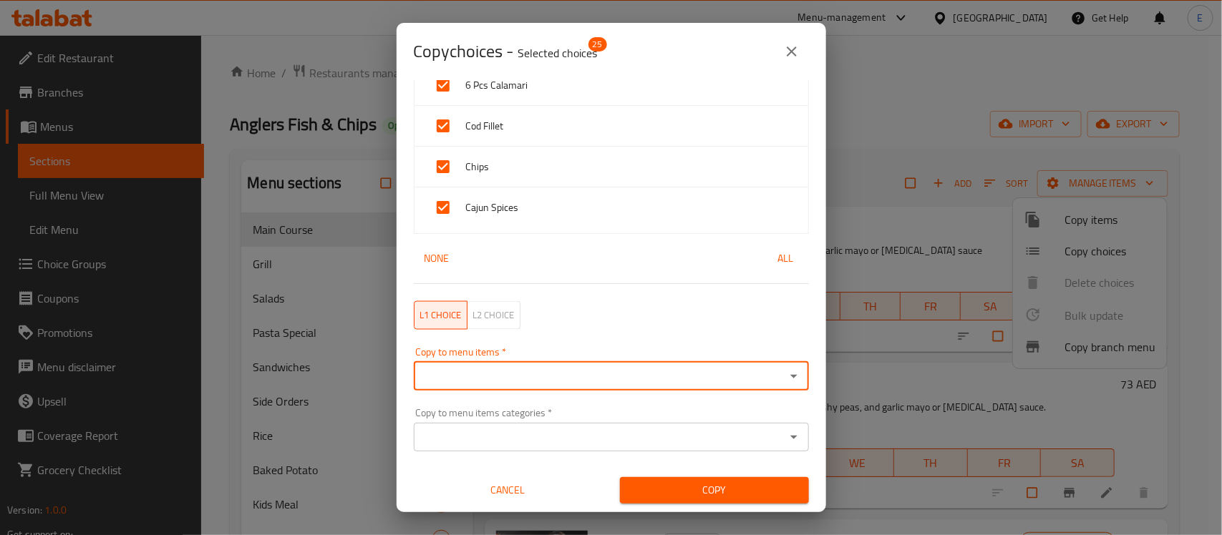
click at [551, 373] on input "Copy to menu items   *" at bounding box center [599, 376] width 363 height 20
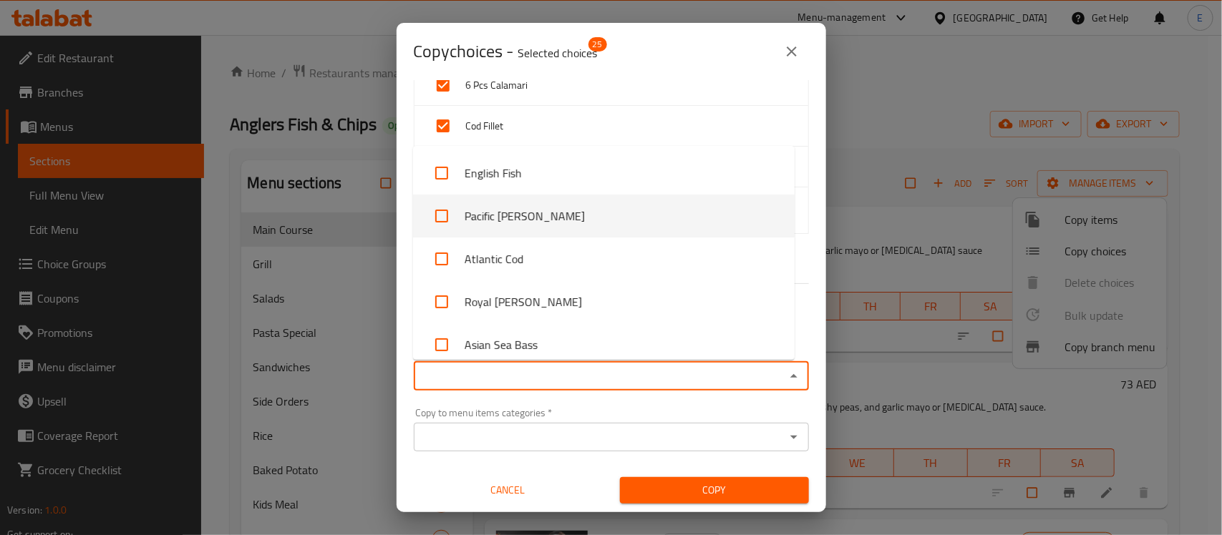
click at [516, 211] on li "Pacific Pollock" at bounding box center [603, 216] width 381 height 43
checkbox input "true"
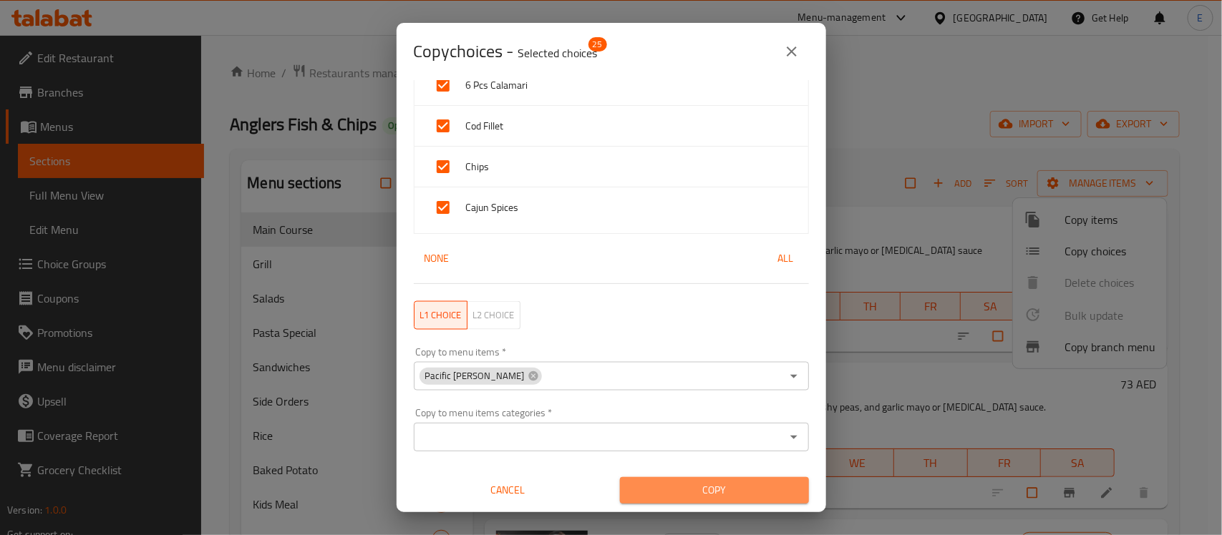
click at [716, 492] on span "Copy" at bounding box center [714, 491] width 166 height 18
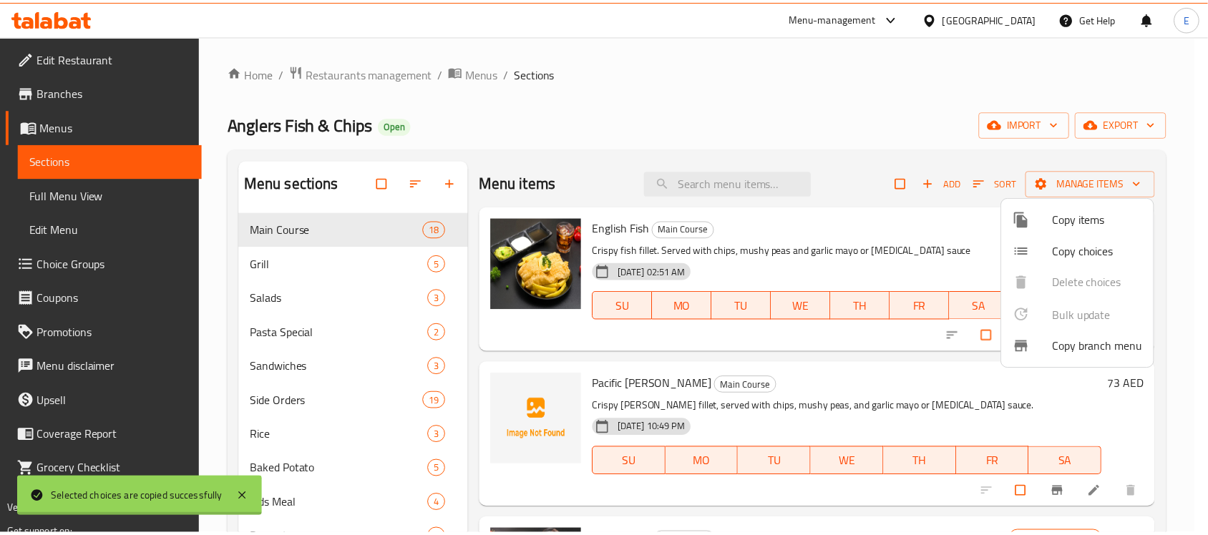
scroll to position [2, 0]
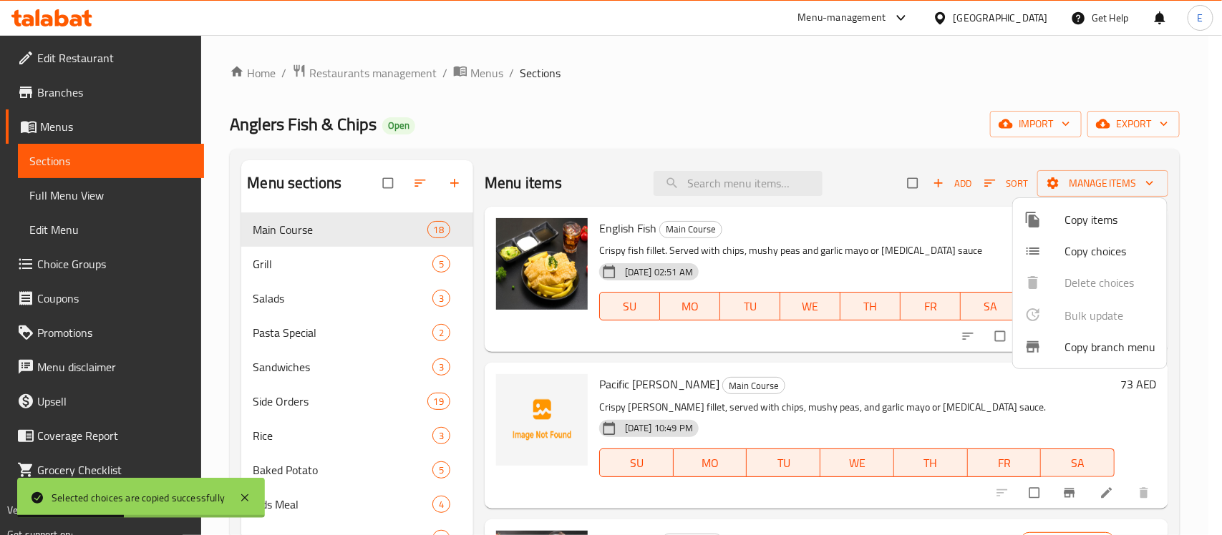
click at [1075, 481] on div at bounding box center [611, 267] width 1222 height 535
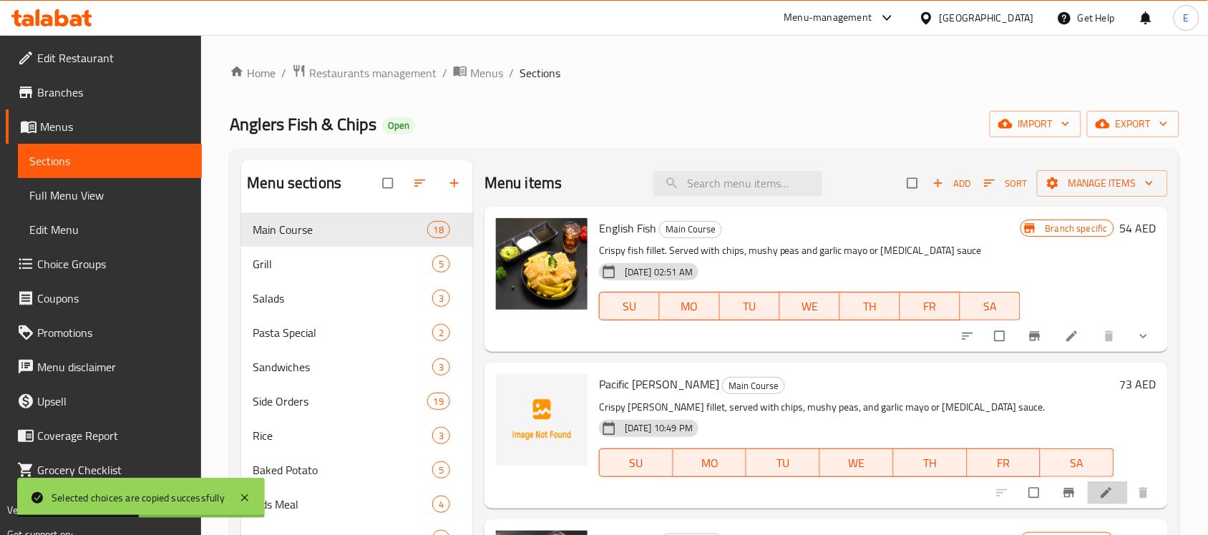
click at [1088, 491] on li at bounding box center [1108, 493] width 40 height 23
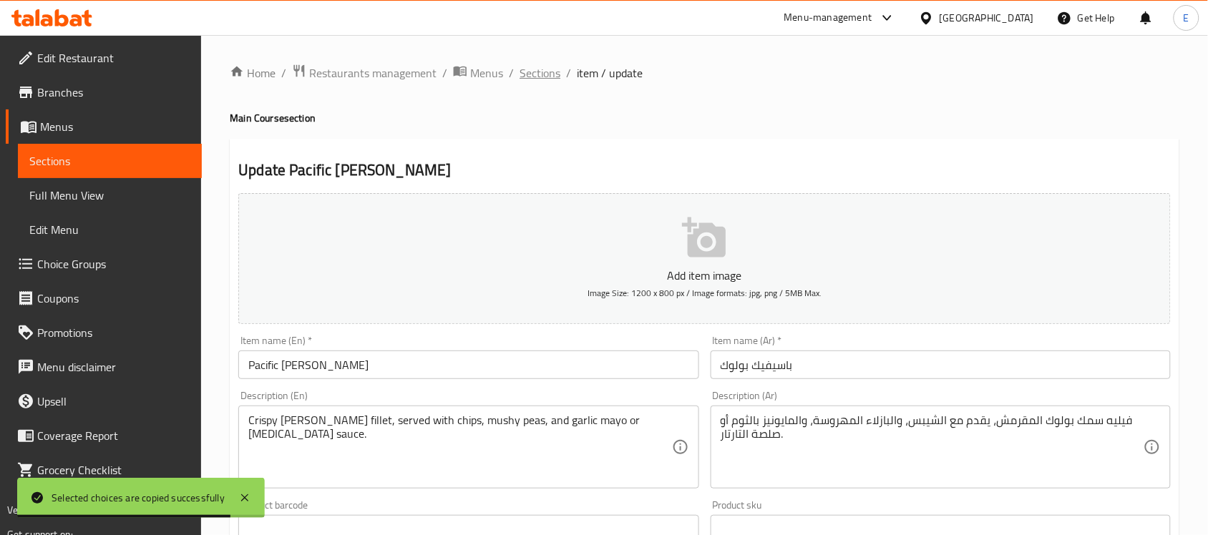
click at [542, 69] on span "Sections" at bounding box center [540, 72] width 41 height 17
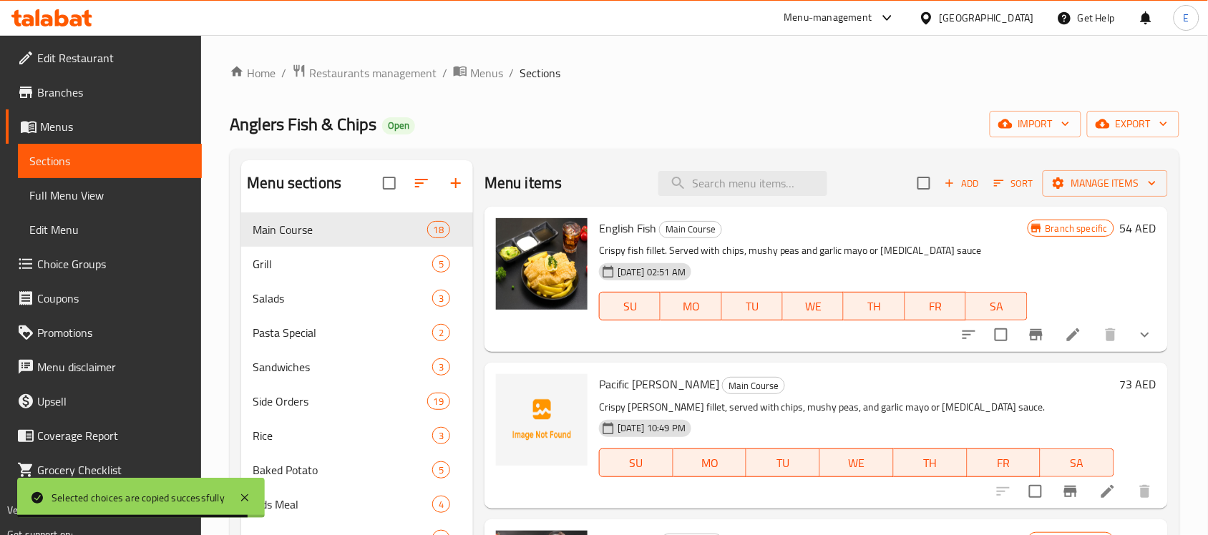
scroll to position [179, 0]
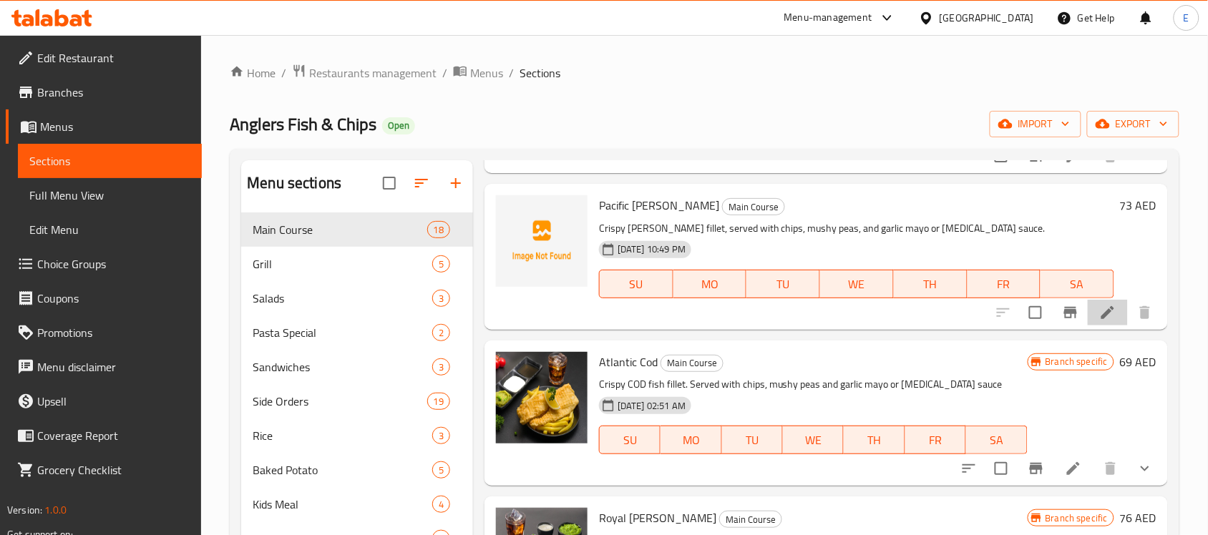
click at [1092, 323] on li at bounding box center [1108, 313] width 40 height 26
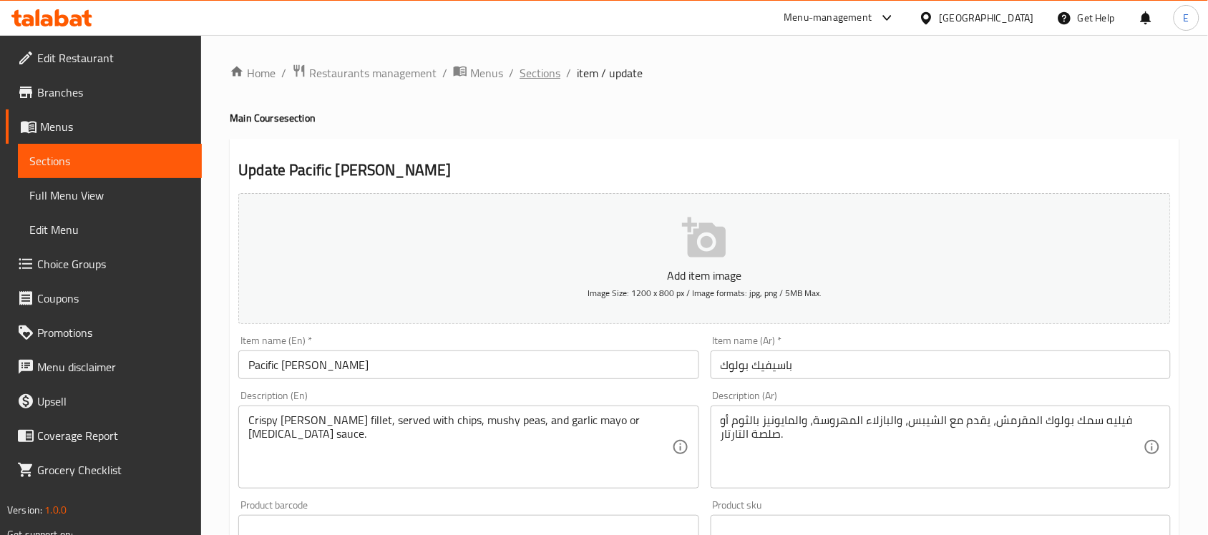
click at [524, 69] on span "Sections" at bounding box center [540, 72] width 41 height 17
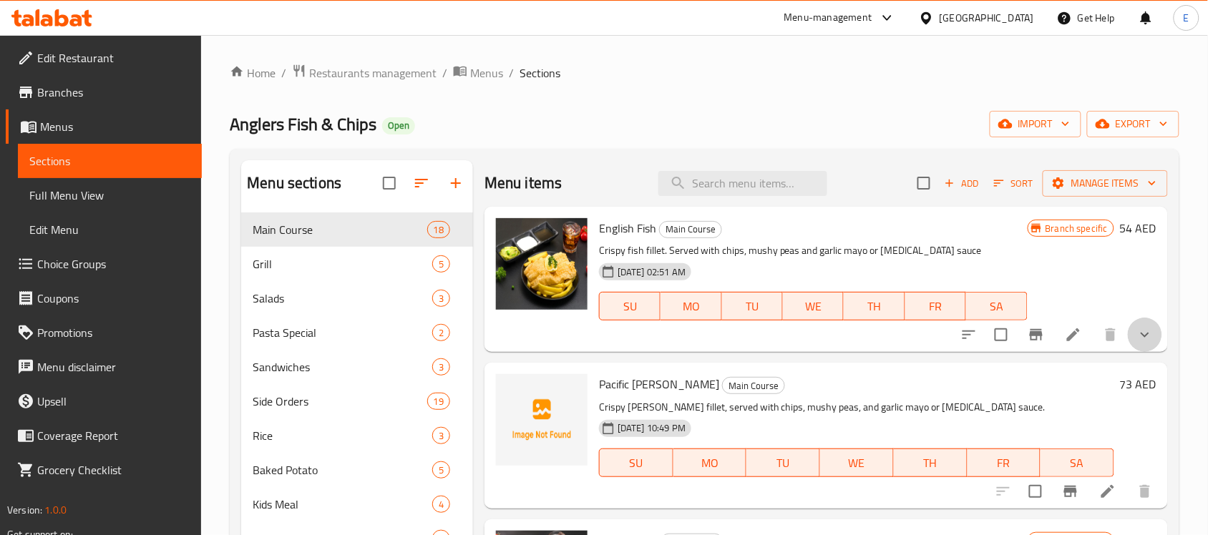
click at [1142, 340] on button "show more" at bounding box center [1145, 335] width 34 height 34
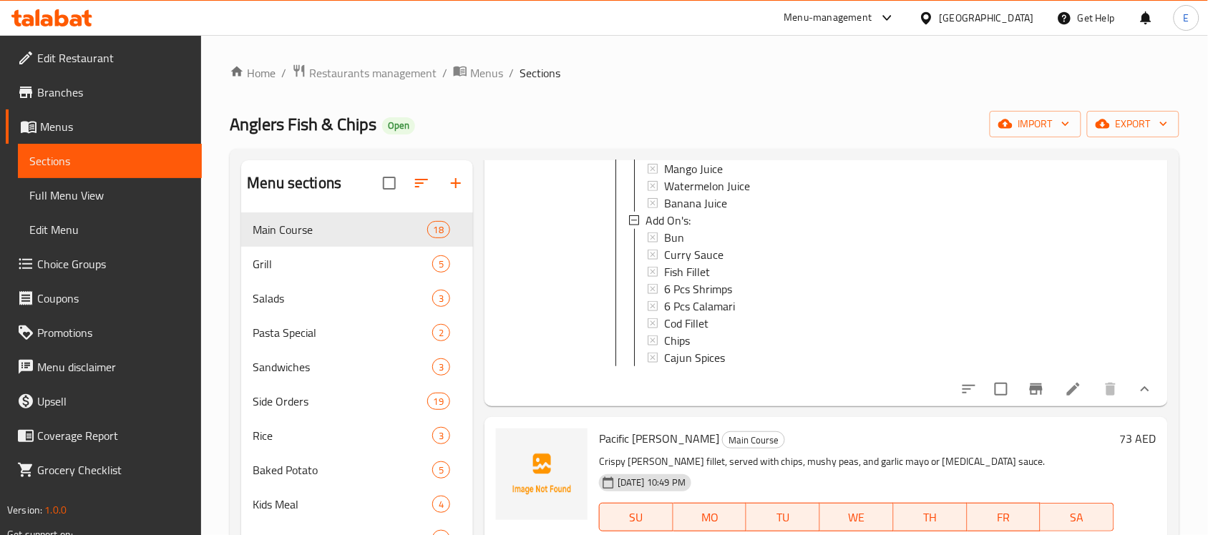
scroll to position [537, 0]
click at [1137, 396] on icon "show more" at bounding box center [1145, 387] width 17 height 17
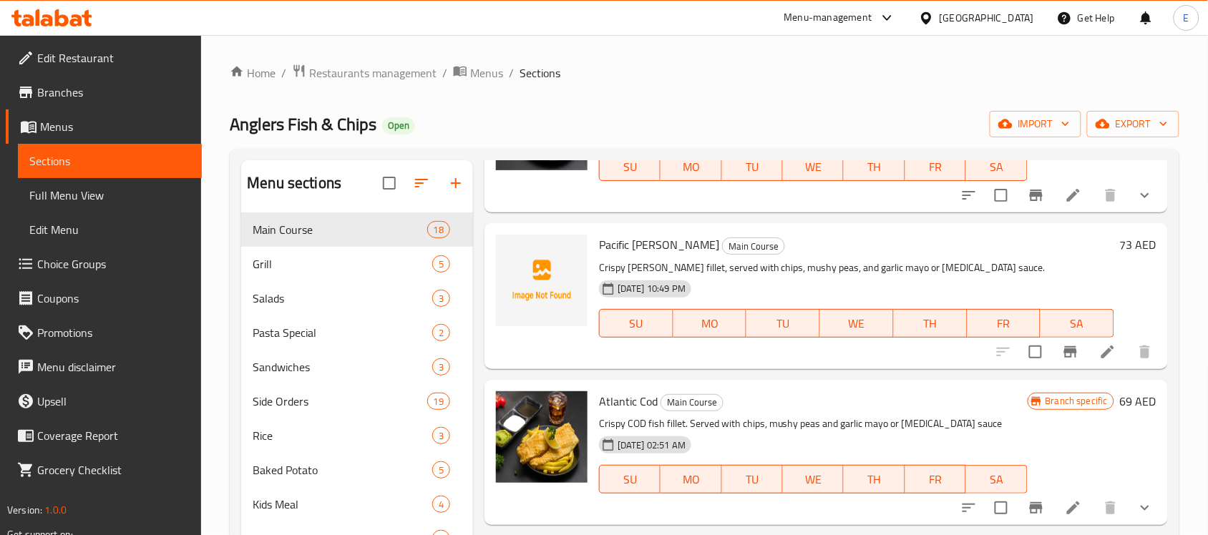
scroll to position [75, 0]
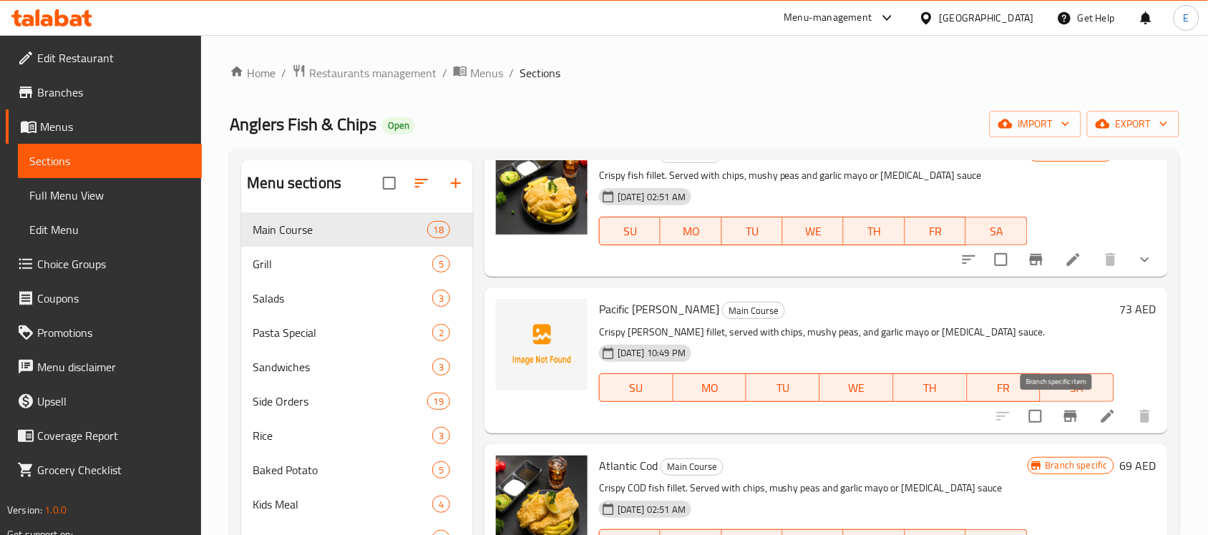
click at [1064, 417] on icon "Branch-specific-item" at bounding box center [1070, 416] width 13 height 11
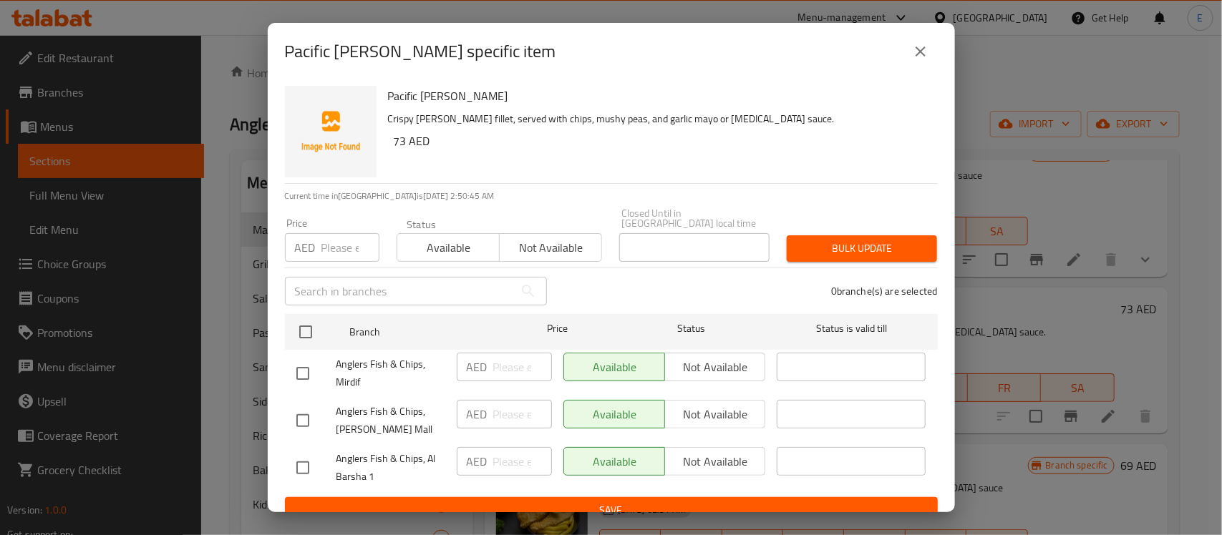
drag, startPoint x: 922, startPoint y: 44, endPoint x: 928, endPoint y: 51, distance: 9.2
click at [922, 44] on icon "close" at bounding box center [920, 51] width 17 height 17
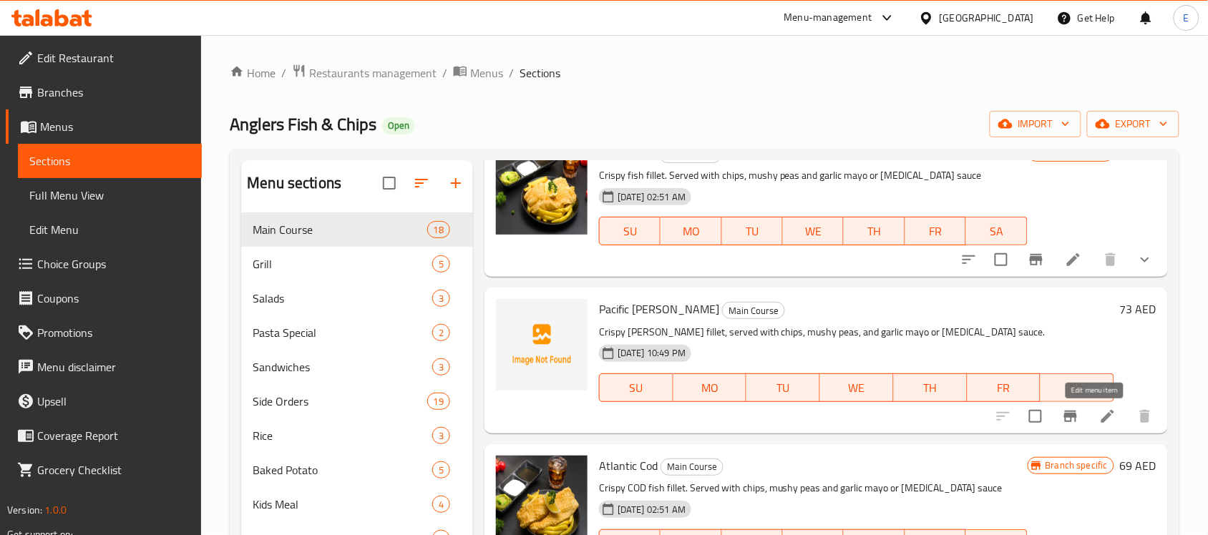
click at [1099, 419] on icon at bounding box center [1107, 416] width 17 height 17
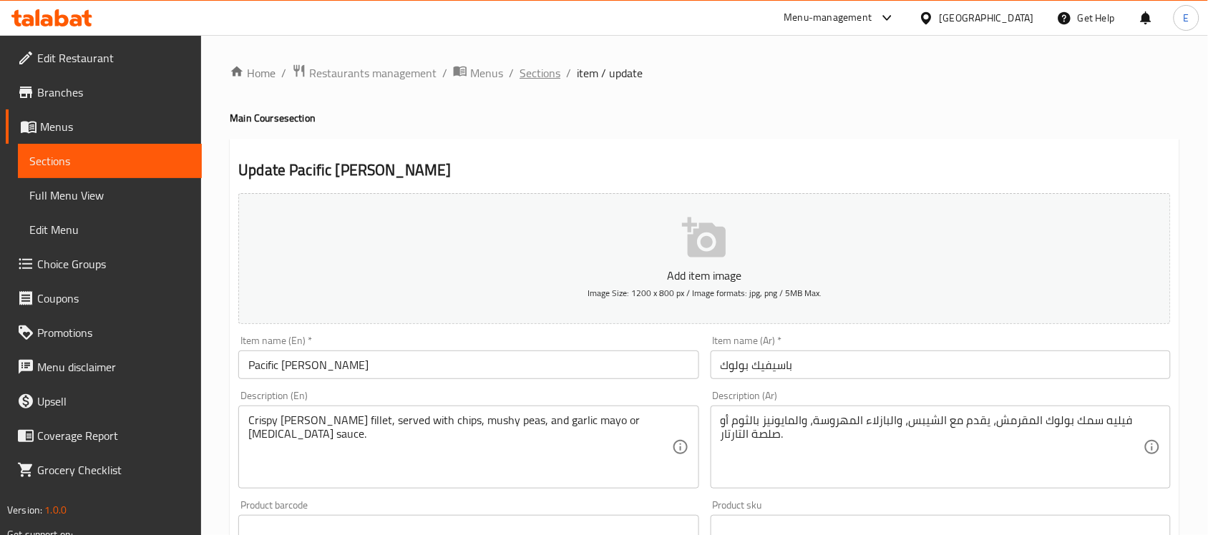
click at [542, 72] on span "Sections" at bounding box center [540, 72] width 41 height 17
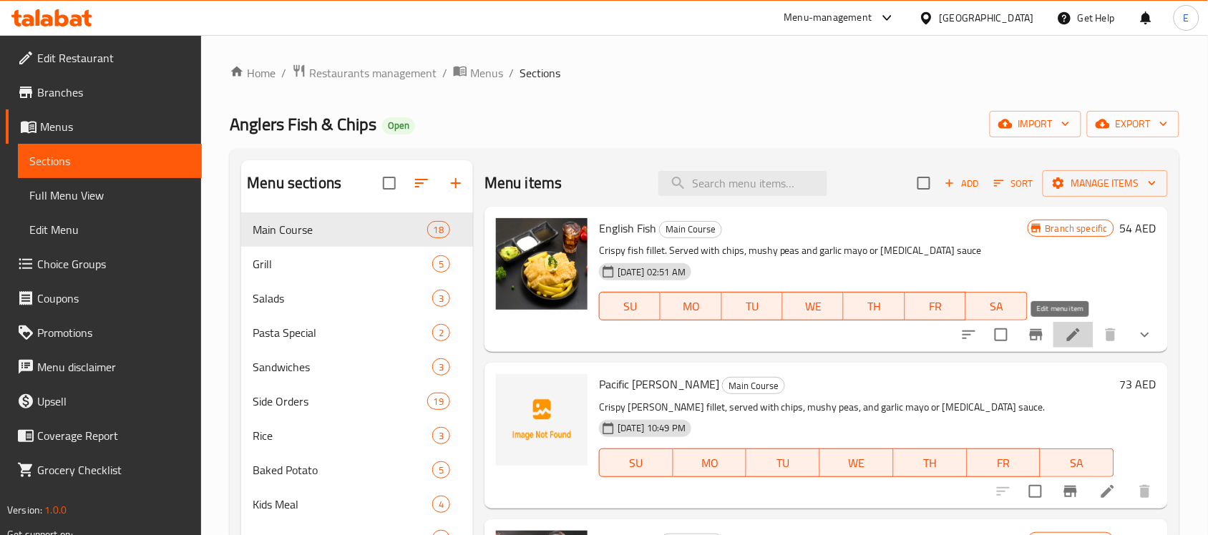
click at [1065, 334] on icon at bounding box center [1073, 334] width 17 height 17
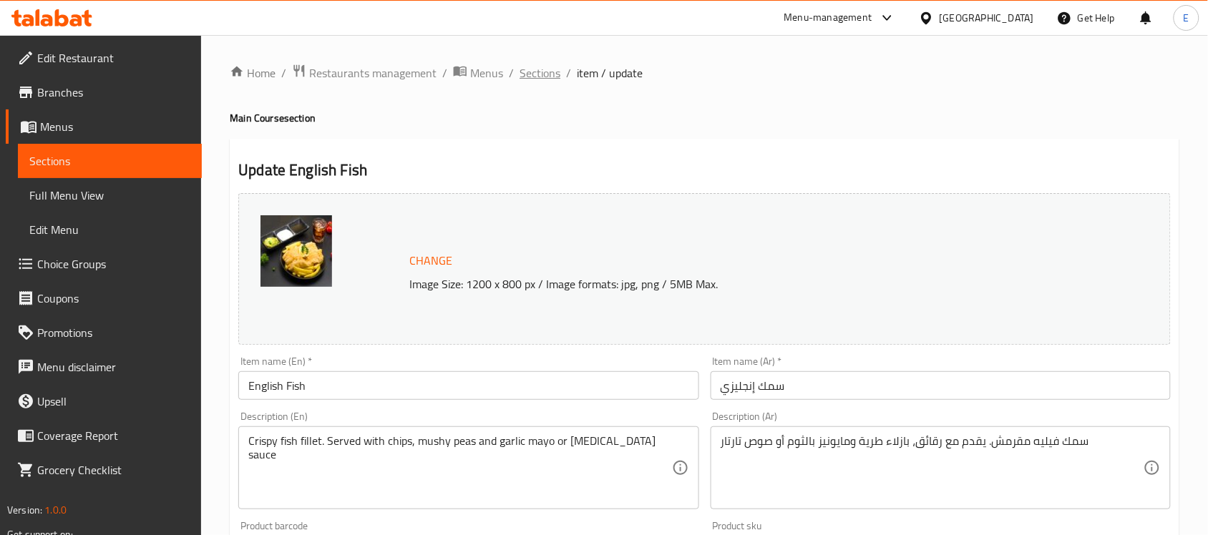
click at [541, 70] on span "Sections" at bounding box center [540, 72] width 41 height 17
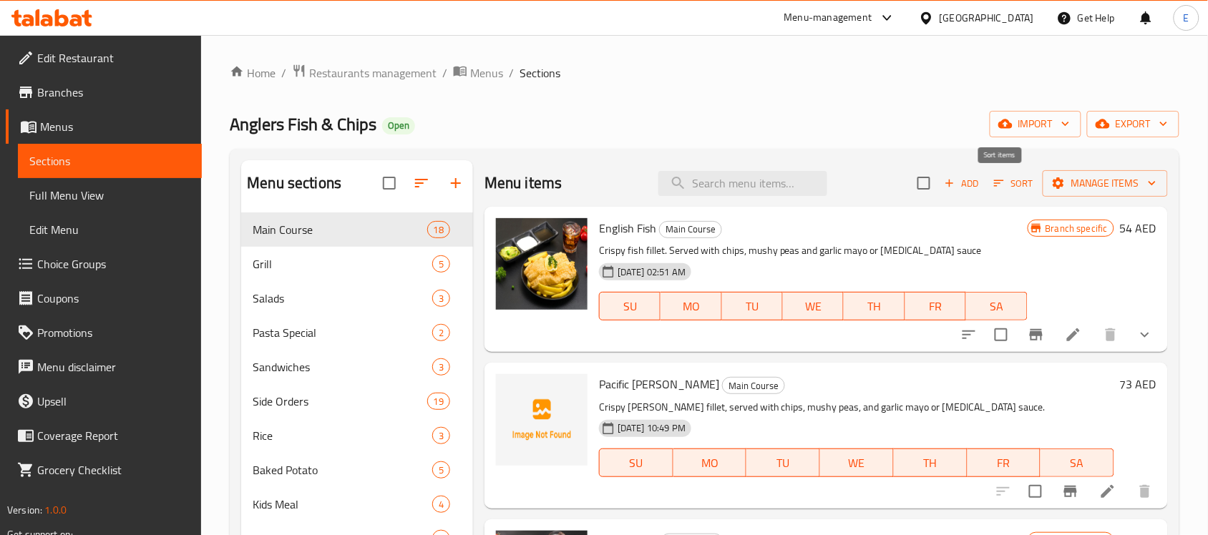
click at [993, 190] on icon "button" at bounding box center [999, 183] width 13 height 13
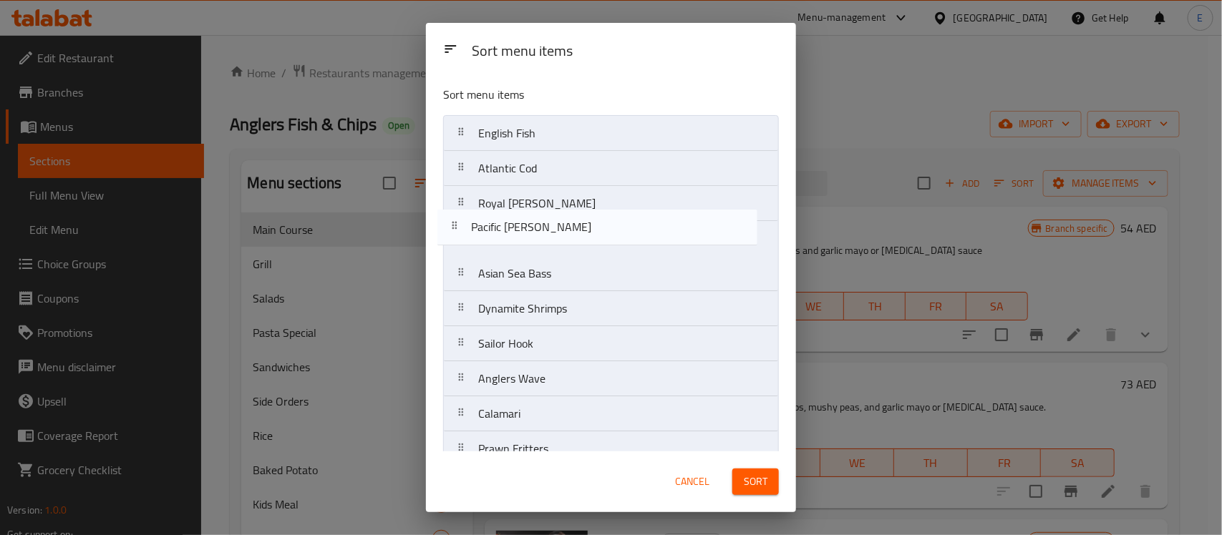
drag, startPoint x: 557, startPoint y: 181, endPoint x: 550, endPoint y: 243, distance: 62.7
click at [550, 243] on nav "English Fish Pacific Pollock Atlantic Cod Royal Haddock Asian Sea Bass Dynamite…" at bounding box center [611, 431] width 336 height 633
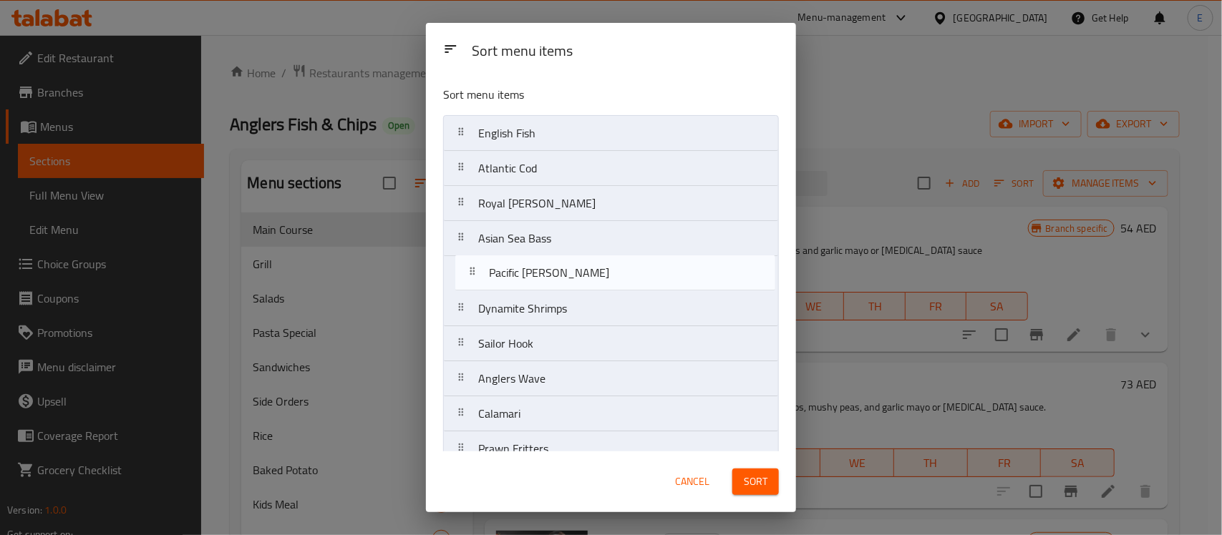
drag, startPoint x: 553, startPoint y: 245, endPoint x: 566, endPoint y: 284, distance: 41.0
click at [566, 284] on nav "English Fish Atlantic Cod Royal Haddock Pacific Pollock Asian Sea Bass Dynamite…" at bounding box center [611, 431] width 336 height 633
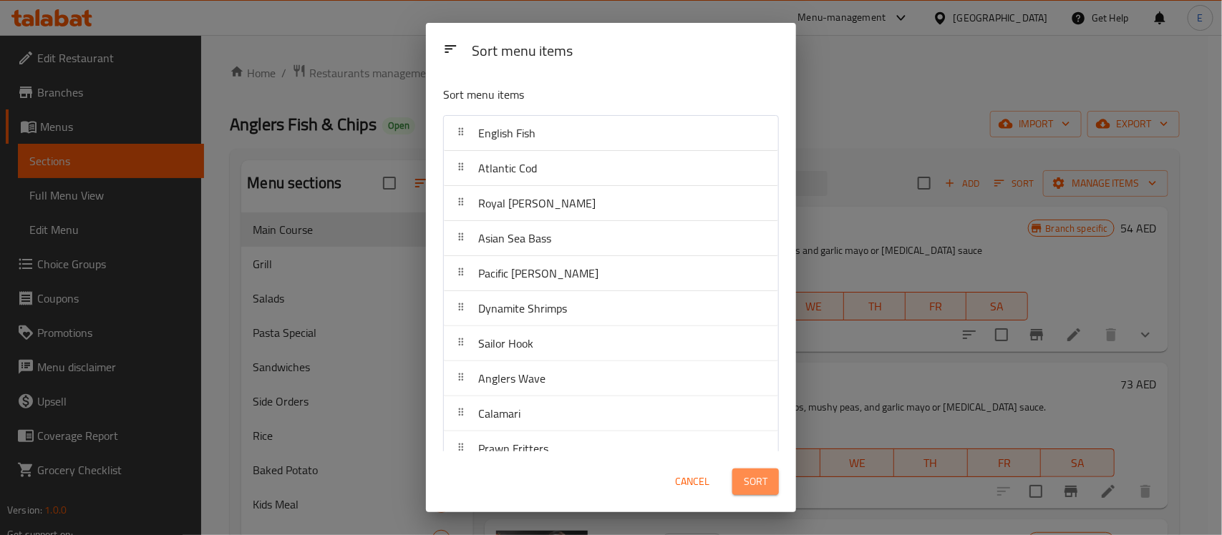
click at [753, 492] on button "Sort" at bounding box center [755, 482] width 47 height 26
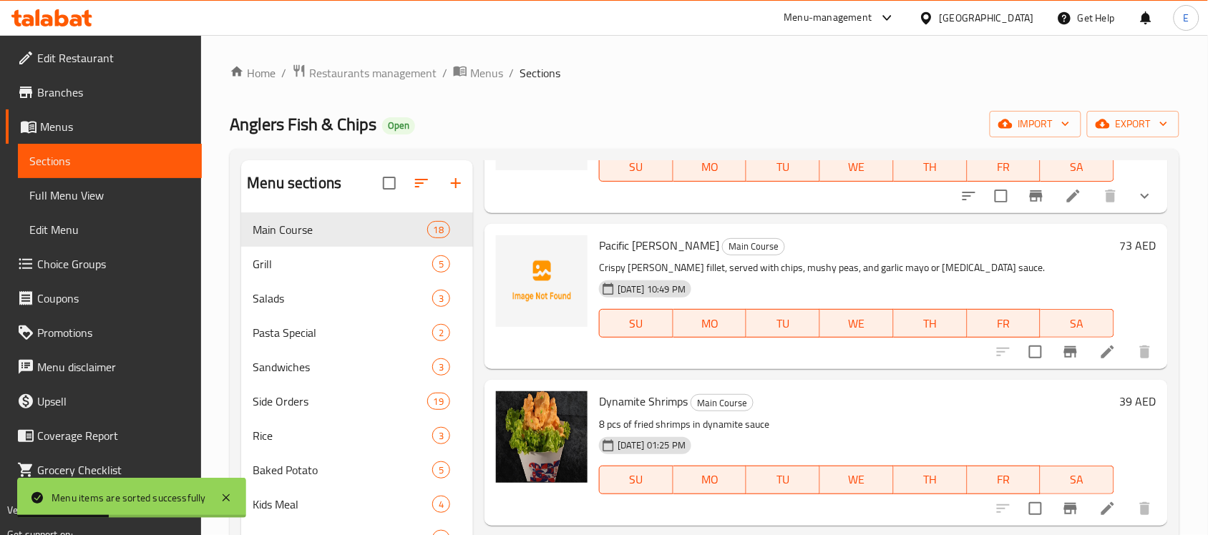
scroll to position [716, 0]
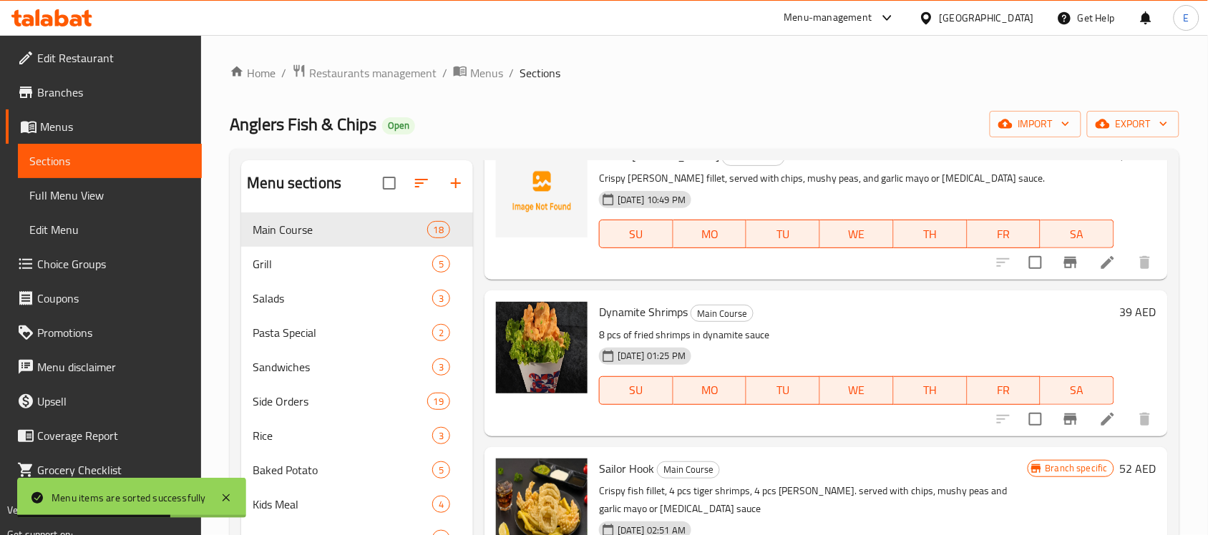
click at [1120, 302] on h6 "39 AED" at bounding box center [1138, 312] width 37 height 20
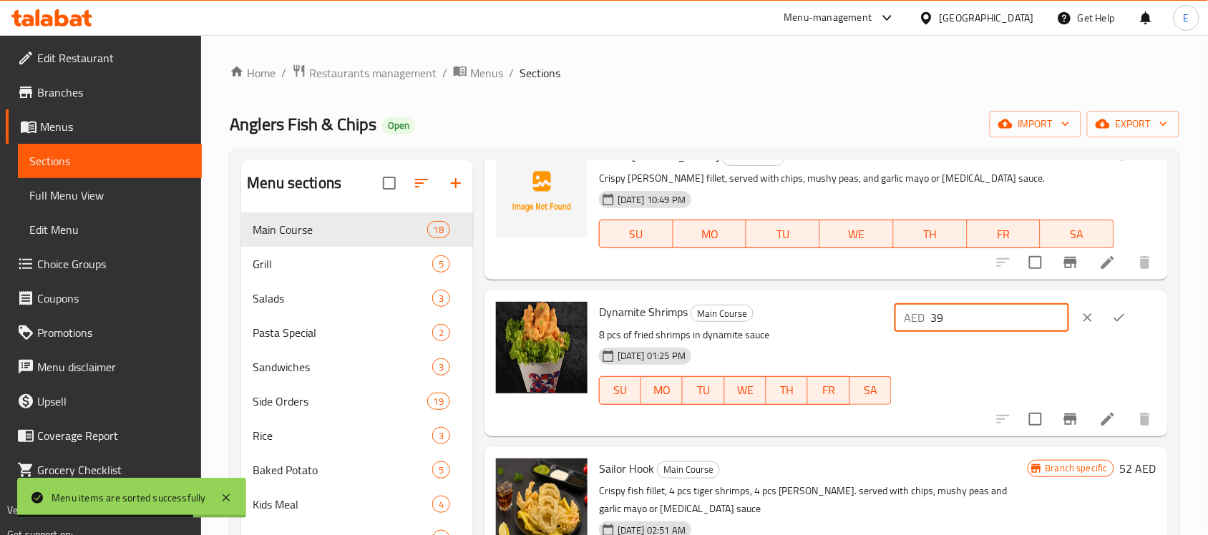
drag, startPoint x: 958, startPoint y: 303, endPoint x: 866, endPoint y: 290, distance: 92.5
click at [866, 296] on div "Dynamite Shrimps Main Course 8 pcs of fried shrimps in dynamite sauce 05-10-202…" at bounding box center [877, 363] width 569 height 134
type input "43"
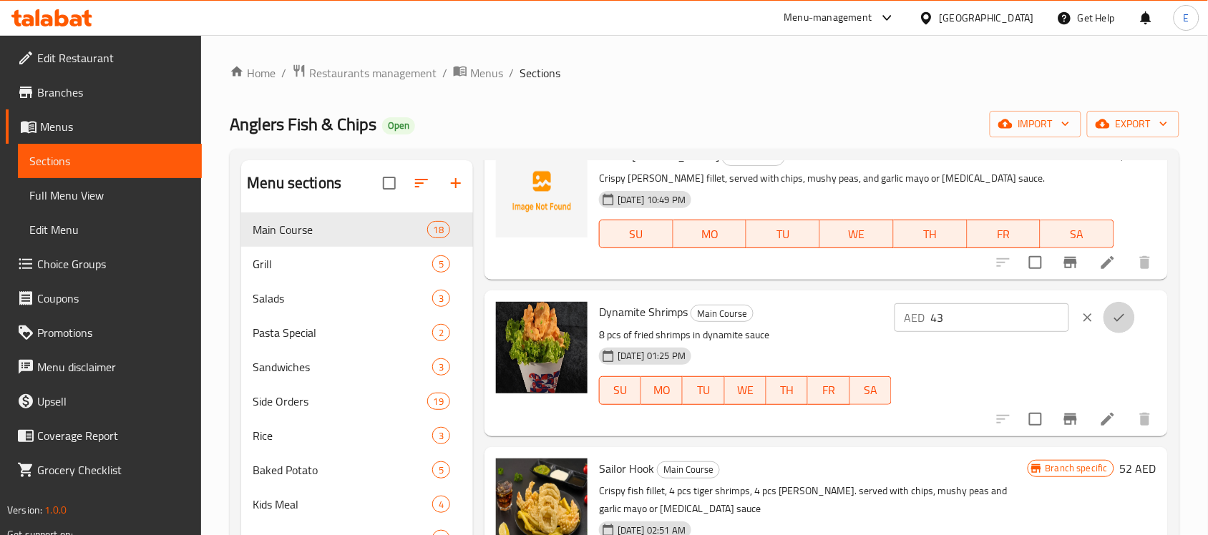
click at [1125, 304] on button "ok" at bounding box center [1119, 317] width 31 height 31
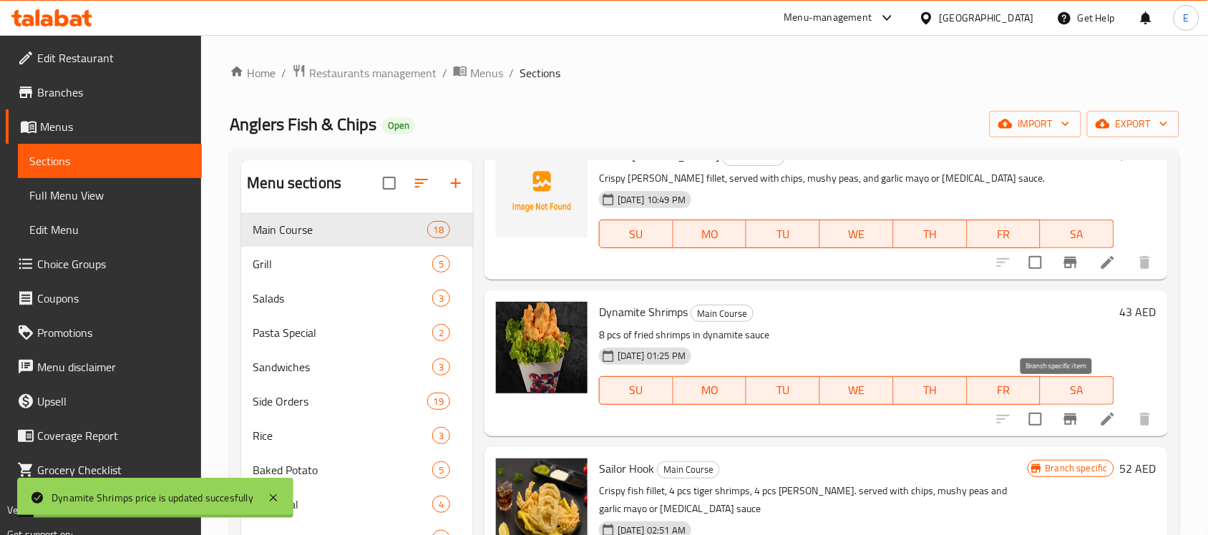
click at [1062, 411] on icon "Branch-specific-item" at bounding box center [1070, 419] width 17 height 17
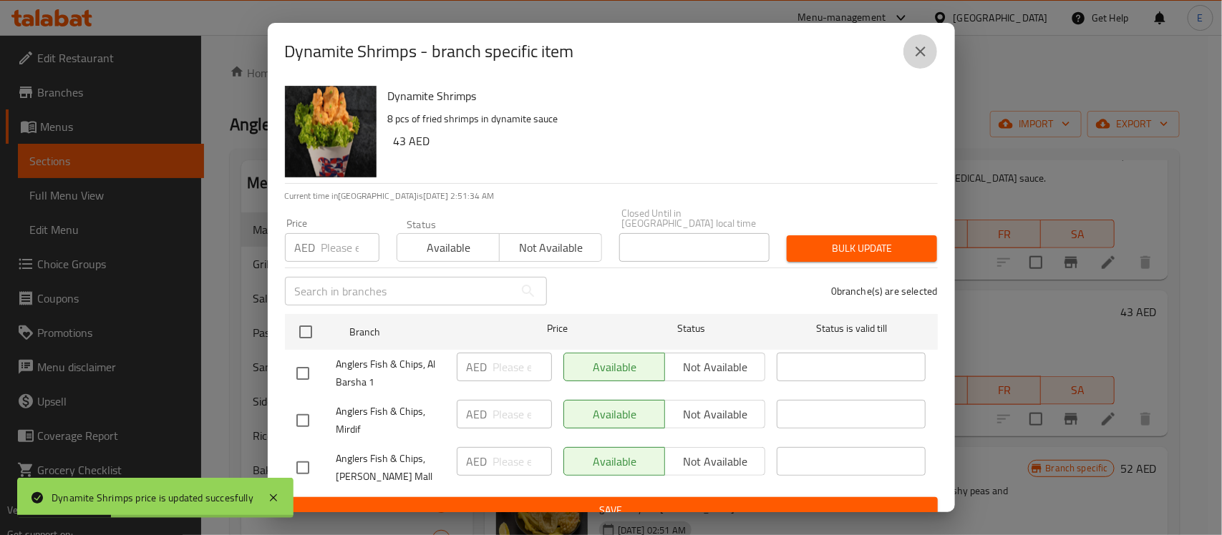
click at [923, 54] on icon "close" at bounding box center [920, 52] width 10 height 10
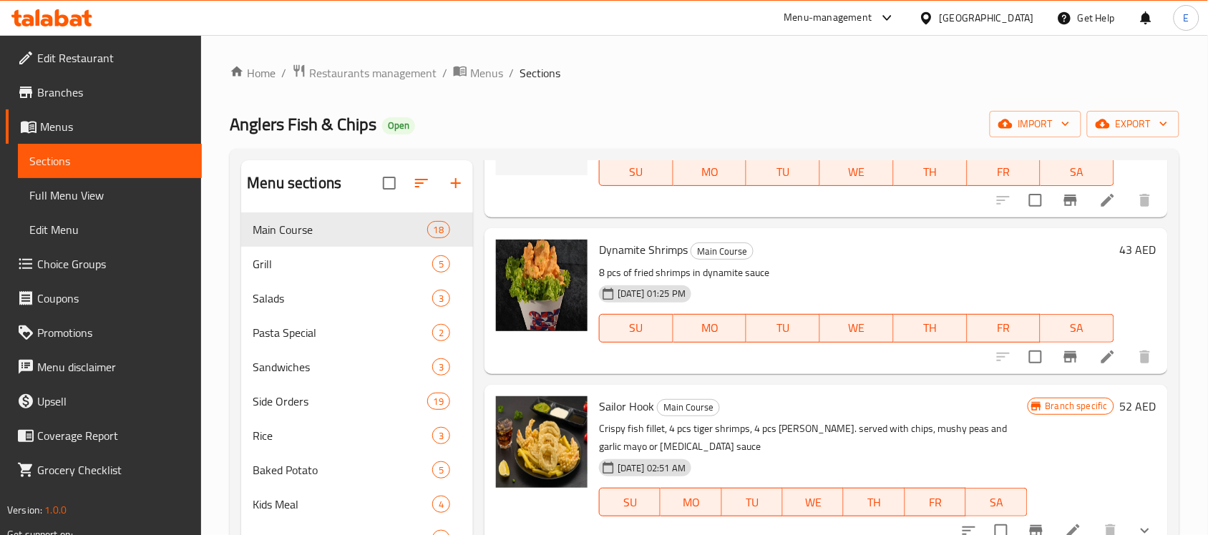
scroll to position [805, 0]
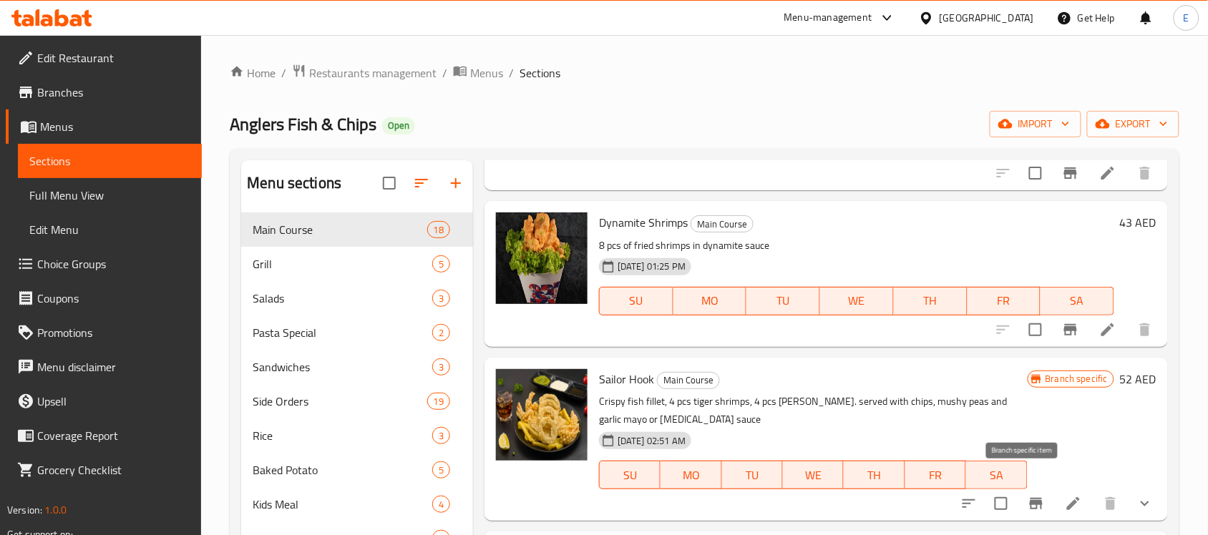
click at [1030, 498] on icon "Branch-specific-item" at bounding box center [1036, 503] width 13 height 11
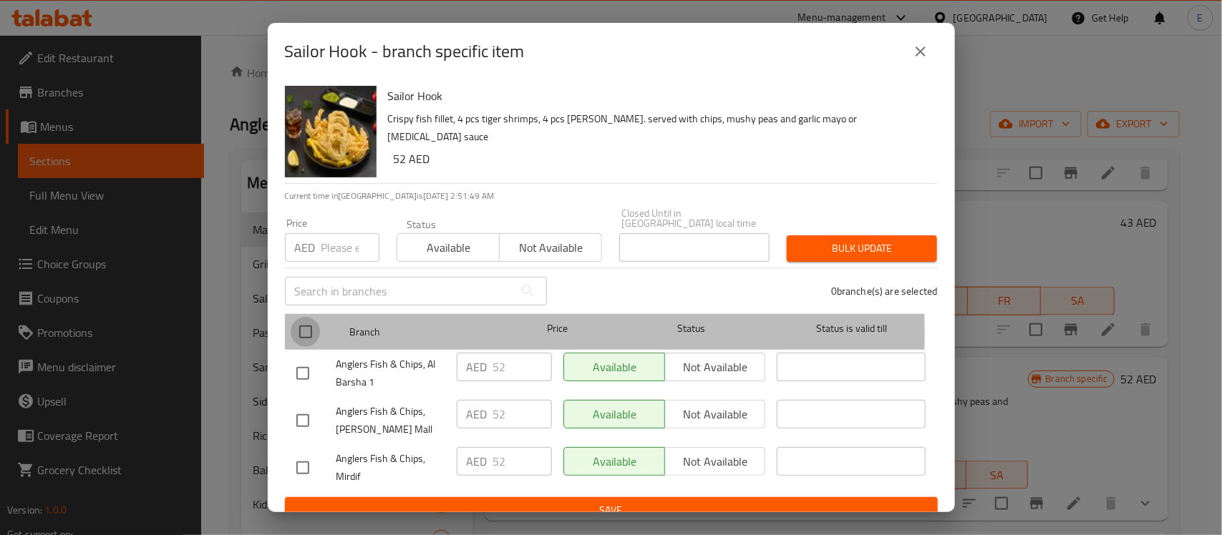
click at [306, 334] on input "checkbox" at bounding box center [306, 332] width 30 height 30
checkbox input "true"
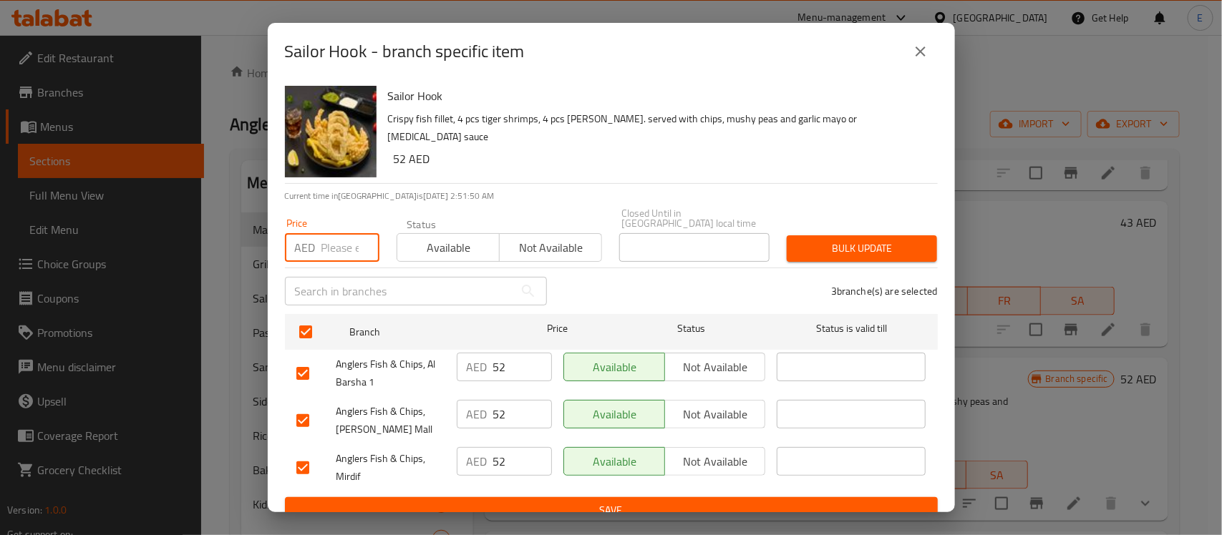
click at [328, 256] on input "number" at bounding box center [350, 247] width 58 height 29
type input "6"
type input "56"
click at [864, 254] on span "Bulk update" at bounding box center [861, 249] width 127 height 18
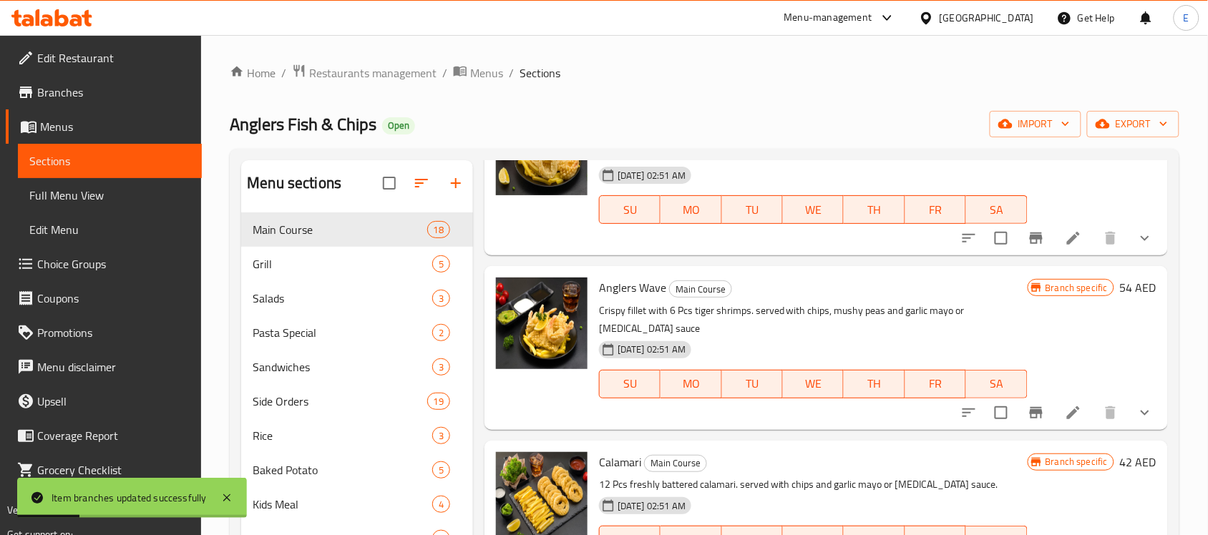
scroll to position [1074, 0]
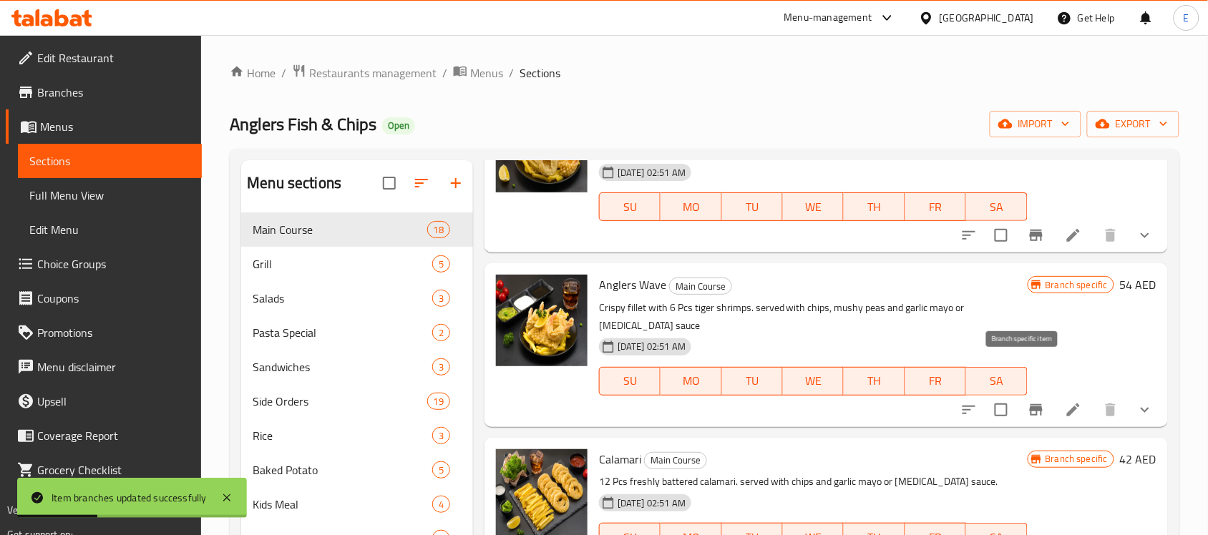
click at [1030, 404] on icon "Branch-specific-item" at bounding box center [1036, 409] width 13 height 11
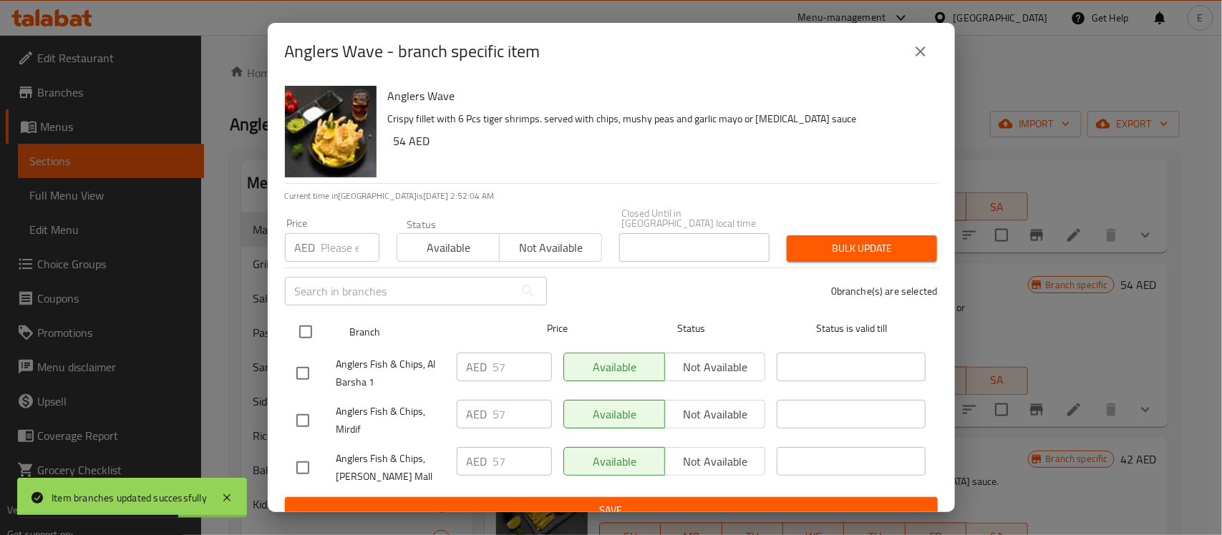
click at [301, 326] on input "checkbox" at bounding box center [306, 332] width 30 height 30
checkbox input "true"
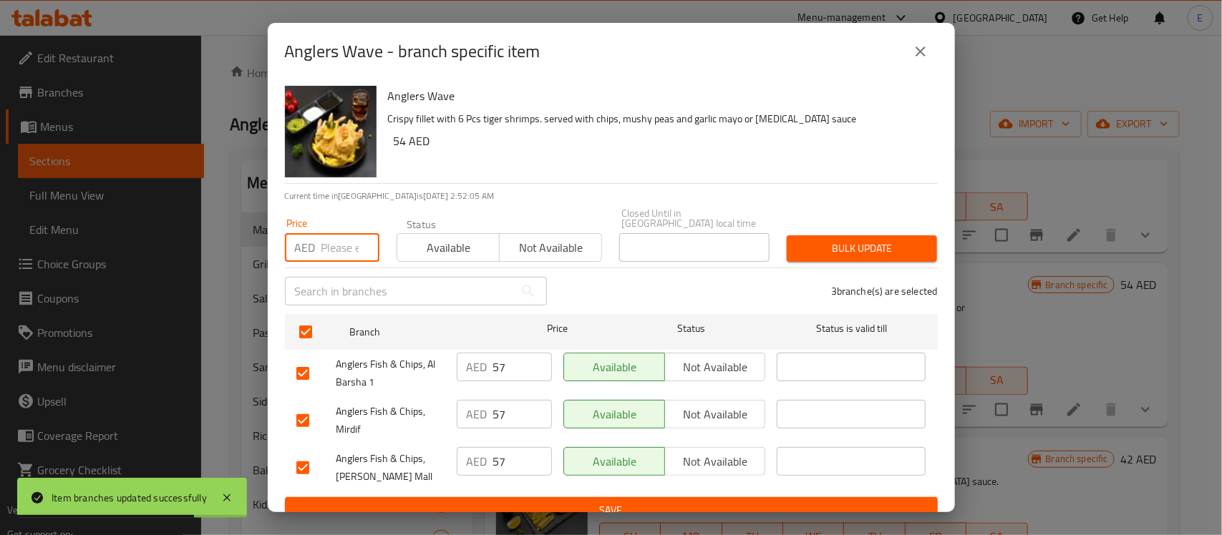
click at [321, 247] on input "number" at bounding box center [350, 247] width 58 height 29
type input "58"
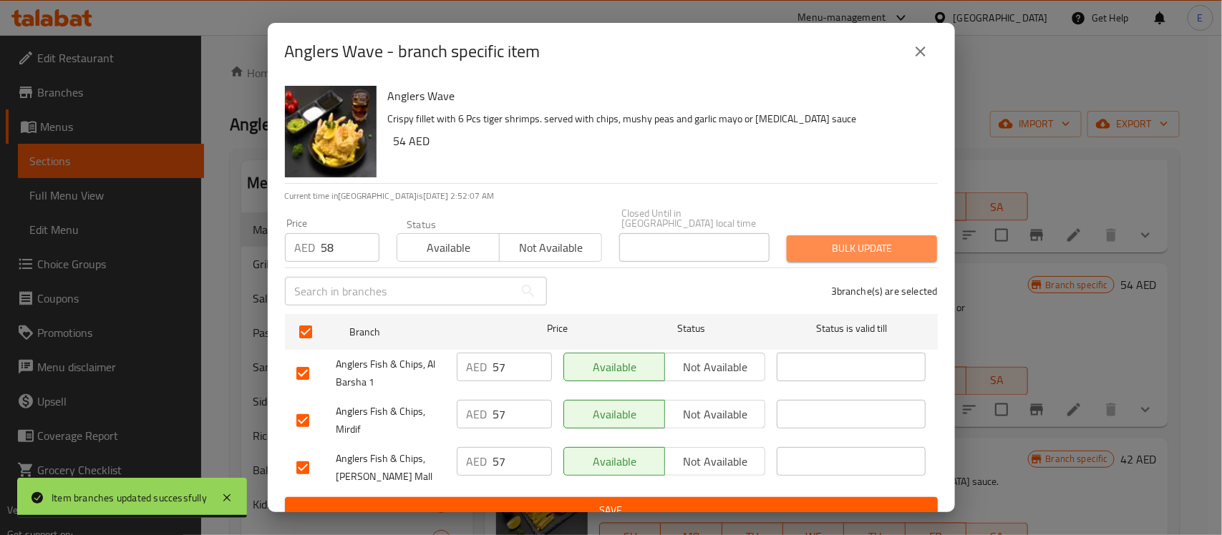
click at [877, 248] on span "Bulk update" at bounding box center [861, 249] width 127 height 18
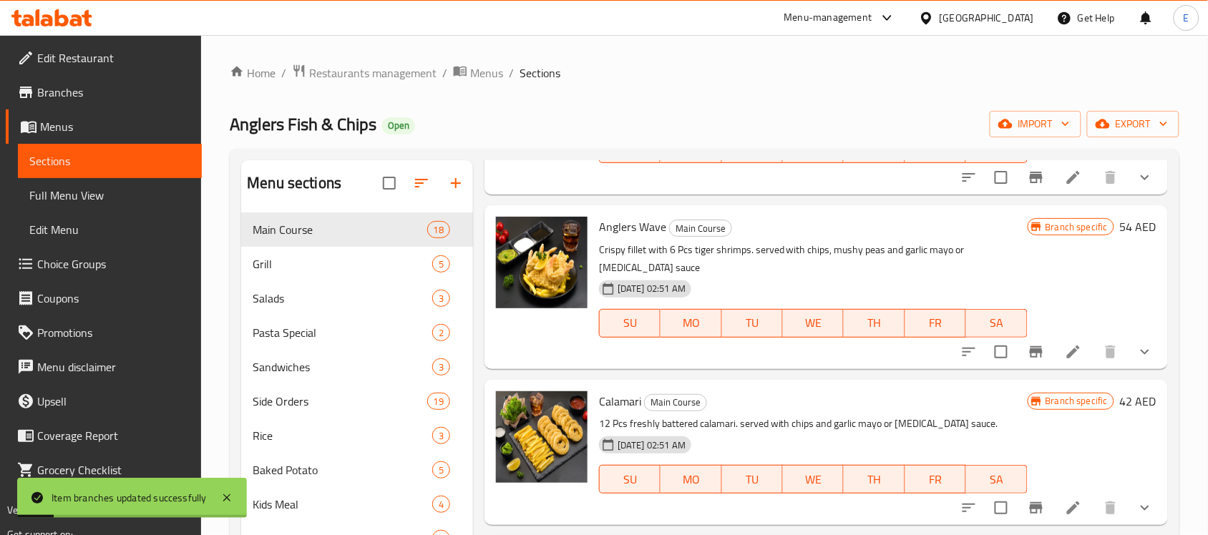
scroll to position [1163, 0]
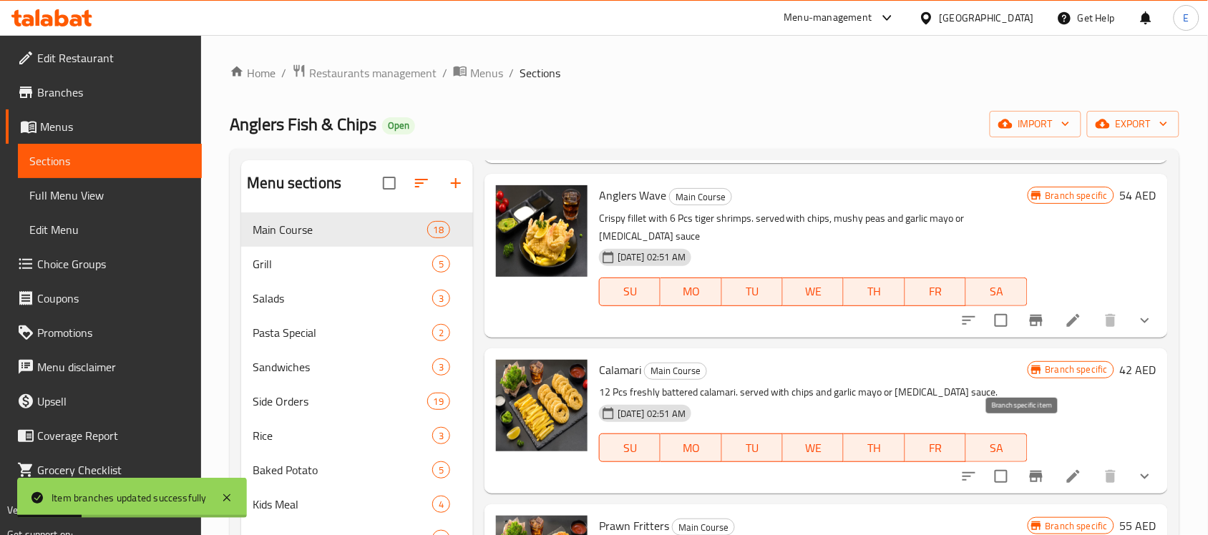
click at [1031, 468] on icon "Branch-specific-item" at bounding box center [1036, 476] width 17 height 17
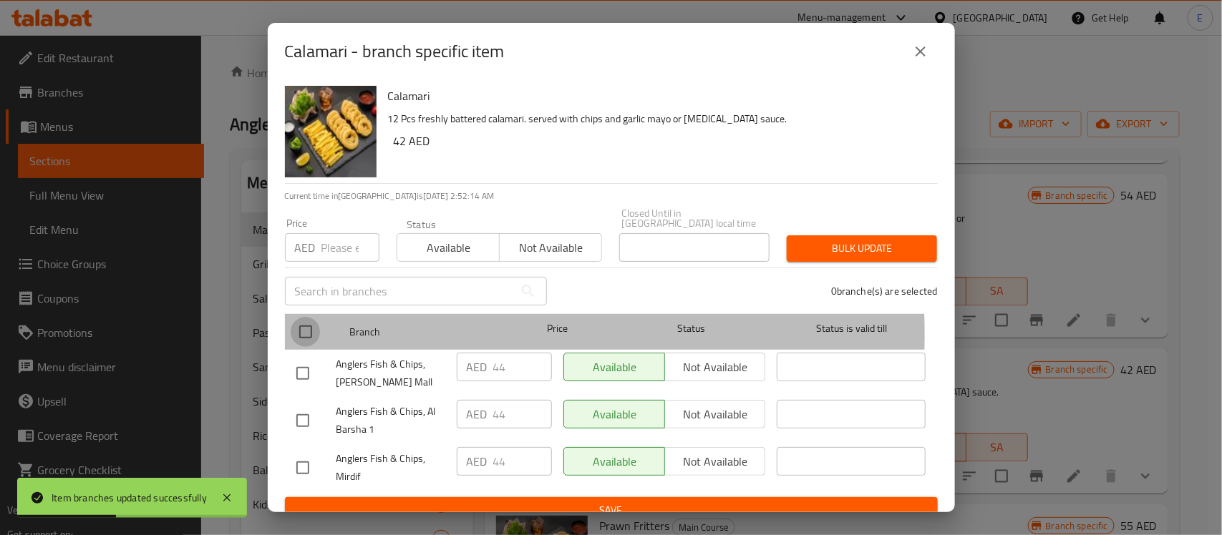
click at [305, 335] on input "checkbox" at bounding box center [306, 332] width 30 height 30
checkbox input "true"
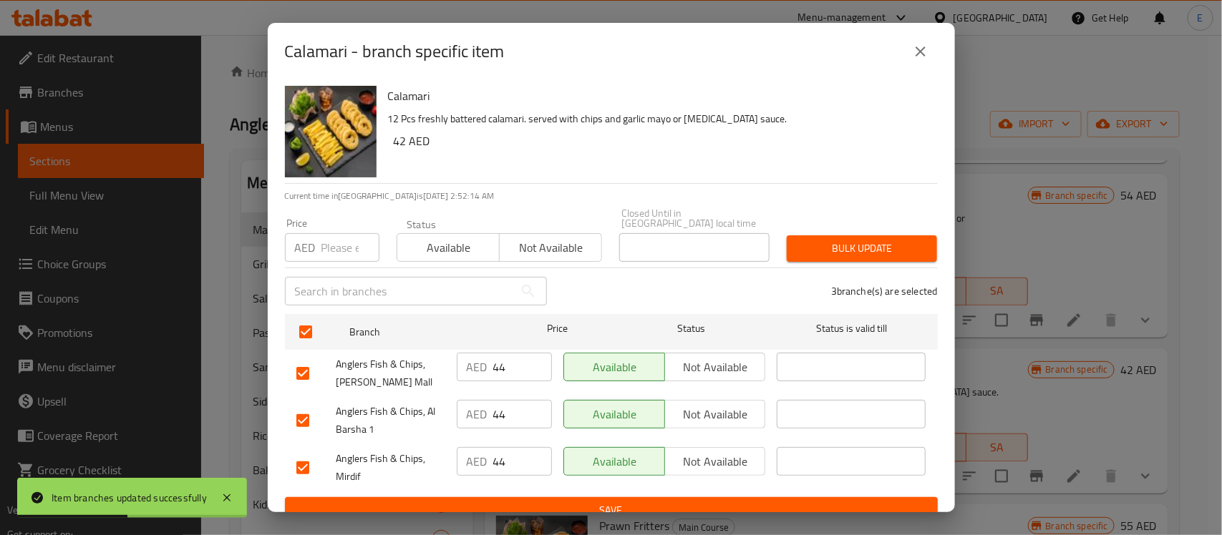
click at [322, 243] on input "number" at bounding box center [350, 247] width 58 height 29
type input "49"
click at [802, 267] on div "3 branche(s) are selected" at bounding box center [750, 292] width 391 height 52
click at [812, 255] on span "Bulk update" at bounding box center [861, 249] width 127 height 18
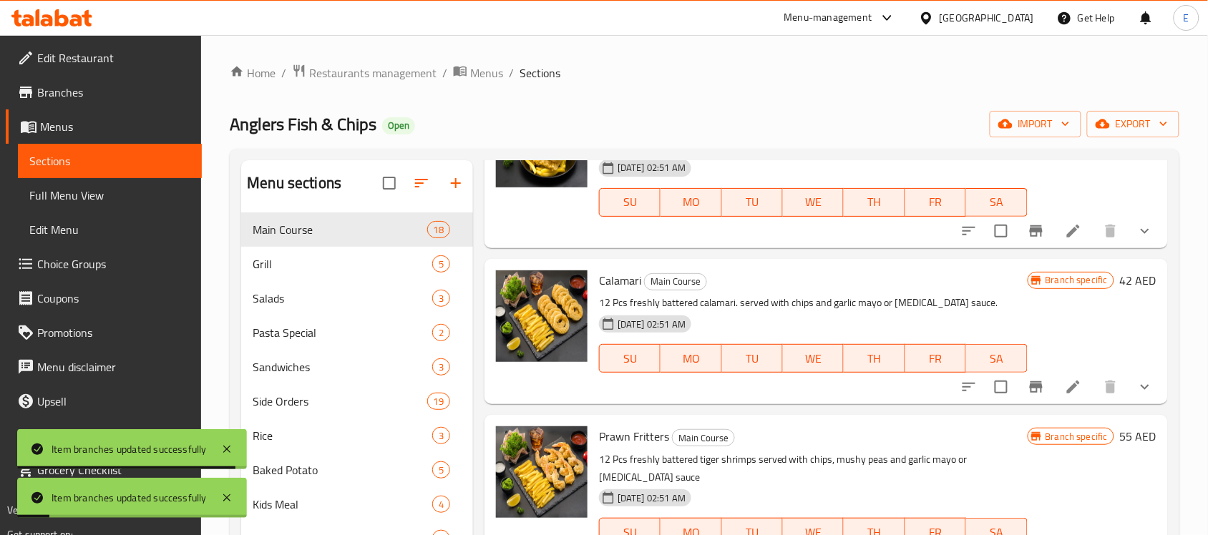
scroll to position [1342, 0]
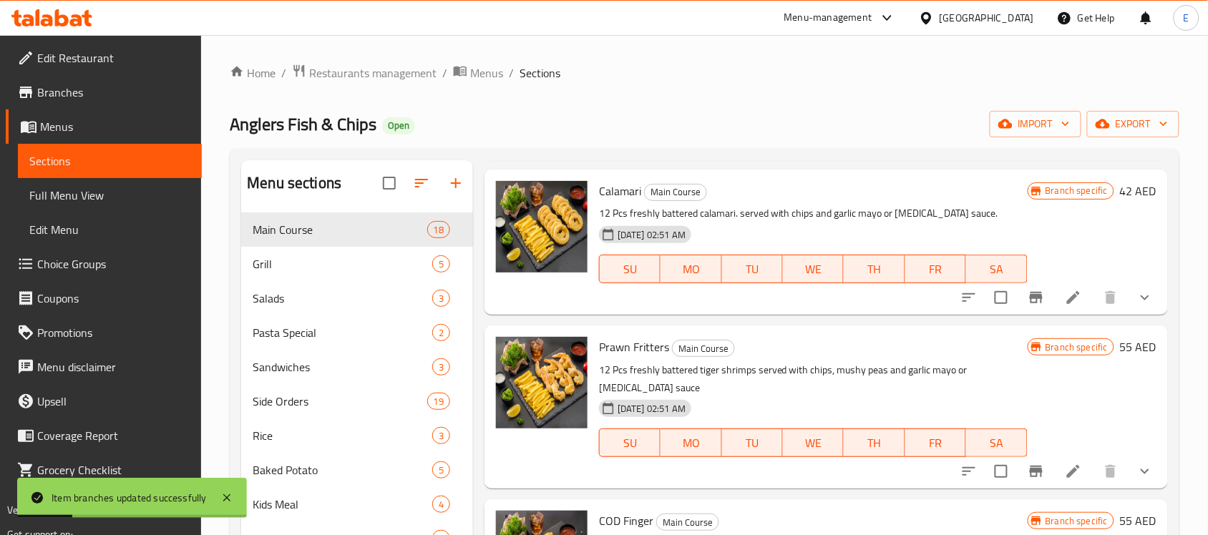
click at [1024, 454] on button "Branch-specific-item" at bounding box center [1036, 471] width 34 height 34
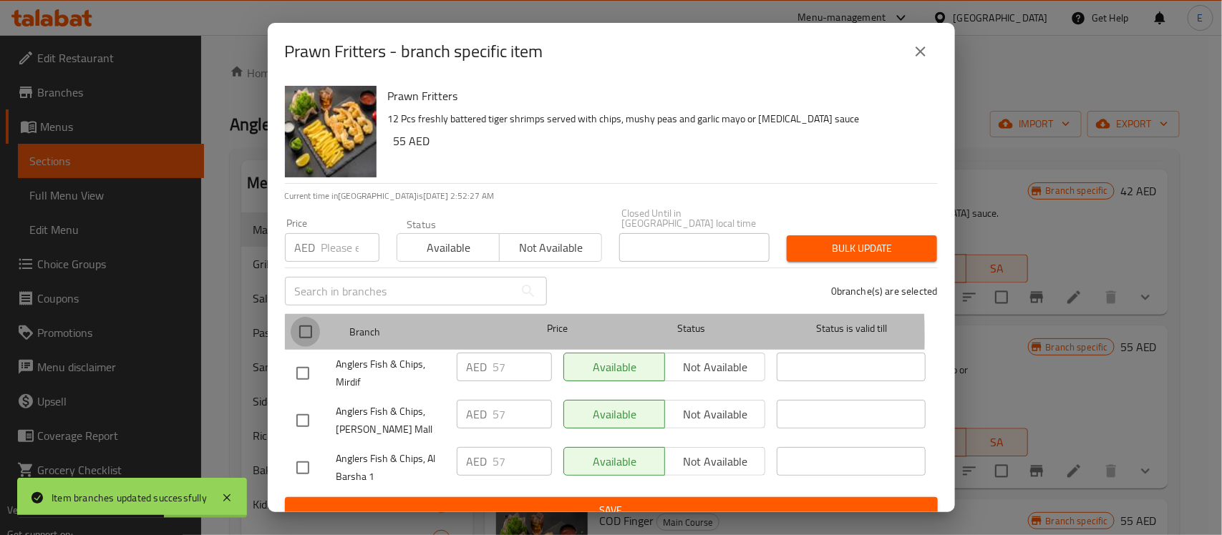
click at [313, 337] on input "checkbox" at bounding box center [306, 332] width 30 height 30
checkbox input "true"
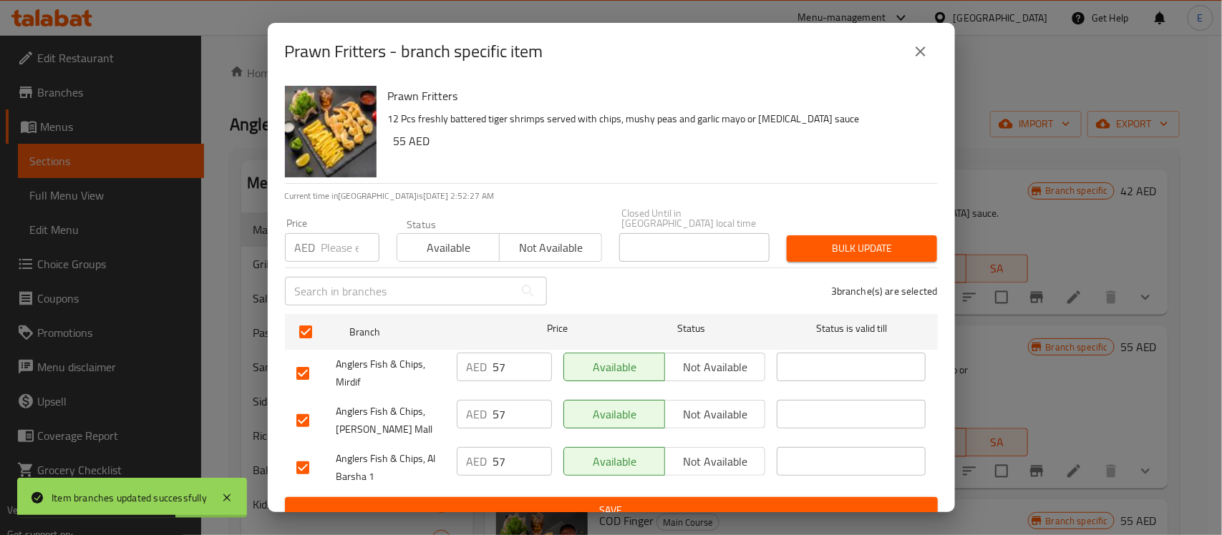
click at [338, 240] on input "number" at bounding box center [350, 247] width 58 height 29
type input "58"
click at [853, 263] on div "Bulk update" at bounding box center [861, 249] width 167 height 44
click at [860, 262] on div "Bulk update" at bounding box center [861, 249] width 167 height 44
click at [864, 247] on span "Bulk update" at bounding box center [861, 249] width 127 height 18
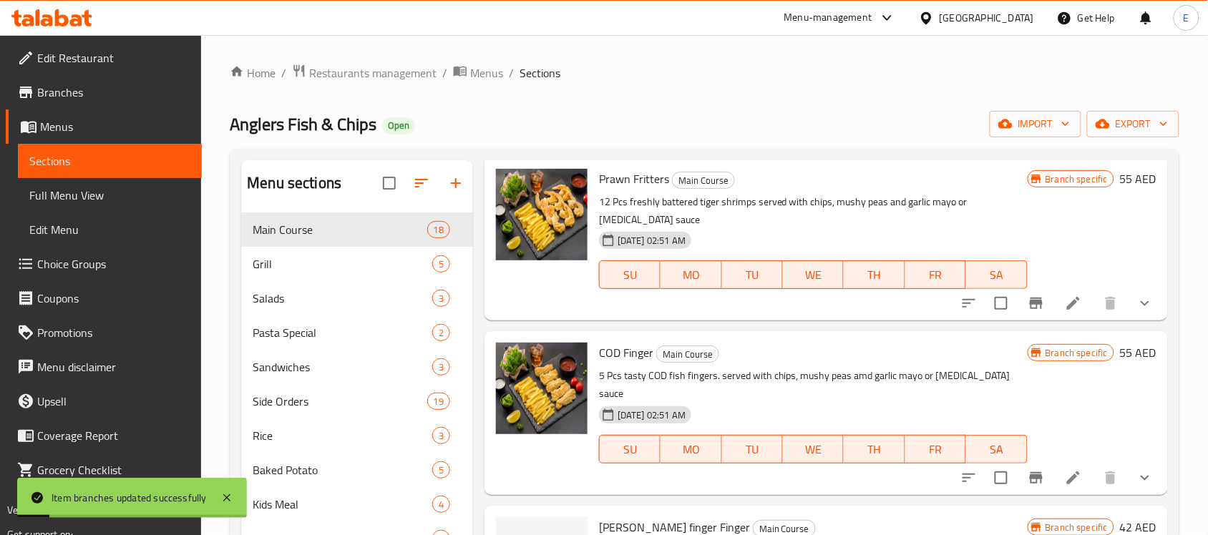
scroll to position [1521, 0]
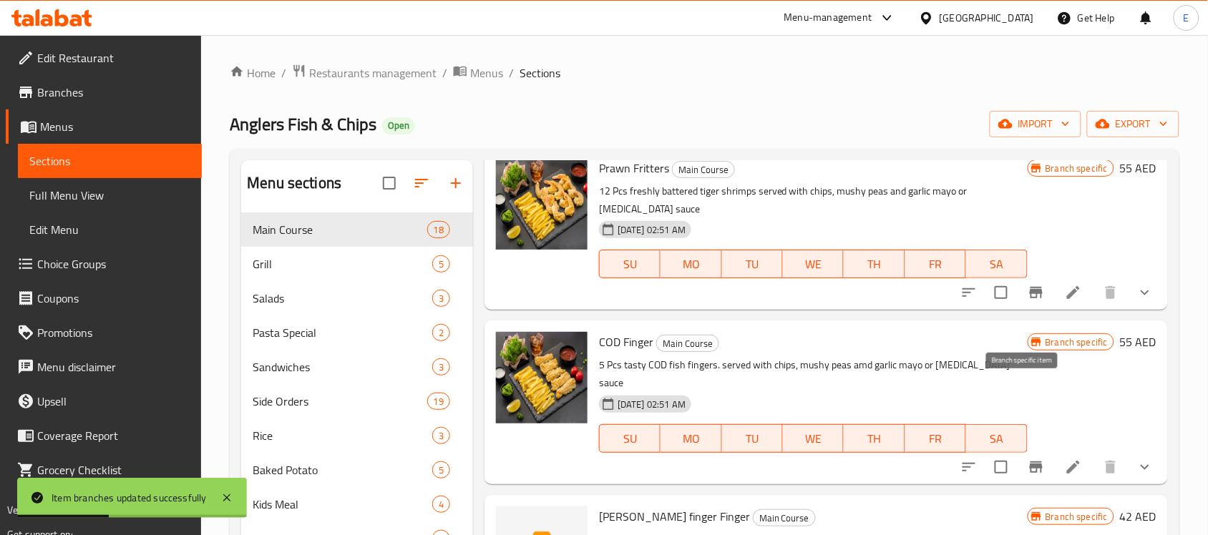
click at [1030, 462] on icon "Branch-specific-item" at bounding box center [1036, 467] width 13 height 11
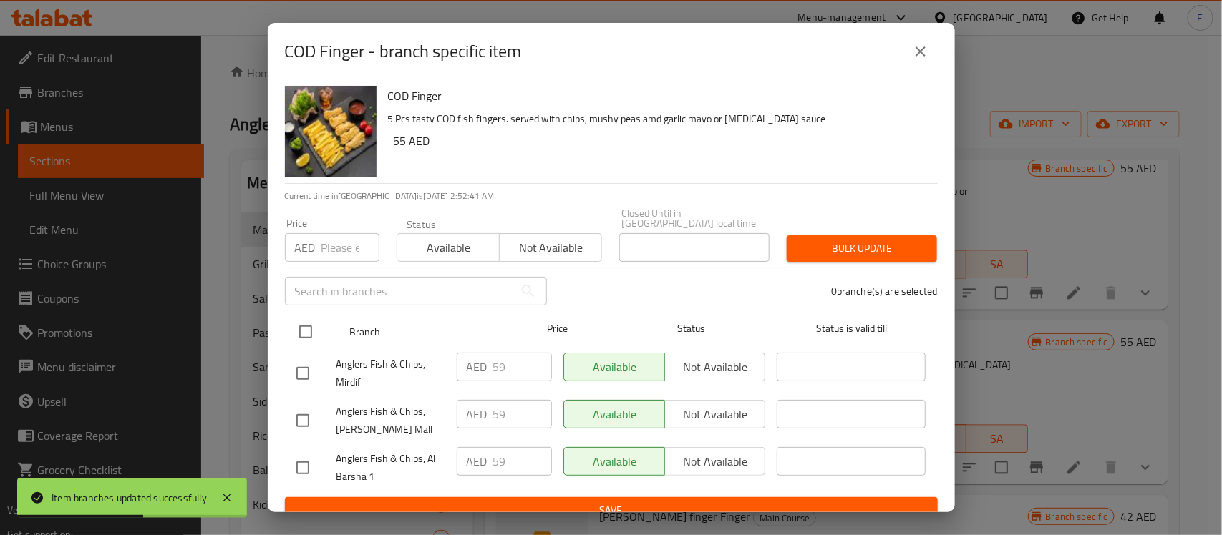
click at [311, 331] on input "checkbox" at bounding box center [306, 332] width 30 height 30
checkbox input "true"
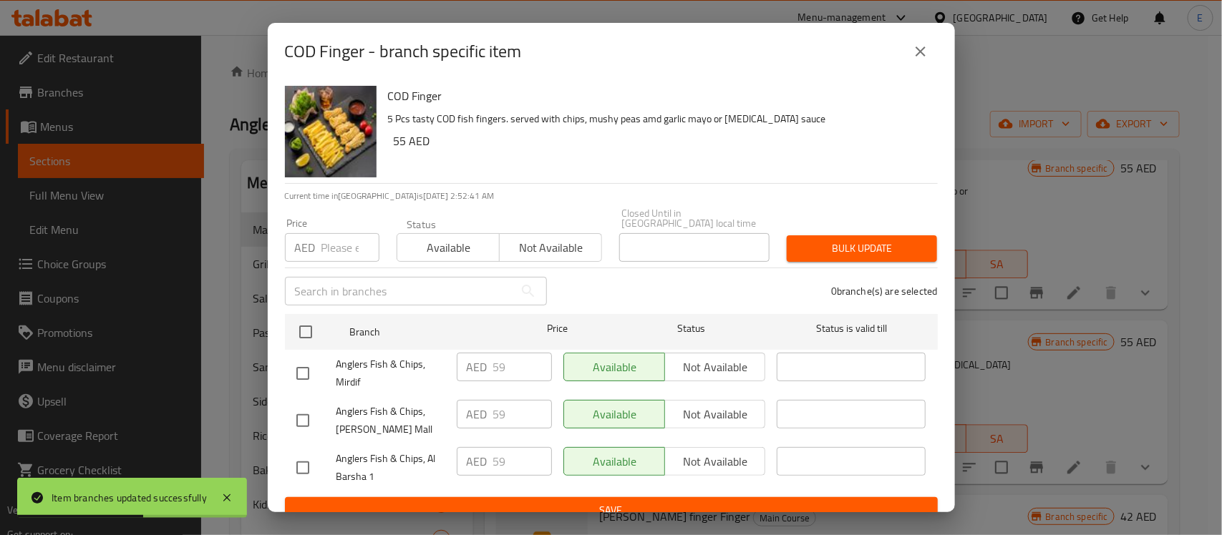
checkbox input "true"
click at [318, 240] on div "AED Price" at bounding box center [332, 247] width 94 height 29
type input "65"
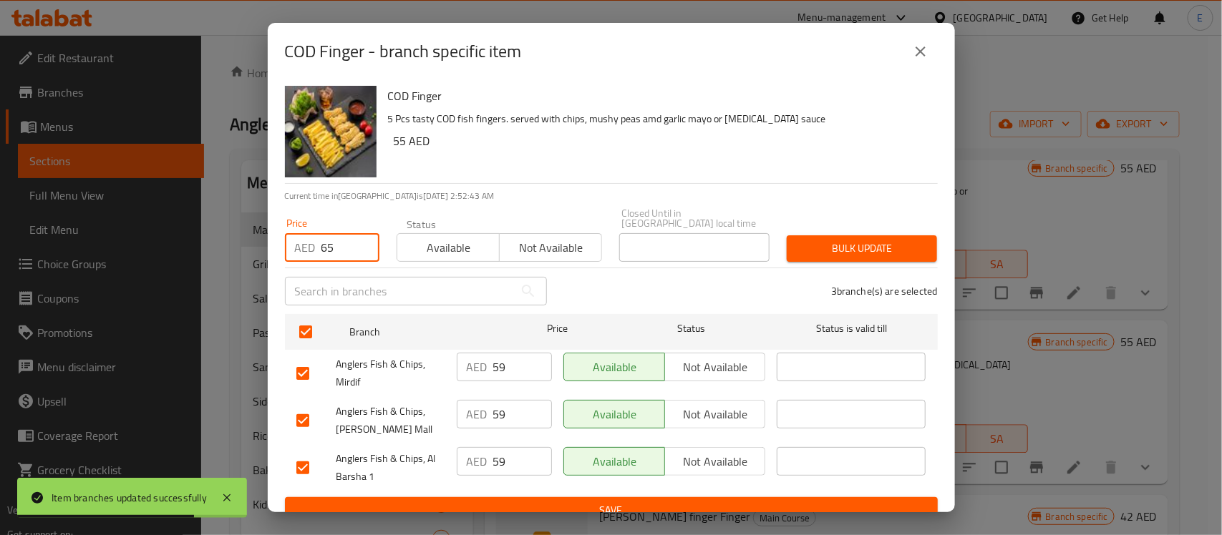
click at [860, 255] on span "Bulk update" at bounding box center [861, 249] width 127 height 18
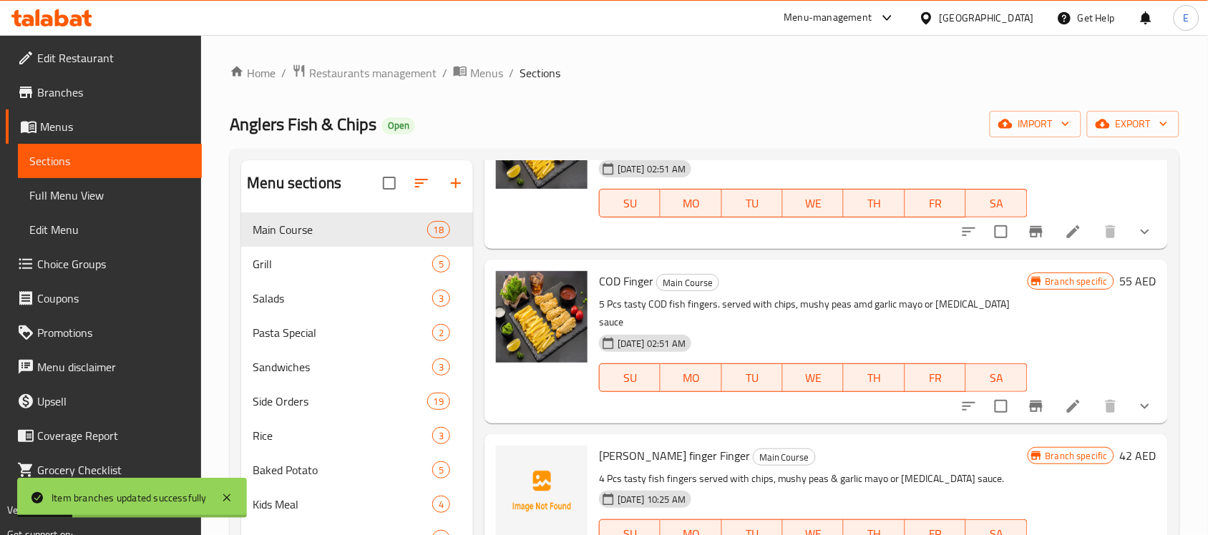
scroll to position [1610, 0]
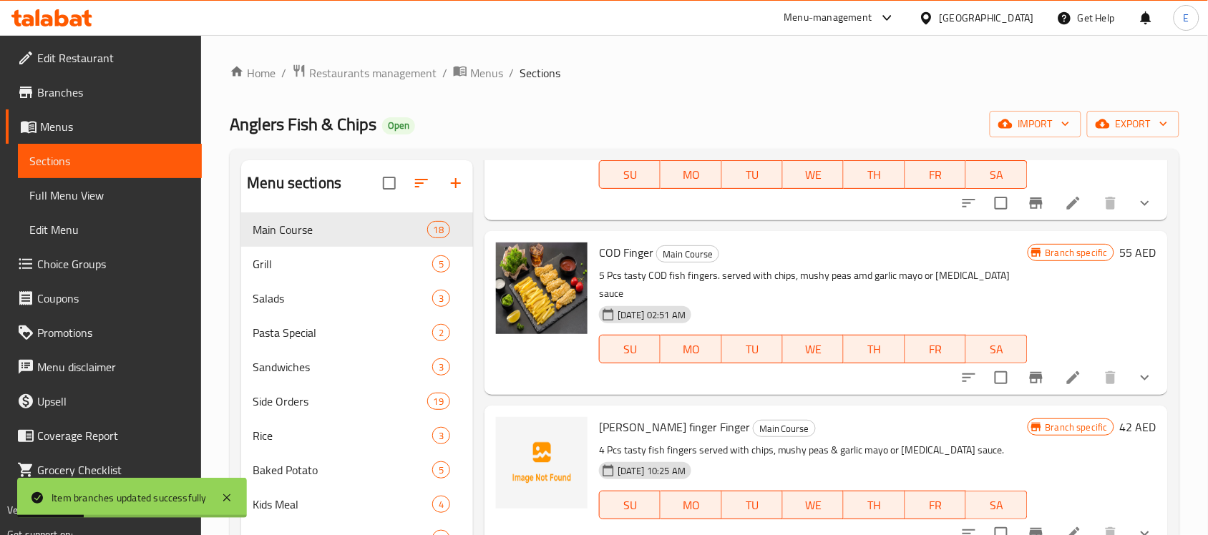
click at [1030, 528] on icon "Branch-specific-item" at bounding box center [1036, 533] width 13 height 11
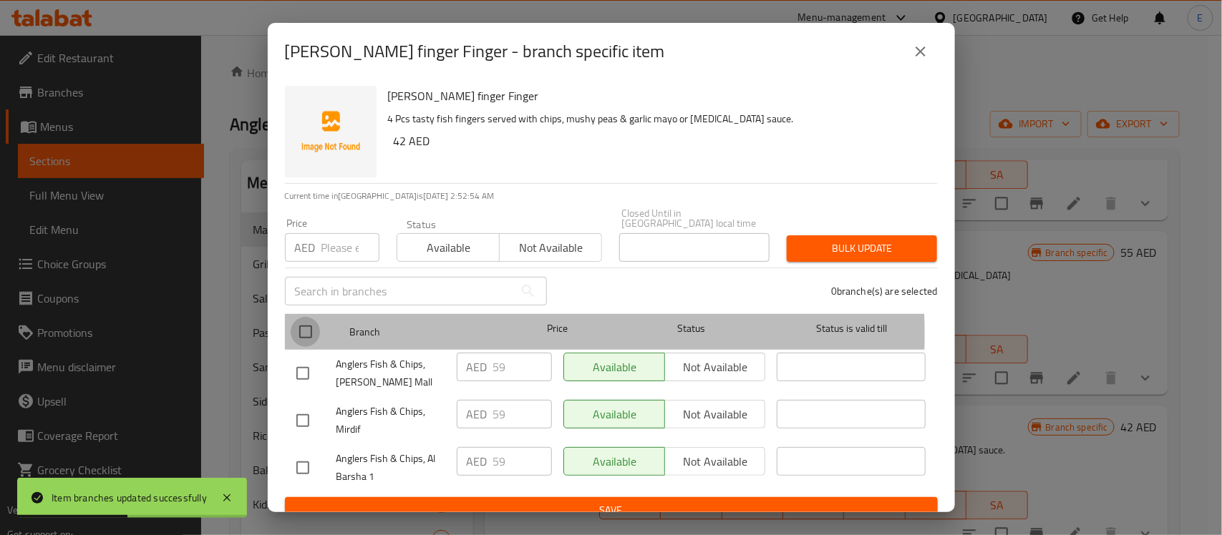
click at [305, 335] on input "checkbox" at bounding box center [306, 332] width 30 height 30
checkbox input "true"
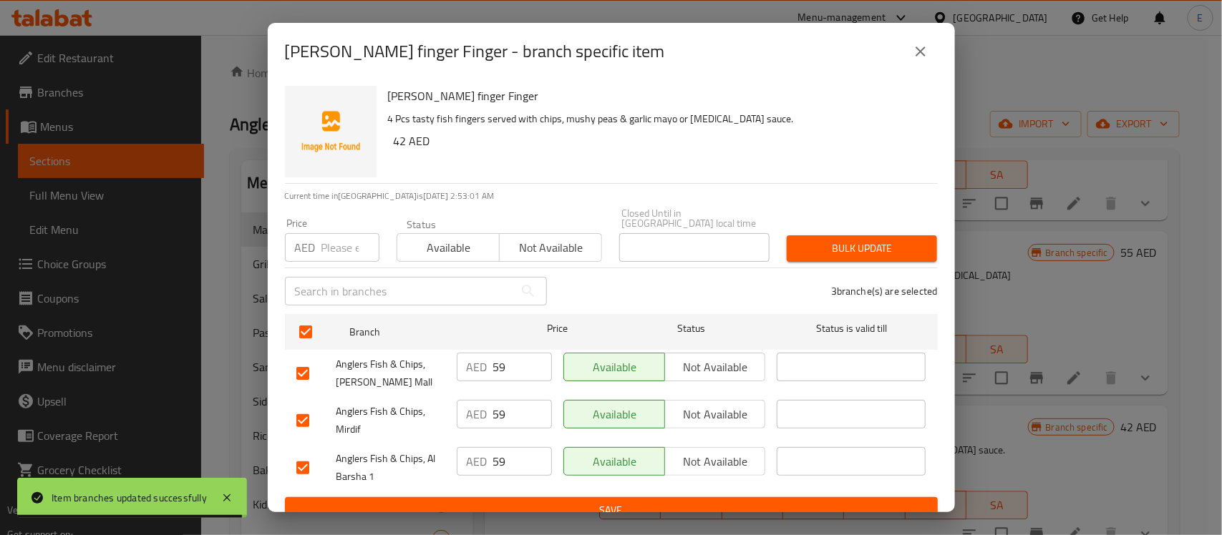
click at [346, 245] on input "number" at bounding box center [350, 247] width 58 height 29
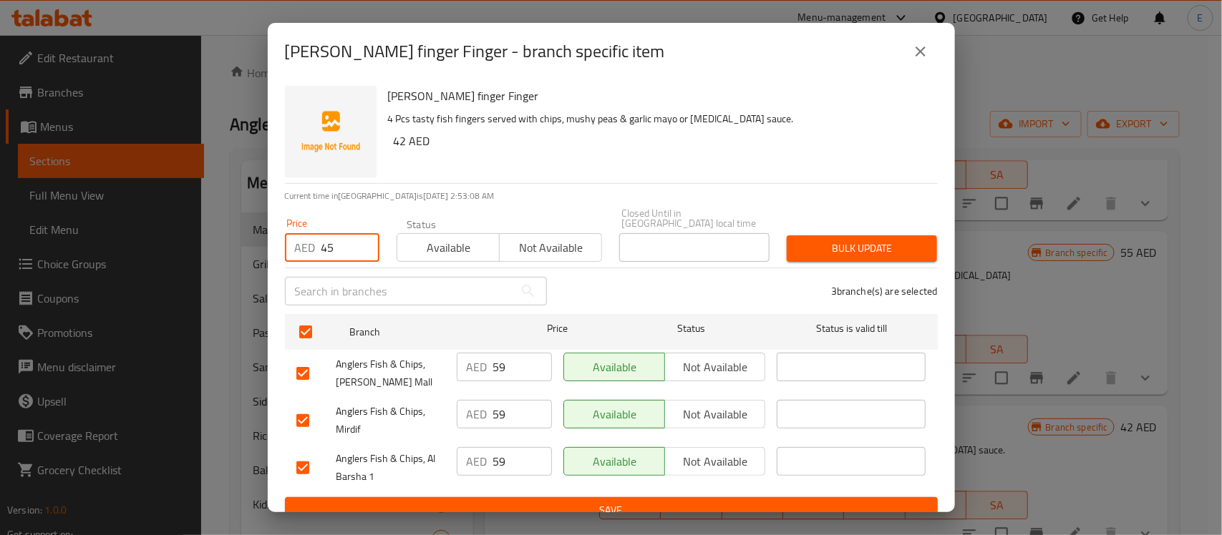
drag, startPoint x: 335, startPoint y: 253, endPoint x: 306, endPoint y: 251, distance: 29.4
click at [306, 251] on div "AED 45 Price" at bounding box center [332, 247] width 94 height 29
type input "44"
click at [895, 258] on button "Bulk update" at bounding box center [862, 248] width 150 height 26
